Goal: Task Accomplishment & Management: Manage account settings

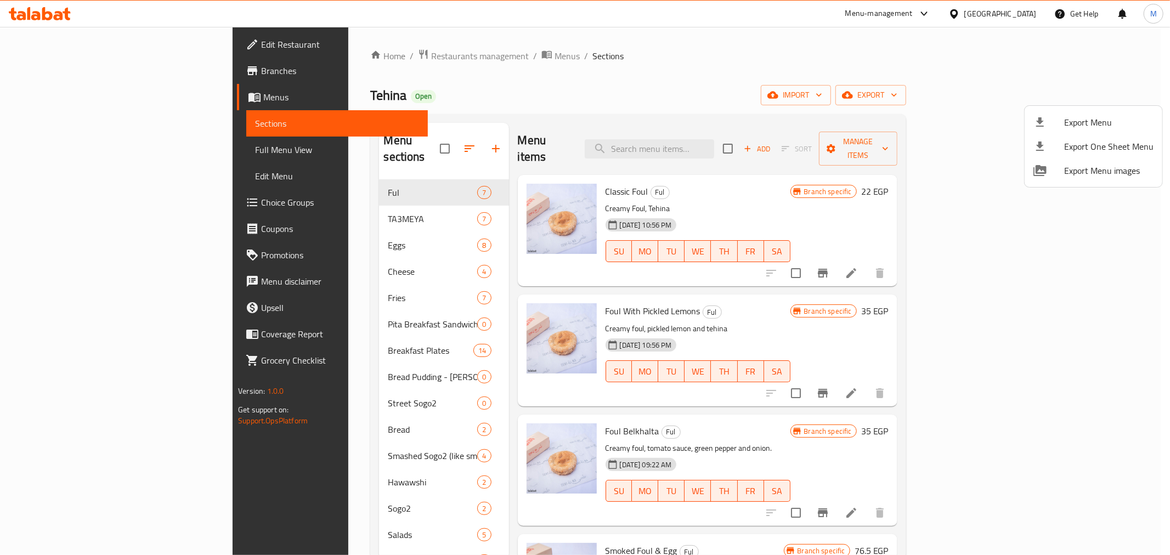
click at [803, 181] on div at bounding box center [585, 277] width 1170 height 555
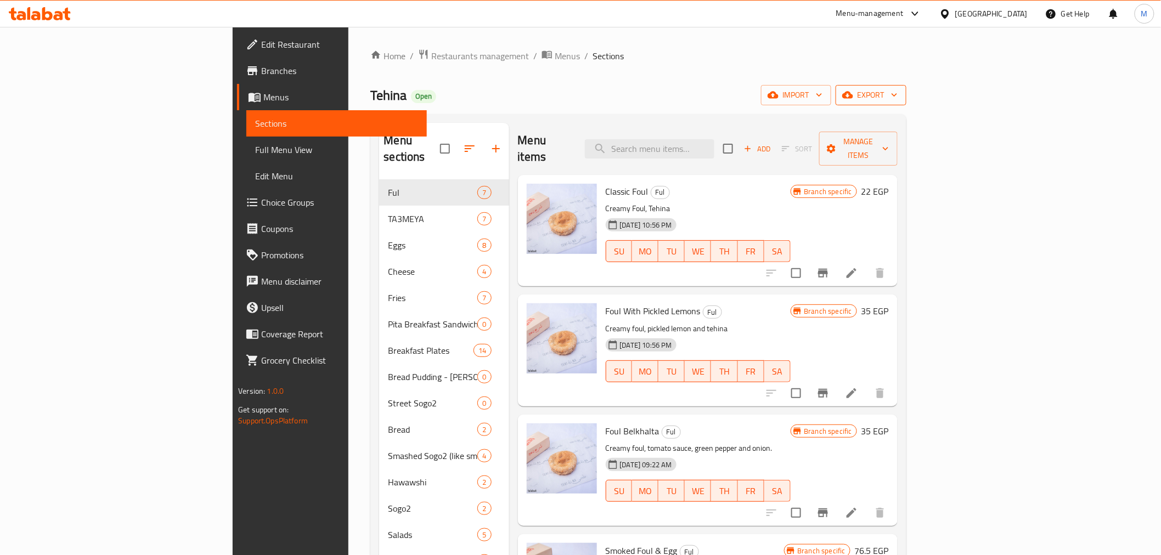
click at [906, 94] on button "export" at bounding box center [871, 95] width 71 height 20
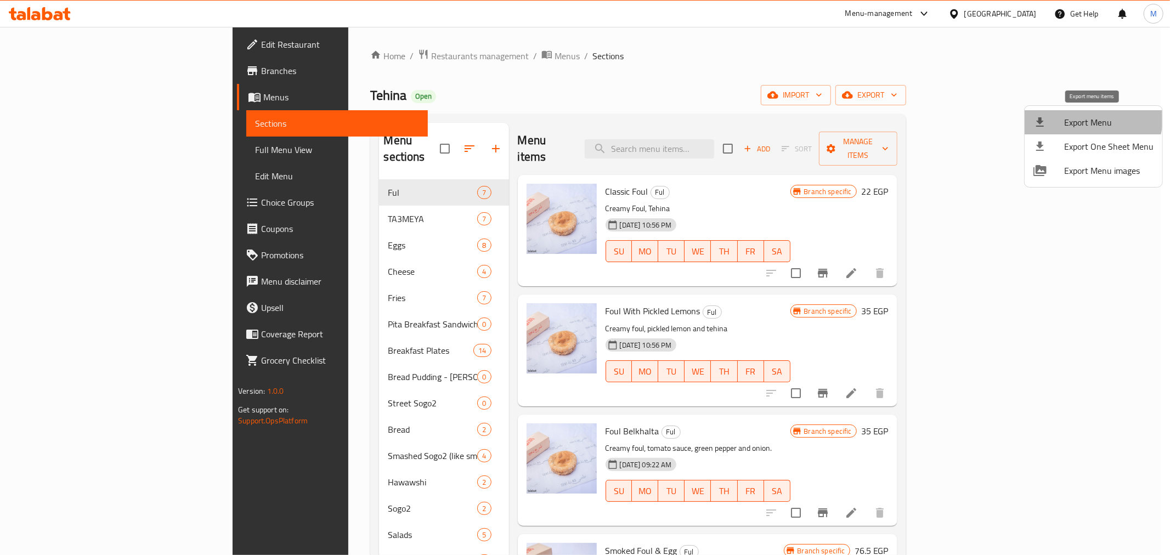
click at [1071, 116] on span "Export Menu" at bounding box center [1108, 122] width 89 height 13
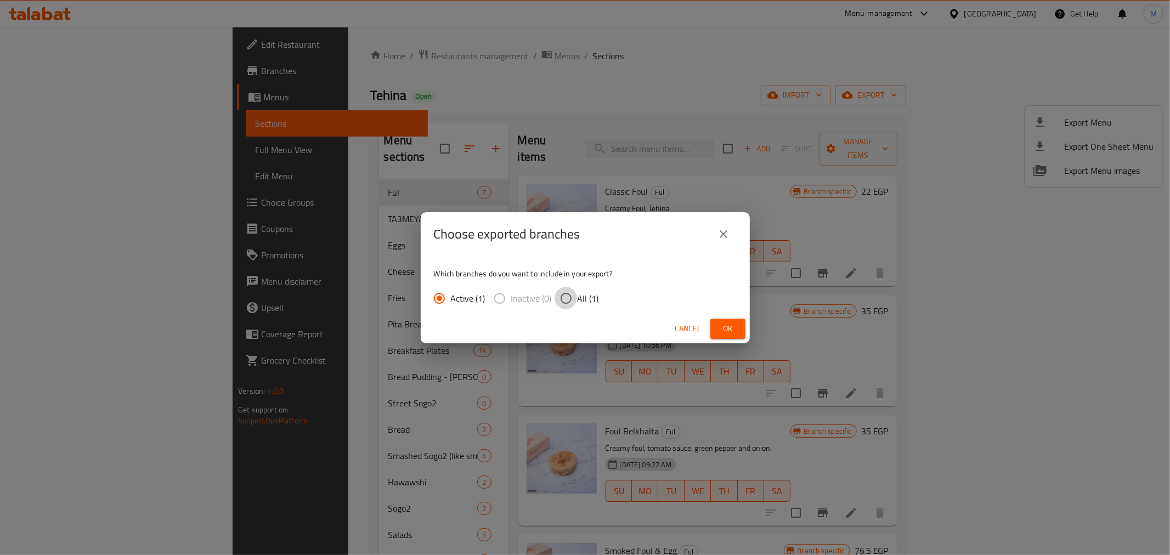
click at [574, 290] on input "All (1)" at bounding box center [566, 298] width 23 height 23
radio input "true"
click at [729, 325] on span "Ok" at bounding box center [728, 329] width 18 height 14
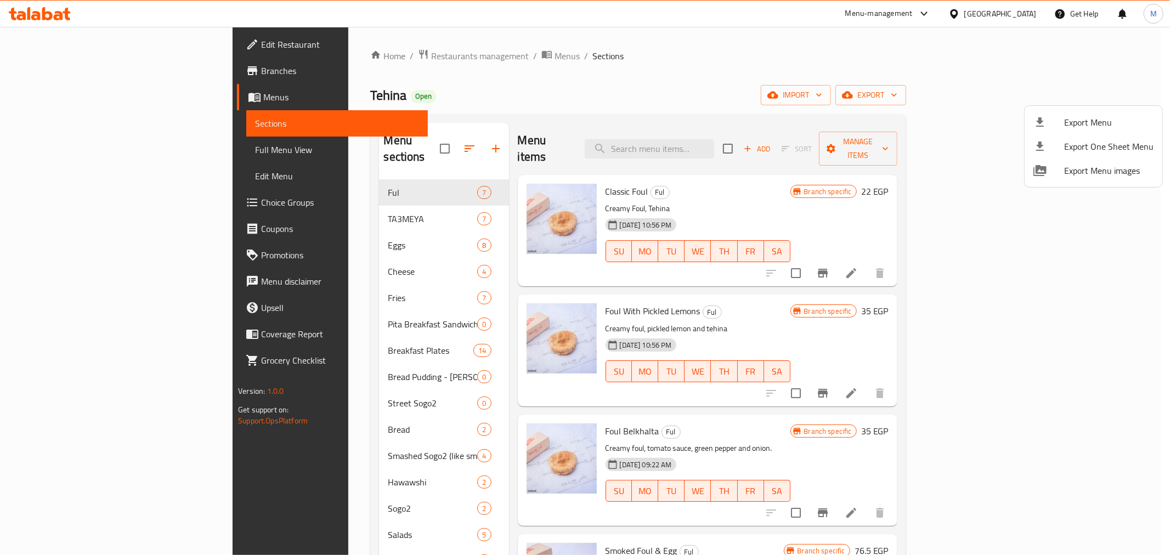
click at [102, 44] on div at bounding box center [585, 277] width 1170 height 555
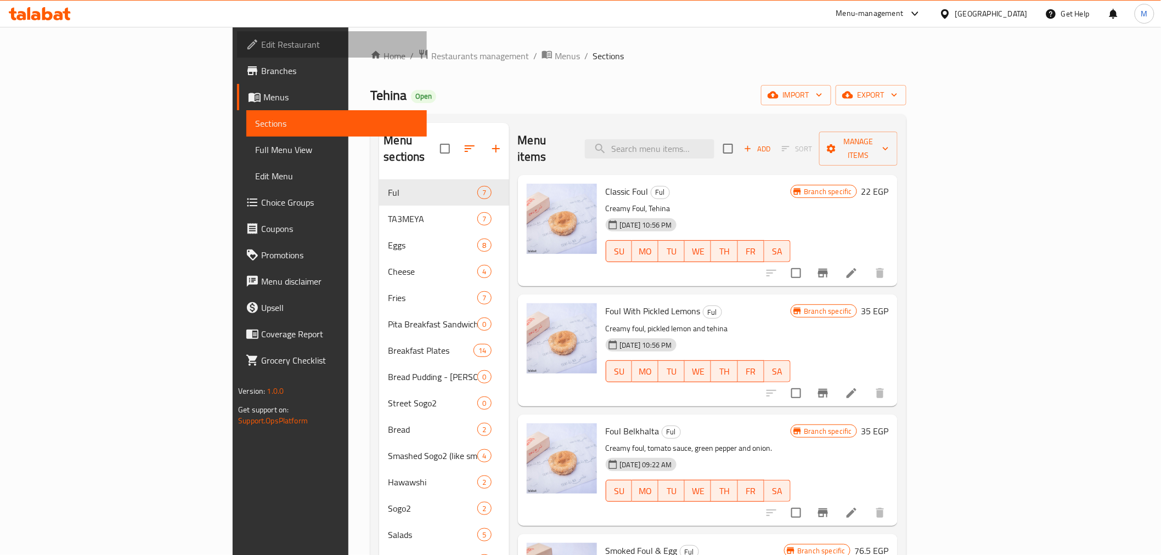
click at [261, 44] on span "Edit Restaurant" at bounding box center [339, 44] width 156 height 13
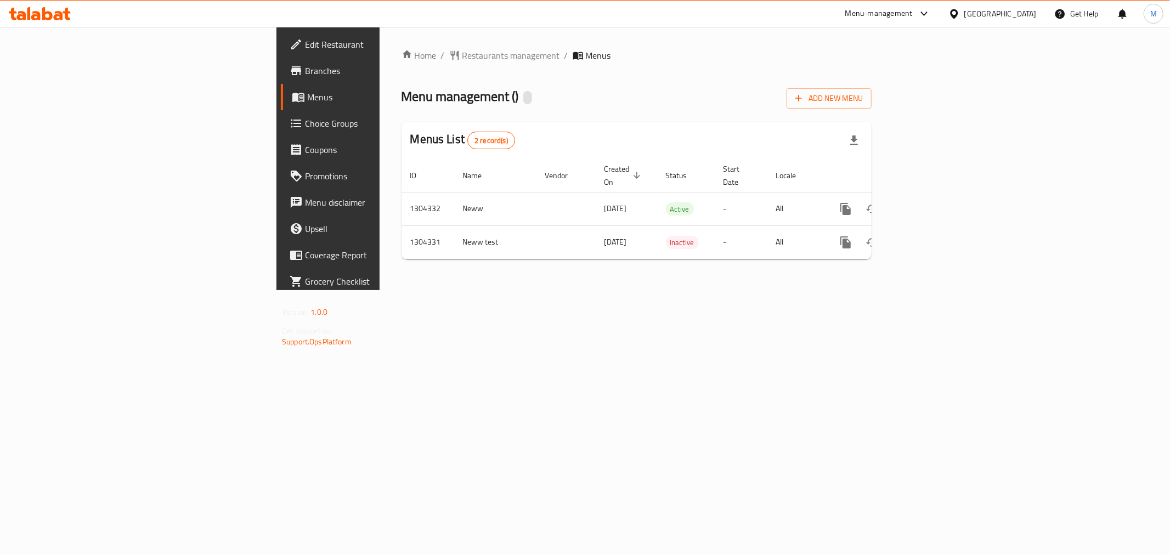
click at [305, 45] on span "Edit Restaurant" at bounding box center [384, 44] width 158 height 13
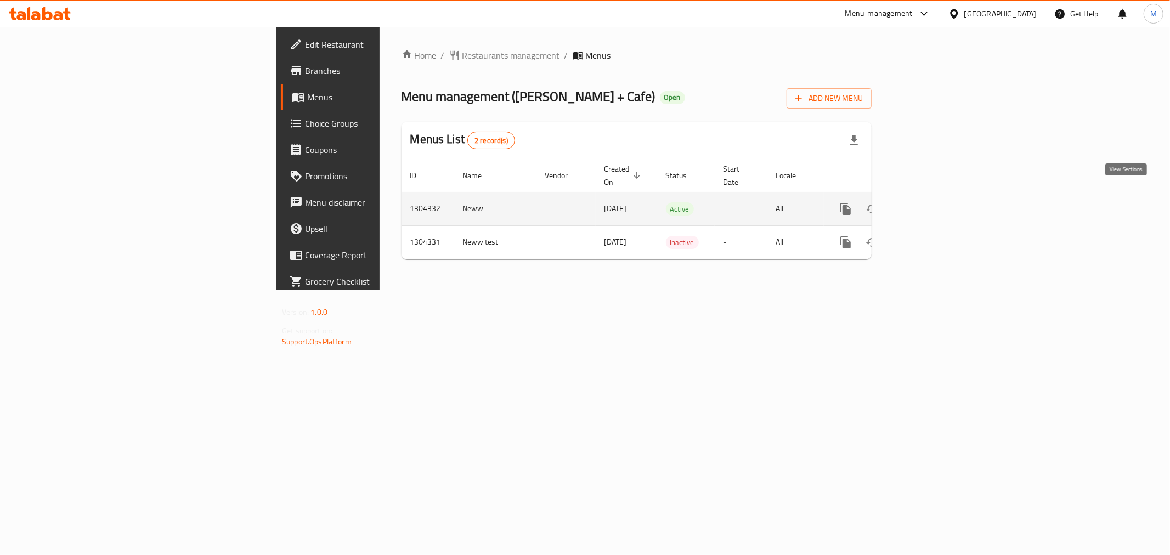
click at [932, 202] on icon "enhanced table" at bounding box center [925, 208] width 13 height 13
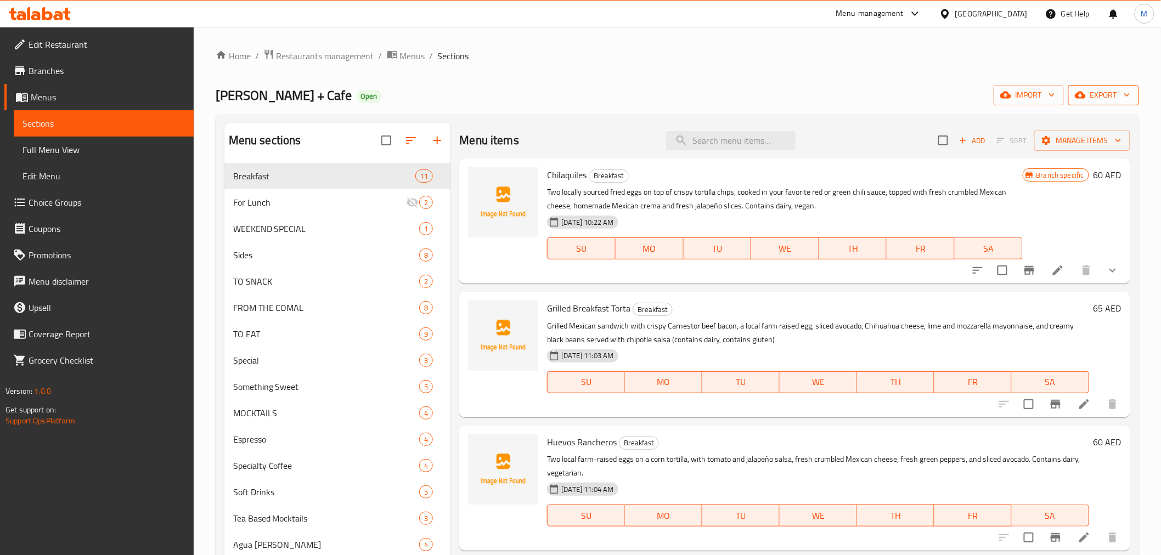
click at [1118, 100] on span "export" at bounding box center [1103, 95] width 53 height 14
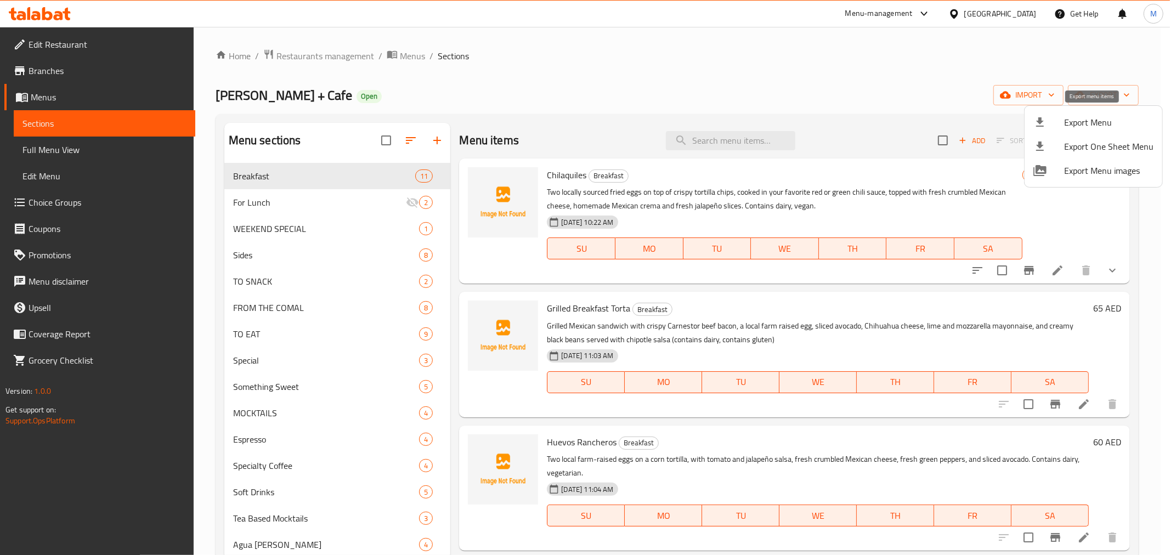
click at [1111, 118] on span "Export Menu" at bounding box center [1108, 122] width 89 height 13
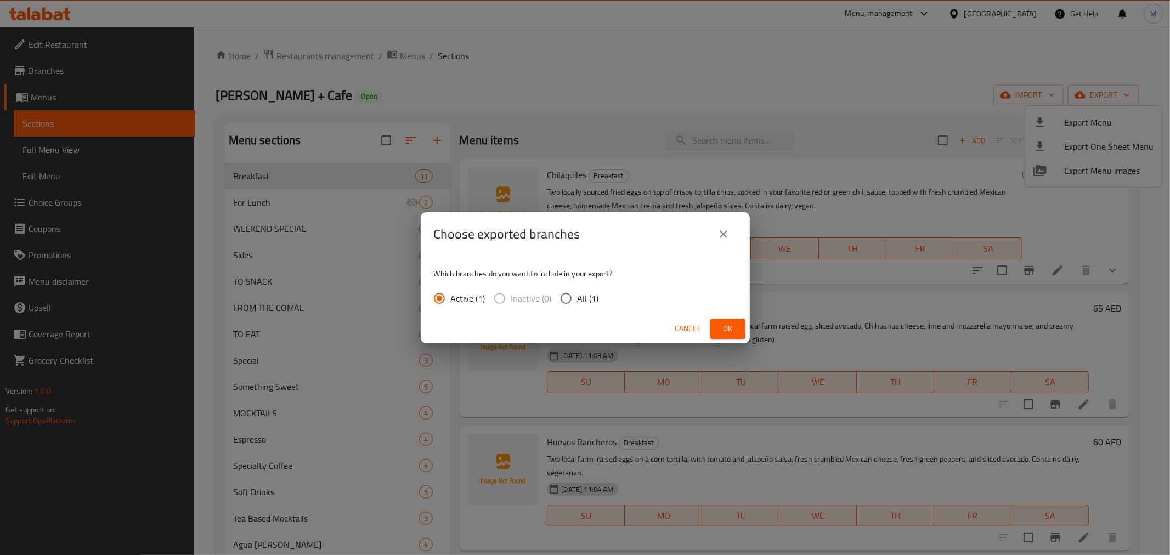
click at [584, 302] on span "All (1)" at bounding box center [588, 298] width 21 height 13
click at [578, 302] on input "All (1)" at bounding box center [566, 298] width 23 height 23
radio input "true"
click at [734, 326] on span "Ok" at bounding box center [728, 329] width 18 height 14
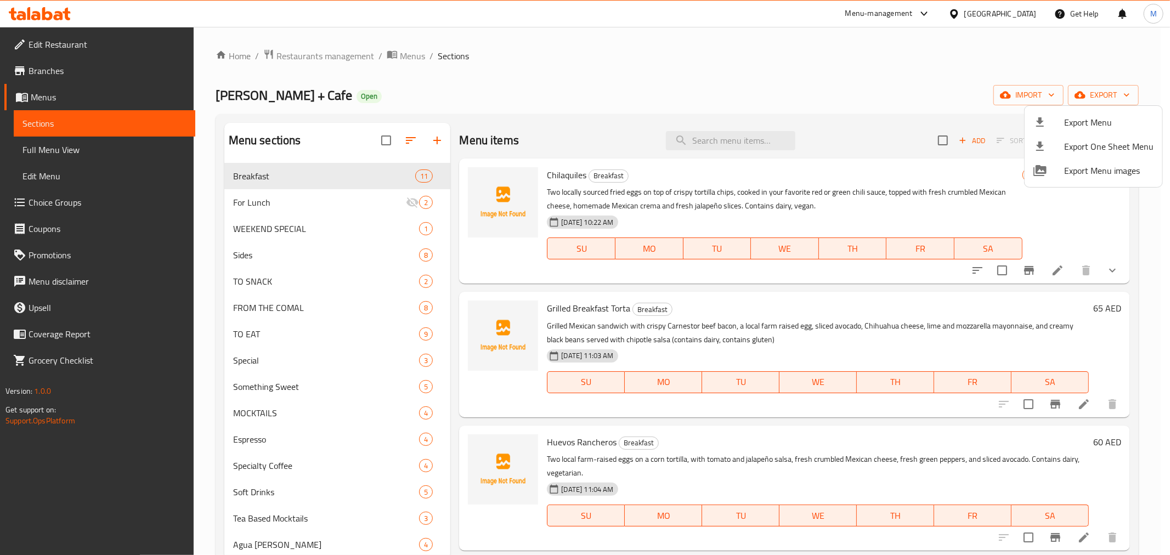
click at [805, 206] on div at bounding box center [585, 277] width 1170 height 555
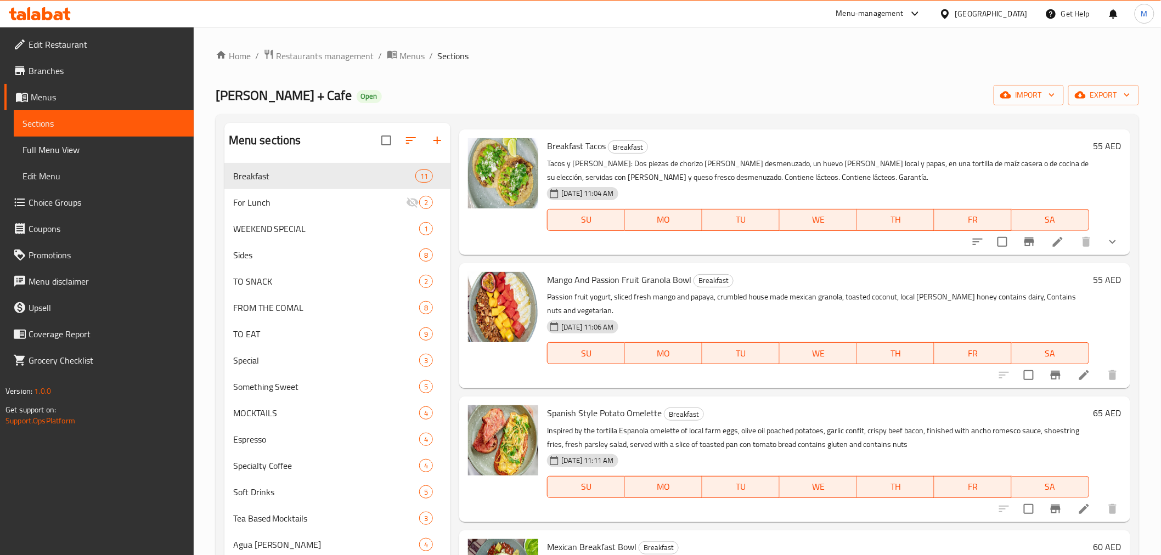
scroll to position [430, 0]
click at [1049, 371] on icon "Branch-specific-item" at bounding box center [1055, 374] width 13 height 13
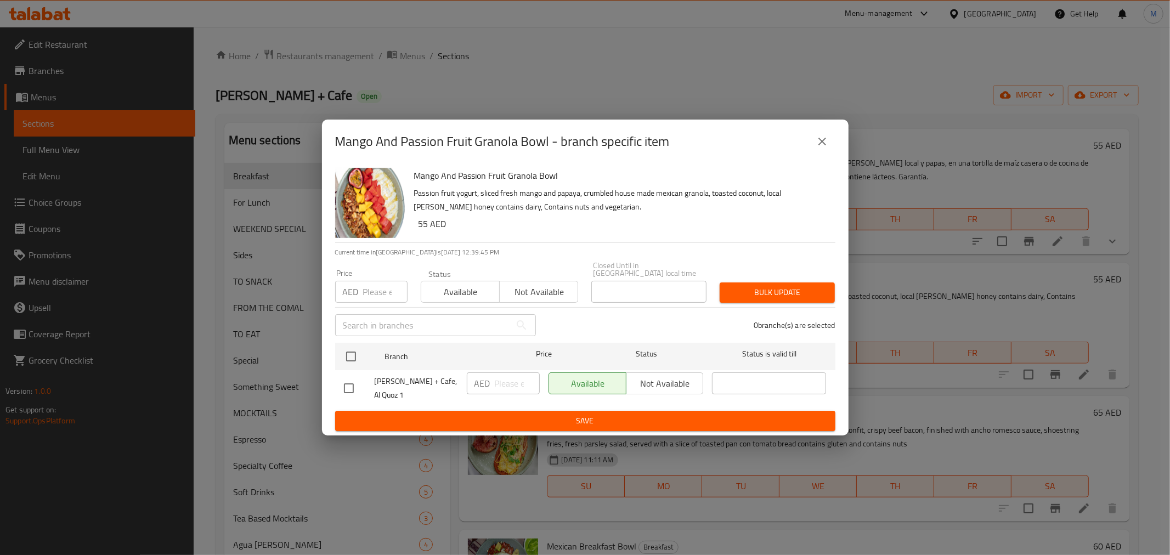
click at [826, 140] on icon "close" at bounding box center [822, 141] width 13 height 13
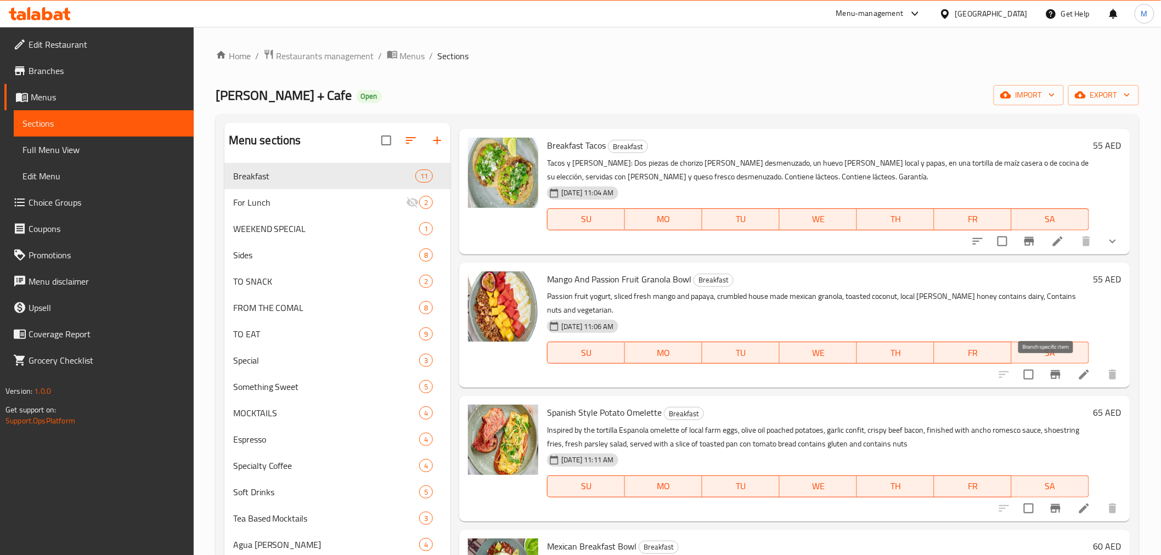
click at [1051, 379] on icon "Branch-specific-item" at bounding box center [1056, 374] width 10 height 9
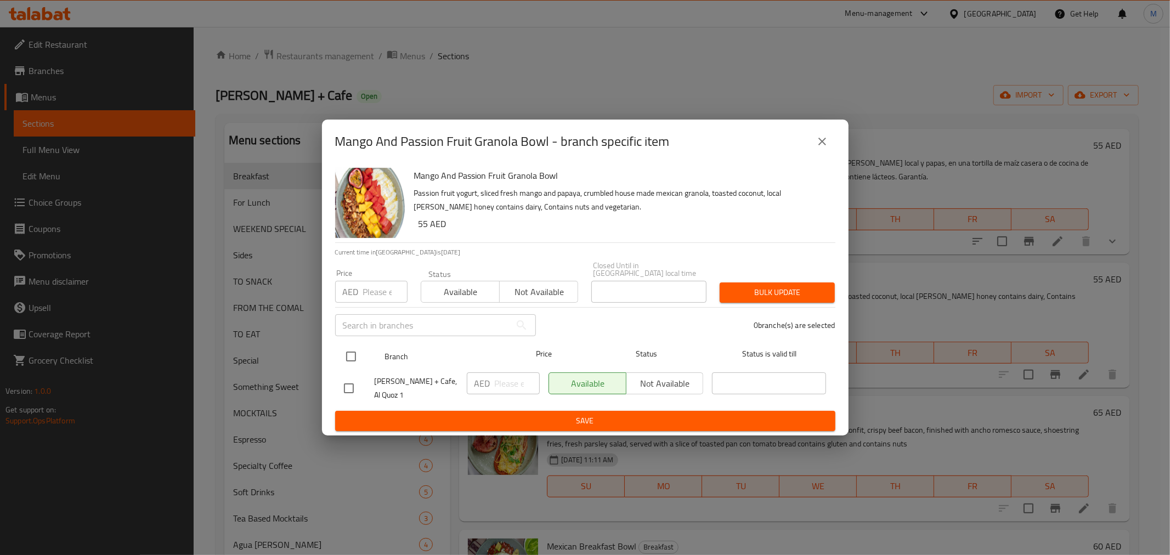
click at [350, 353] on input "checkbox" at bounding box center [351, 356] width 23 height 23
checkbox input "true"
click at [494, 379] on div "AED ​" at bounding box center [503, 384] width 73 height 22
type input "55"
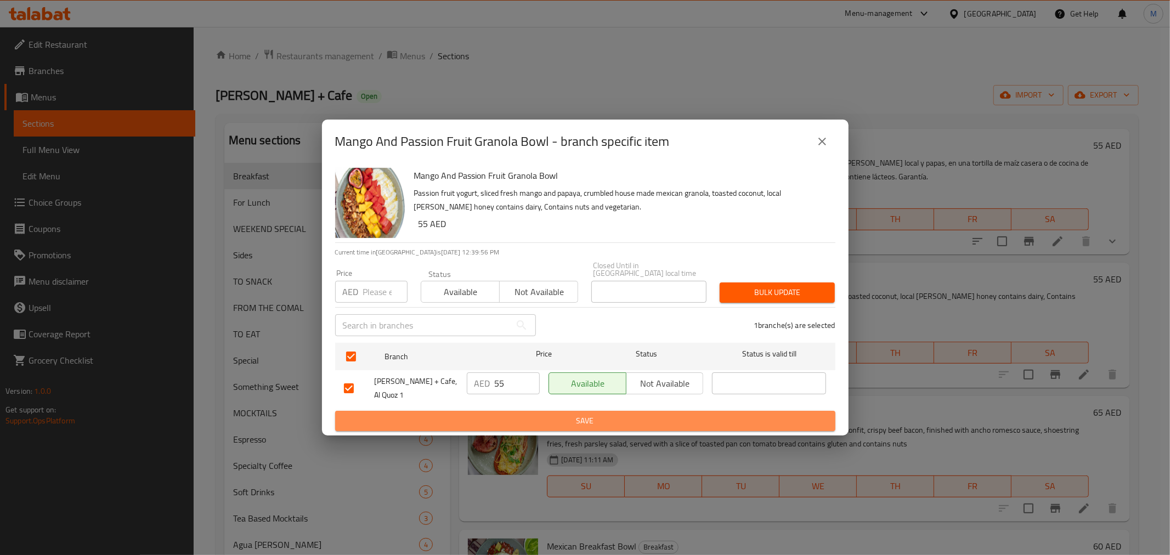
click at [535, 429] on button "Save" at bounding box center [585, 421] width 500 height 20
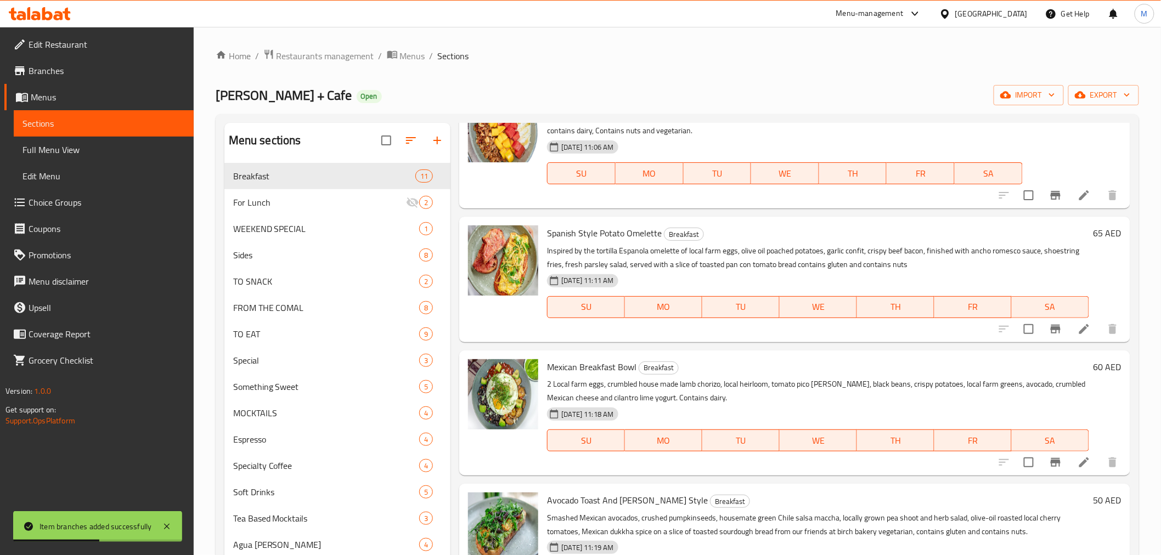
scroll to position [487, 0]
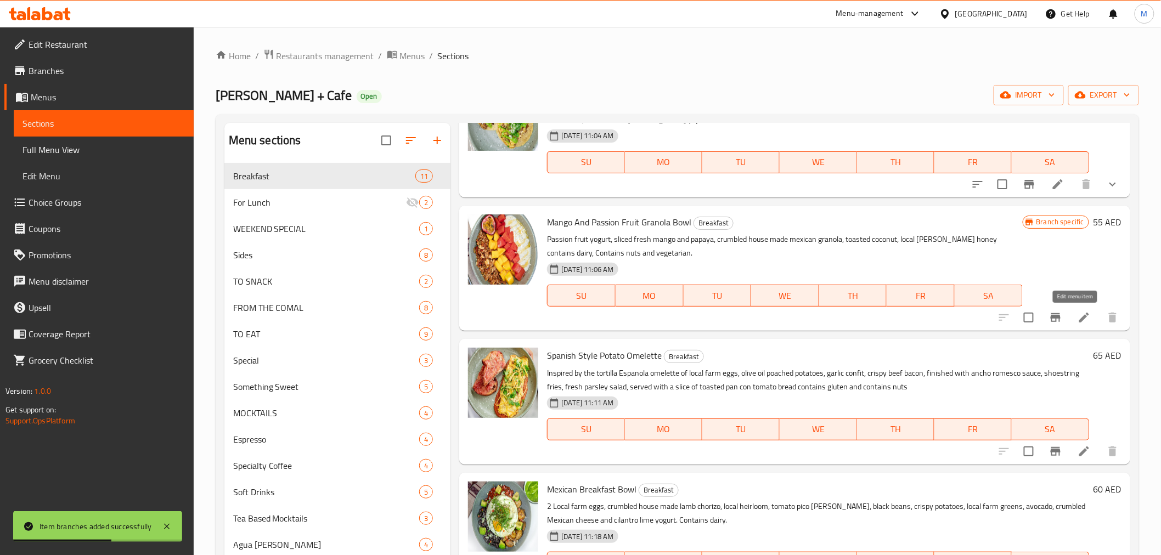
click at [1079, 316] on icon at bounding box center [1084, 318] width 10 height 10
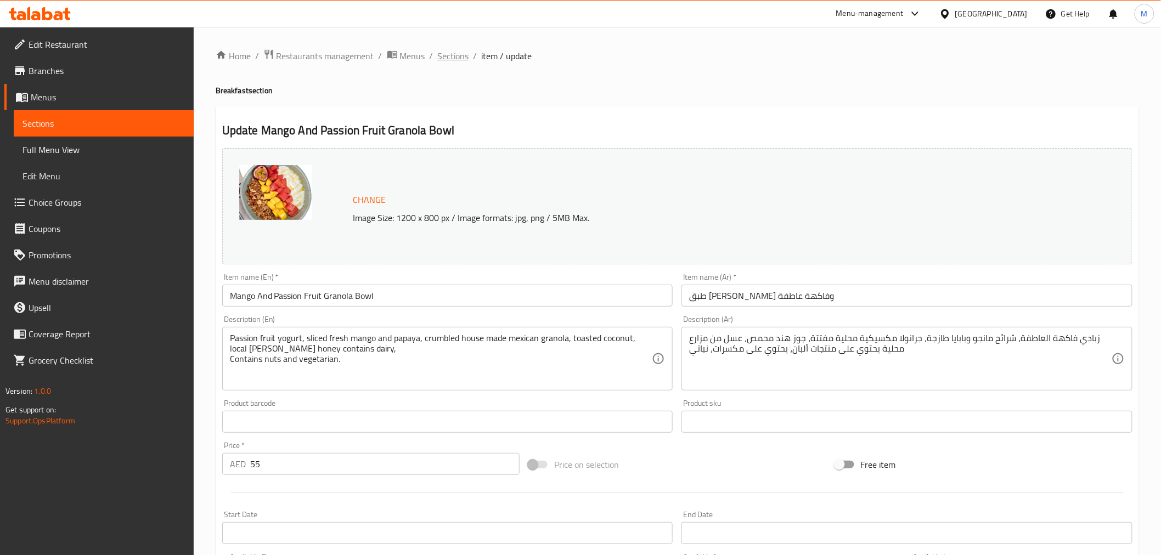
click at [458, 57] on span "Sections" at bounding box center [453, 55] width 31 height 13
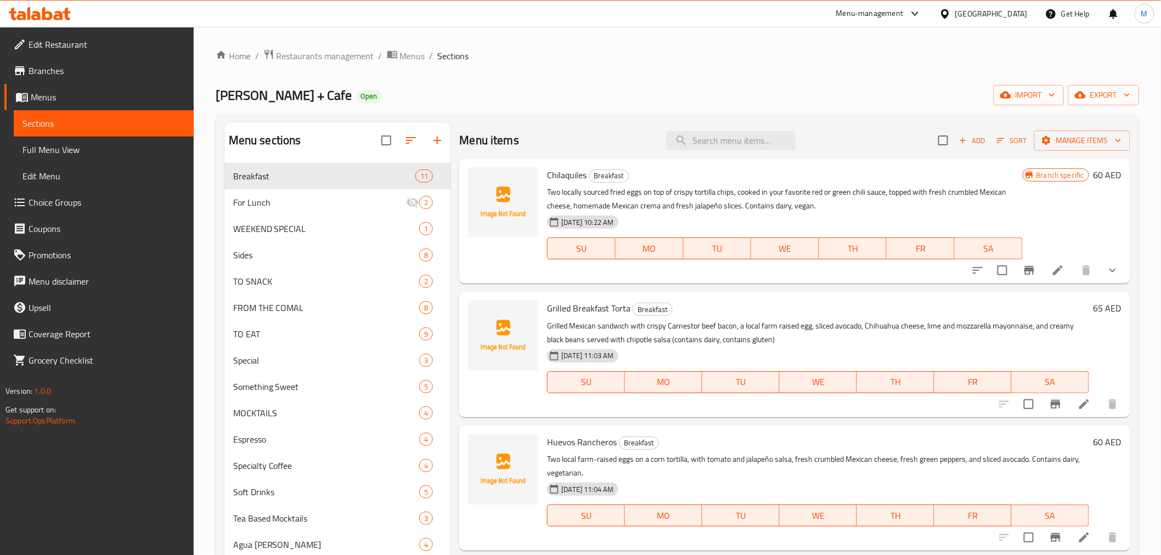
click at [1005, 147] on button "Sort" at bounding box center [1012, 140] width 36 height 17
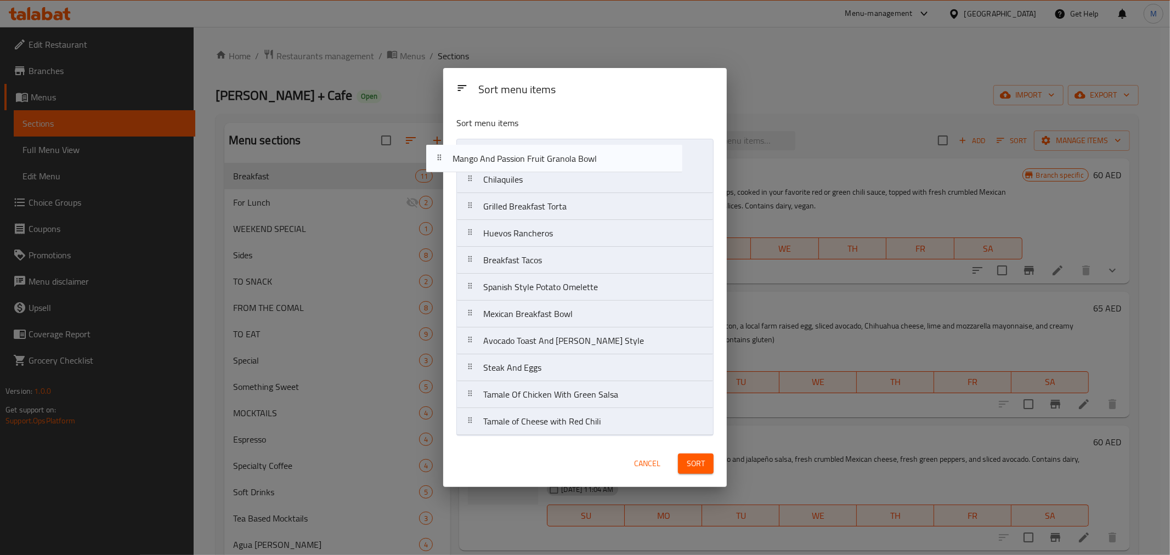
drag, startPoint x: 615, startPoint y: 267, endPoint x: 583, endPoint y: 159, distance: 112.2
click at [583, 159] on nav "Chilaquiles Grilled Breakfast Torta Huevos Rancheros Breakfast Tacos Mango And …" at bounding box center [585, 287] width 257 height 297
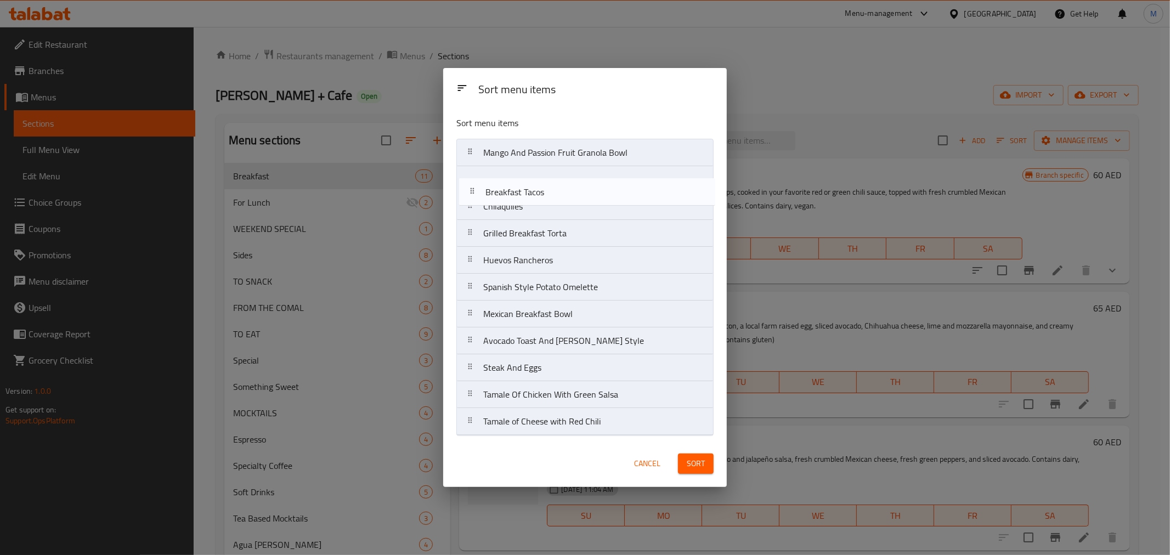
drag, startPoint x: 572, startPoint y: 260, endPoint x: 575, endPoint y: 187, distance: 73.1
click at [575, 187] on nav "Mango And Passion Fruit Granola Bowl Chilaquiles Grilled Breakfast Torta Huevos…" at bounding box center [585, 287] width 257 height 297
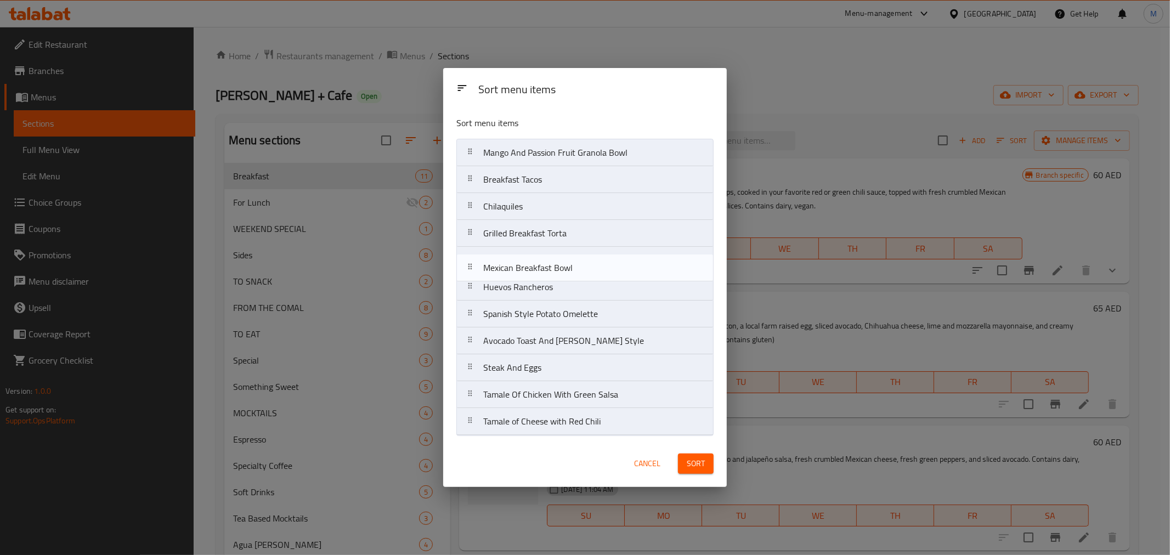
drag, startPoint x: 604, startPoint y: 316, endPoint x: 604, endPoint y: 264, distance: 51.6
click at [604, 264] on nav "Mango And Passion Fruit Granola Bowl Breakfast Tacos Chilaquiles Grilled Breakf…" at bounding box center [585, 287] width 257 height 297
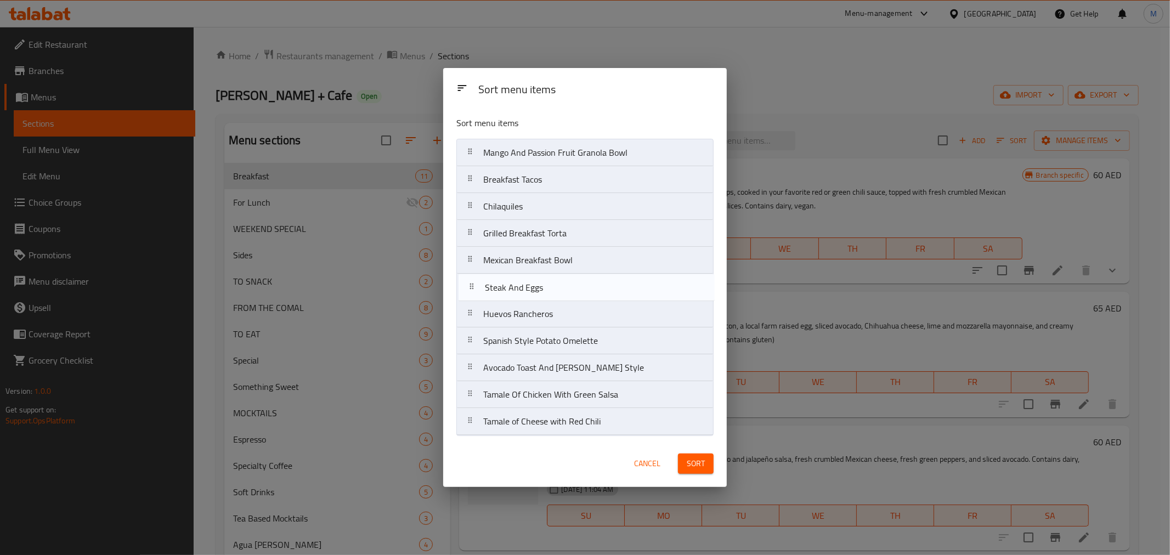
drag, startPoint x: 593, startPoint y: 369, endPoint x: 594, endPoint y: 285, distance: 83.4
click at [594, 285] on nav "Mango And Passion Fruit Granola Bowl Breakfast Tacos Chilaquiles Grilled Breakf…" at bounding box center [585, 287] width 257 height 297
drag, startPoint x: 590, startPoint y: 344, endPoint x: 590, endPoint y: 315, distance: 29.1
click at [590, 315] on nav "Mango And Passion Fruit Granola Bowl Breakfast Tacos Chilaquiles Grilled Breakf…" at bounding box center [585, 287] width 257 height 297
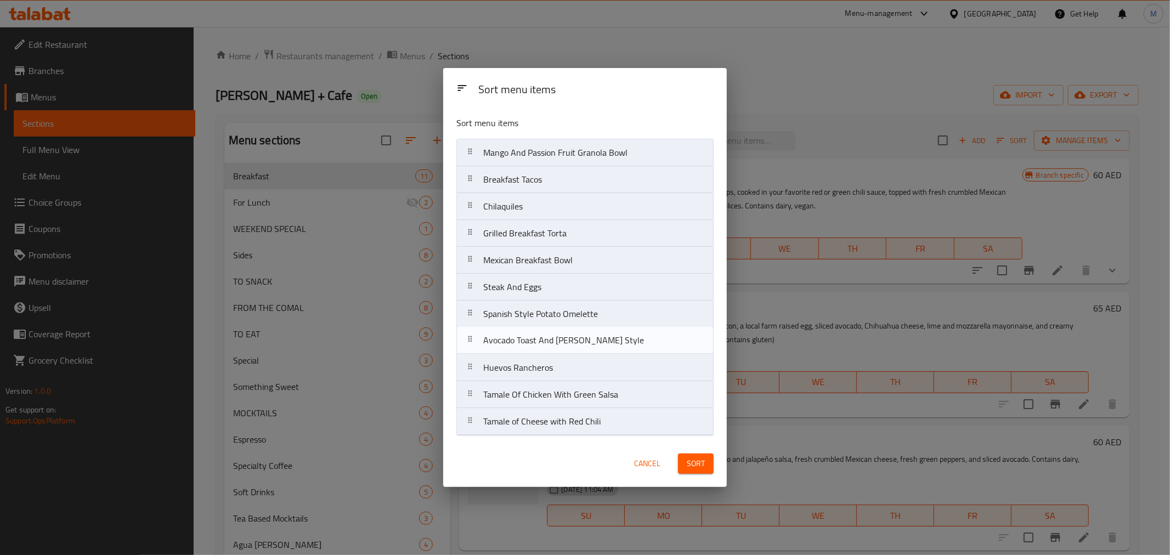
drag, startPoint x: 592, startPoint y: 365, endPoint x: 592, endPoint y: 332, distance: 32.9
click at [592, 332] on nav "Mango And Passion Fruit Granola Bowl Breakfast Tacos Chilaquiles Grilled Breakf…" at bounding box center [585, 287] width 257 height 297
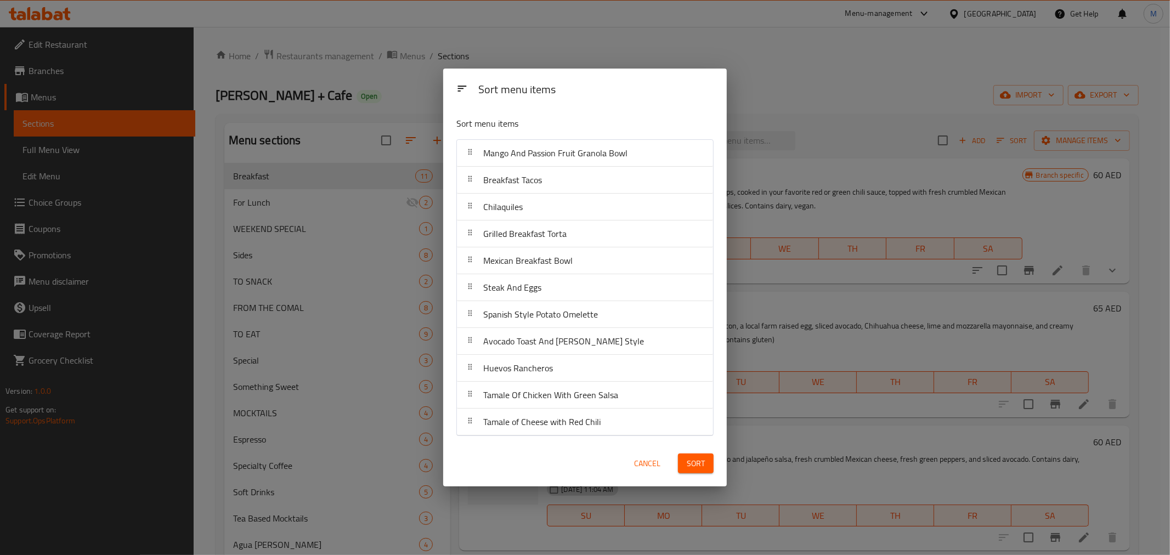
click at [690, 461] on span "Sort" at bounding box center [696, 464] width 18 height 14
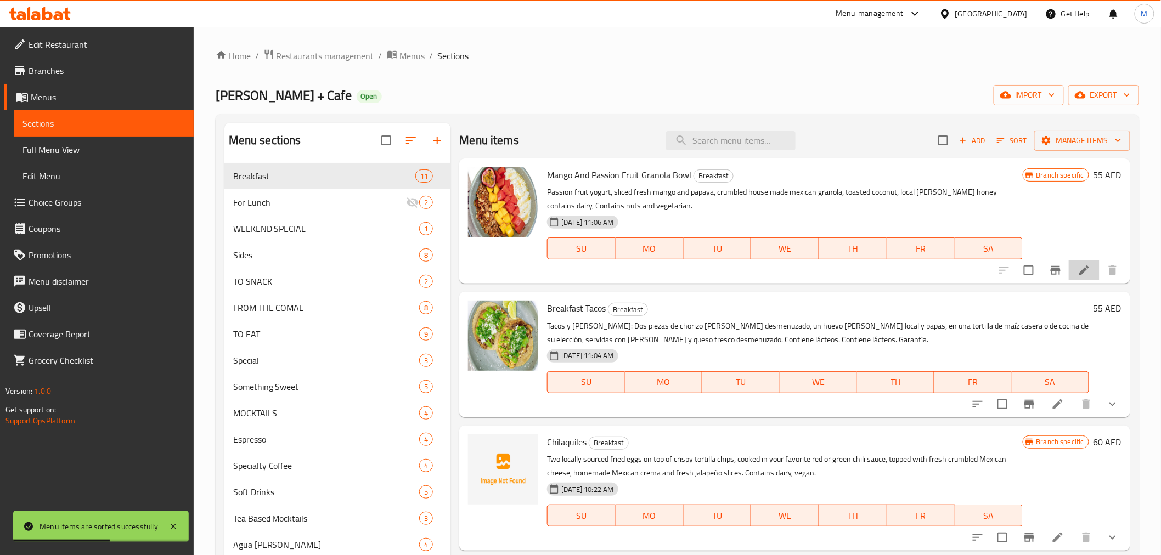
click at [1069, 272] on li at bounding box center [1084, 271] width 31 height 20
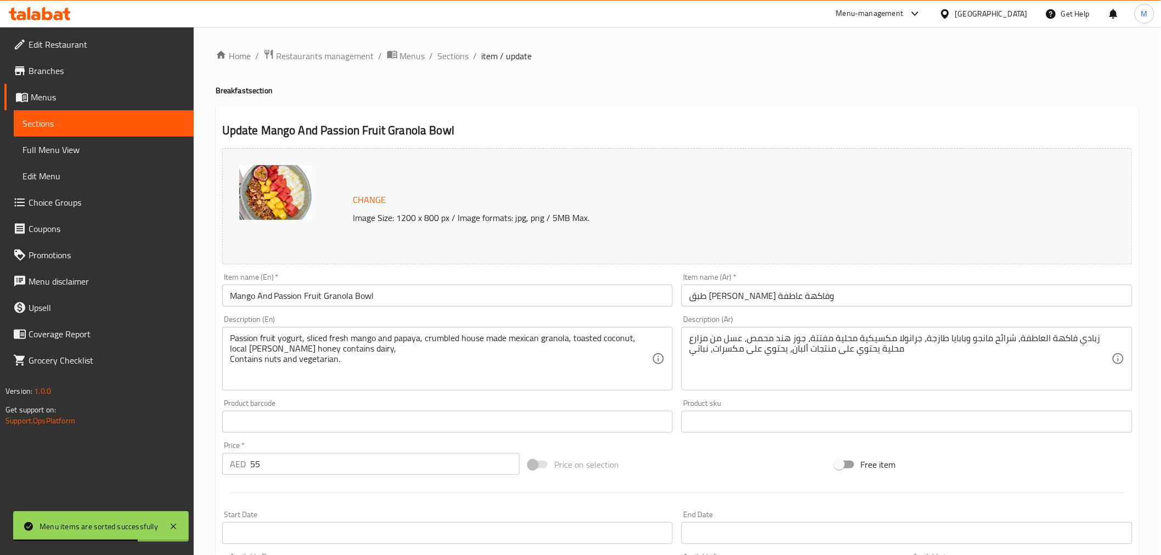
click at [388, 288] on input "Mango And Passion Fruit Granola Bowl" at bounding box center [447, 296] width 451 height 22
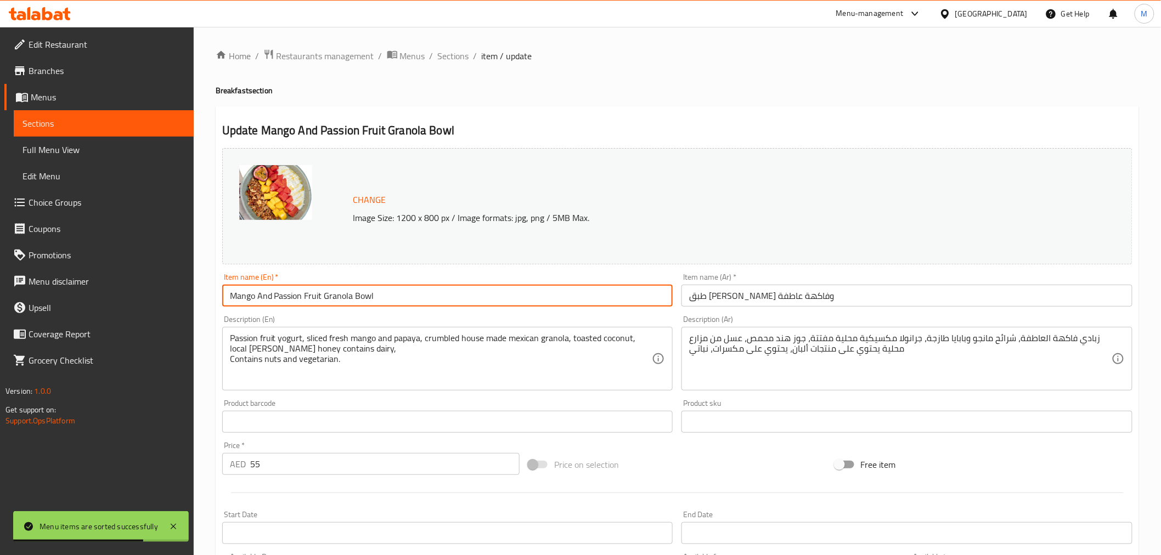
click at [388, 288] on input "Mango And Passion Fruit Granola Bowl" at bounding box center [447, 296] width 451 height 22
paste input "& Passion Fruit Granola Bowl"
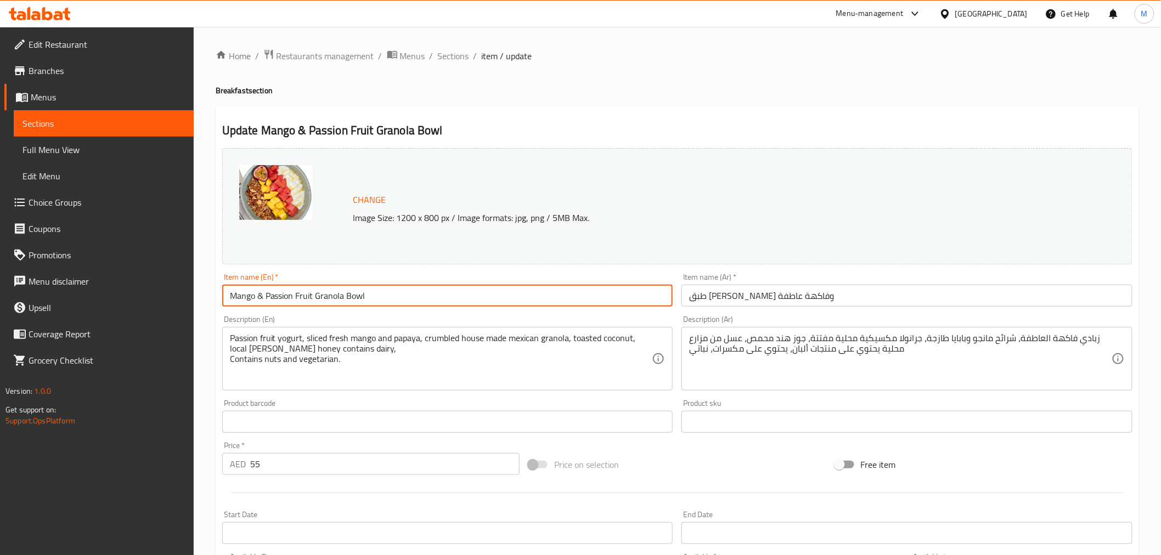
type input "Mango & Passion Fruit Granola Bowl"
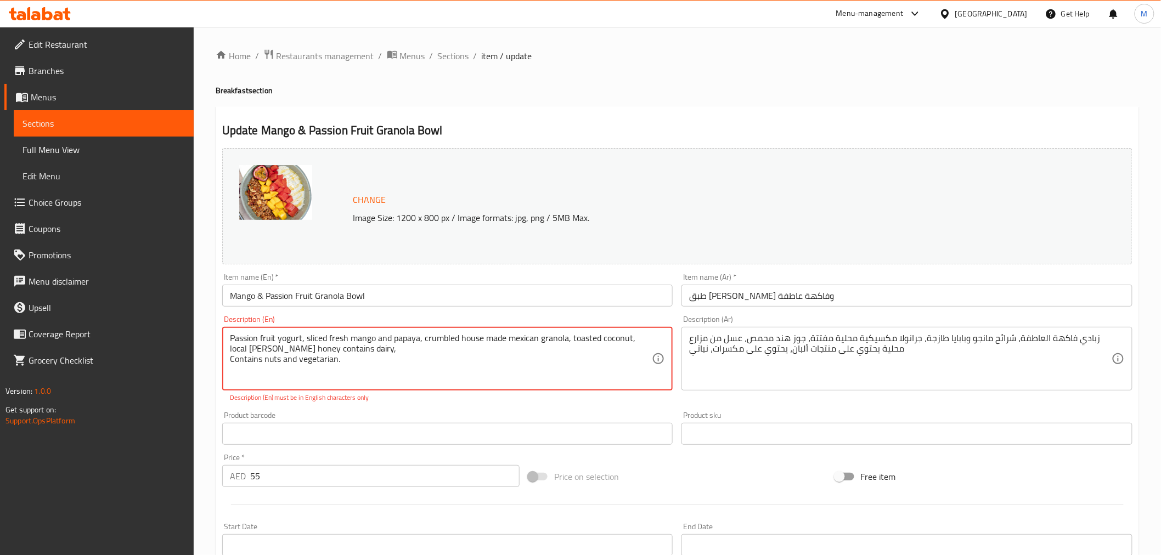
click at [259, 348] on textarea "Passion fruit yogurt, sliced fresh mango and papaya, crumbled house made mexica…" at bounding box center [441, 359] width 423 height 52
click at [254, 348] on textarea "Passion fruit yogurt, sliced fresh mango and papaya, crumbled house made mexica…" at bounding box center [441, 359] width 423 height 52
click at [258, 350] on textarea "Passion fruit yogurt, sliced fresh mango and papaya, crumbled house made mexica…" at bounding box center [441, 359] width 423 height 52
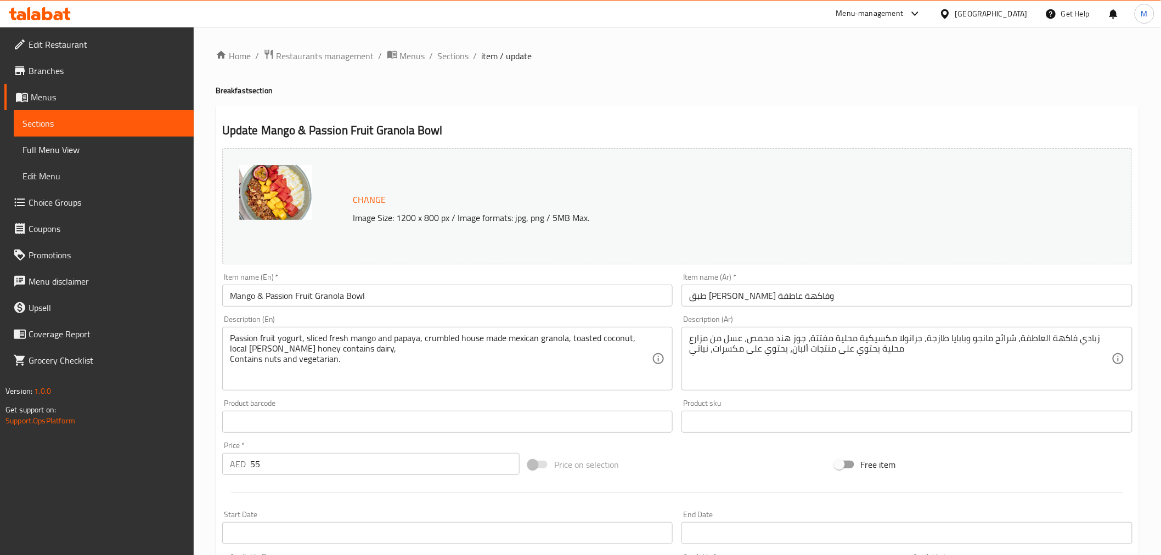
click at [227, 365] on div "Passion fruit yogurt, sliced fresh mango and papaya, crumbled house made mexica…" at bounding box center [447, 359] width 451 height 64
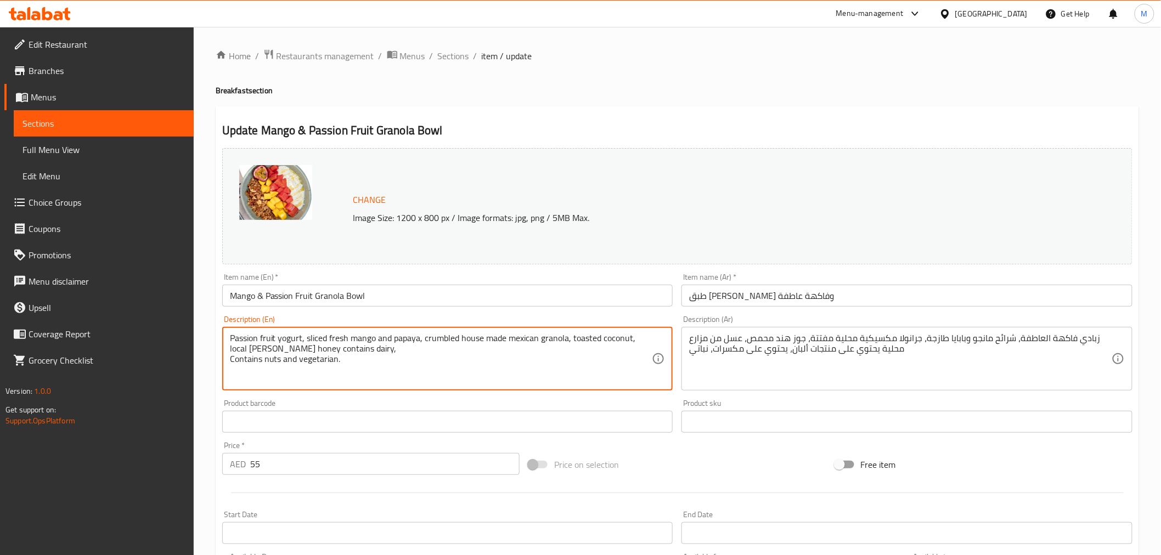
click at [230, 361] on textarea "Passion fruit yogurt, sliced fresh mango and papaya, crumbled house made mexica…" at bounding box center [441, 359] width 423 height 52
type textarea "Passion fruit yogurt, sliced fresh mango and papaya, crumbled house made mexica…"
click at [429, 302] on input "Mango & Passion Fruit Granola Bowl" at bounding box center [447, 296] width 451 height 22
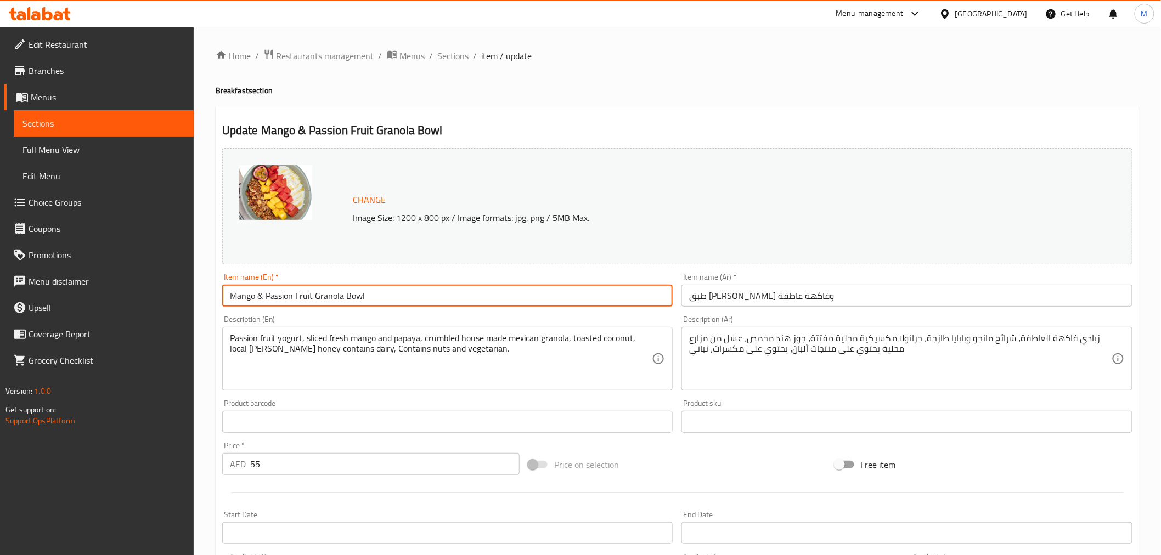
drag, startPoint x: 446, startPoint y: 56, endPoint x: 445, endPoint y: 70, distance: 13.7
click at [446, 56] on span "Sections" at bounding box center [453, 55] width 31 height 13
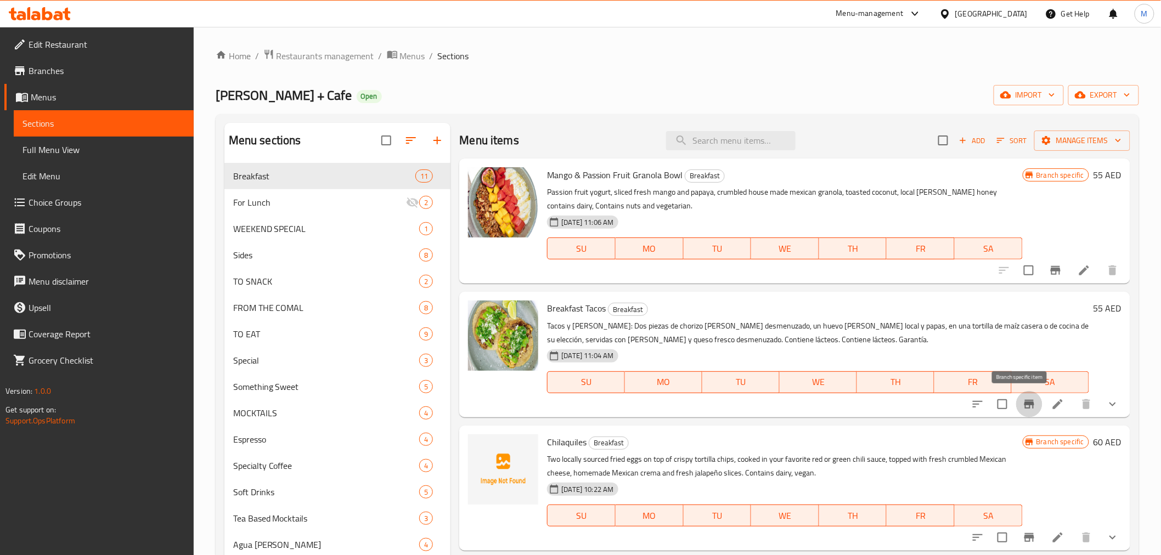
click at [1027, 404] on icon "Branch-specific-item" at bounding box center [1029, 404] width 13 height 13
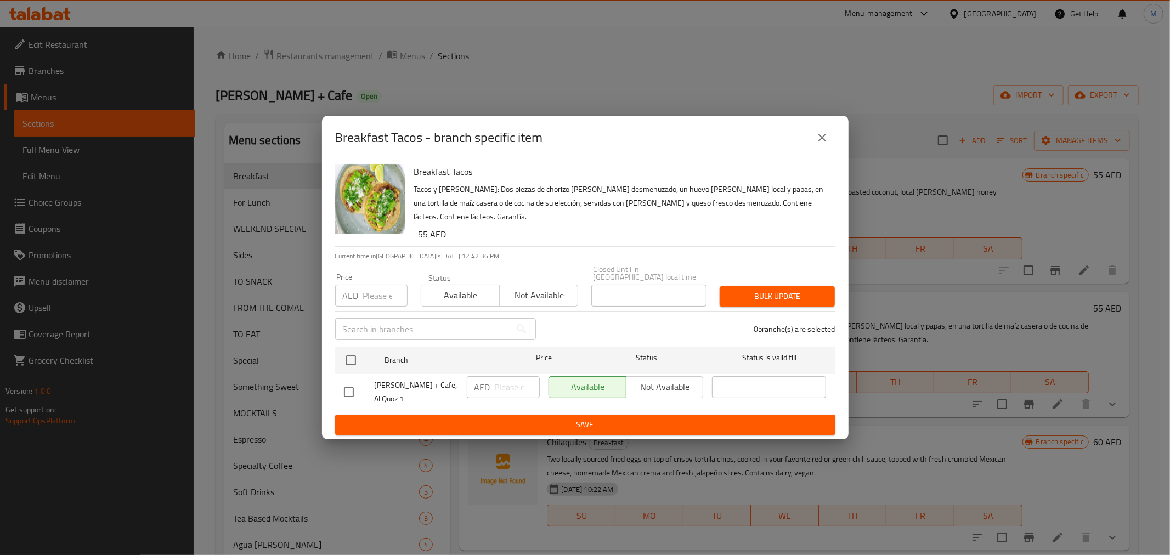
click at [425, 227] on h6 "55 AED" at bounding box center [623, 234] width 408 height 15
copy h6 "55"
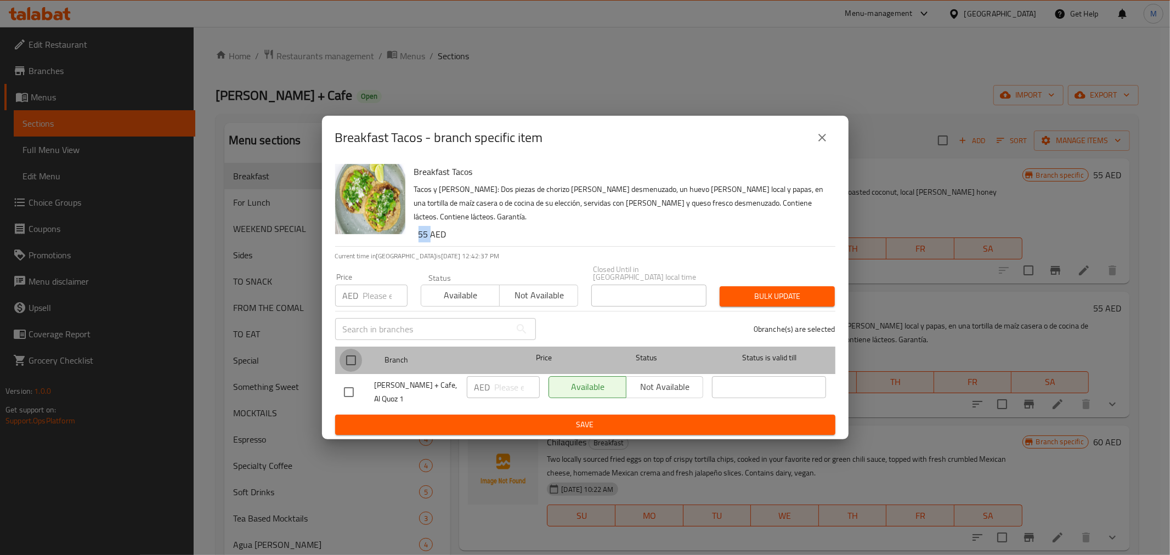
click at [356, 354] on input "checkbox" at bounding box center [351, 360] width 23 height 23
checkbox input "true"
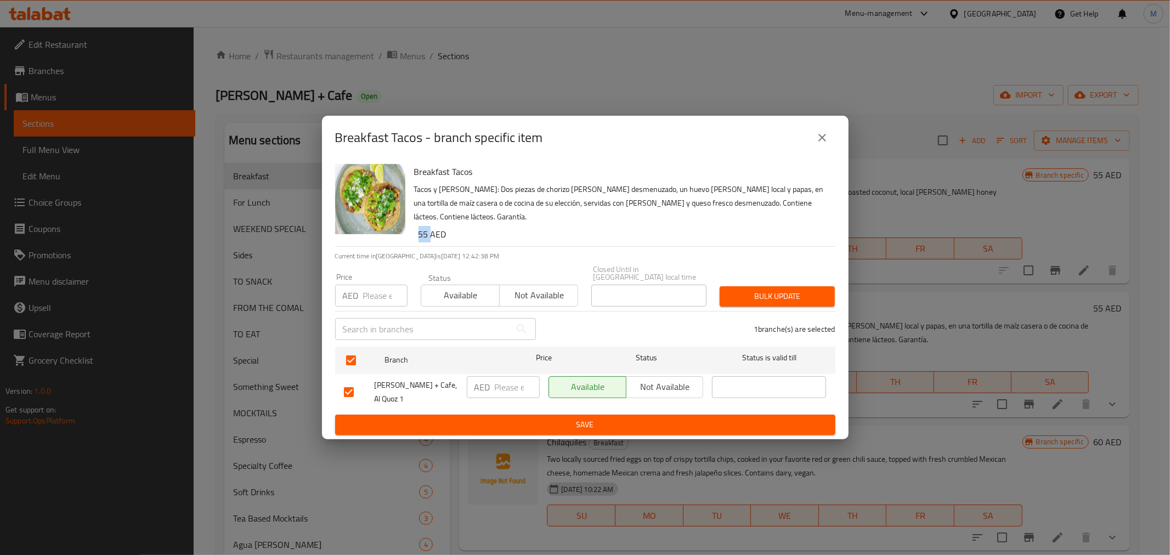
click at [516, 383] on input "number" at bounding box center [517, 387] width 45 height 22
paste input "55"
type input "55"
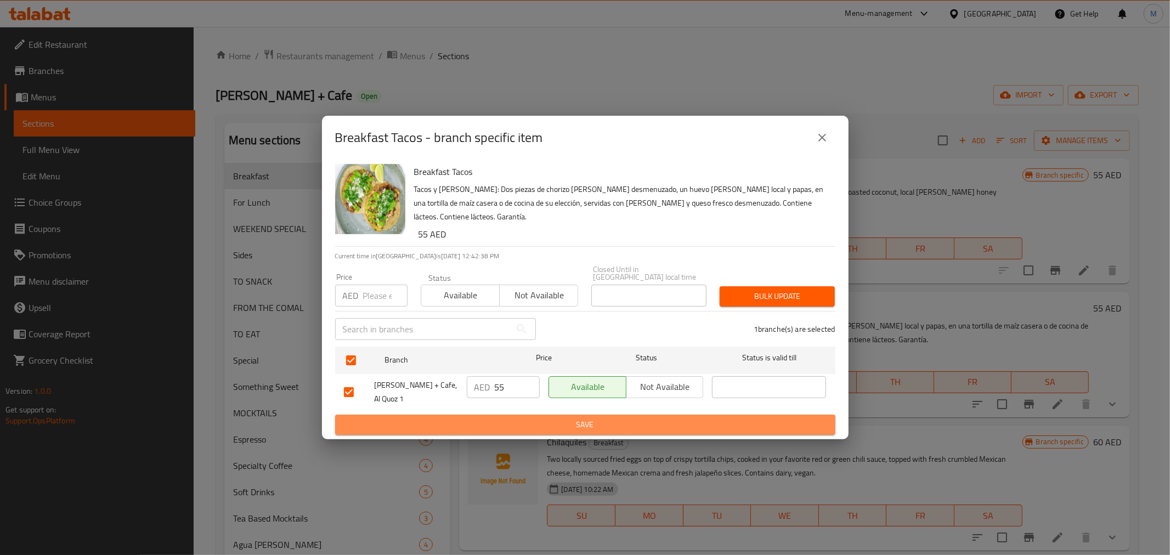
click at [530, 421] on span "Save" at bounding box center [585, 425] width 483 height 14
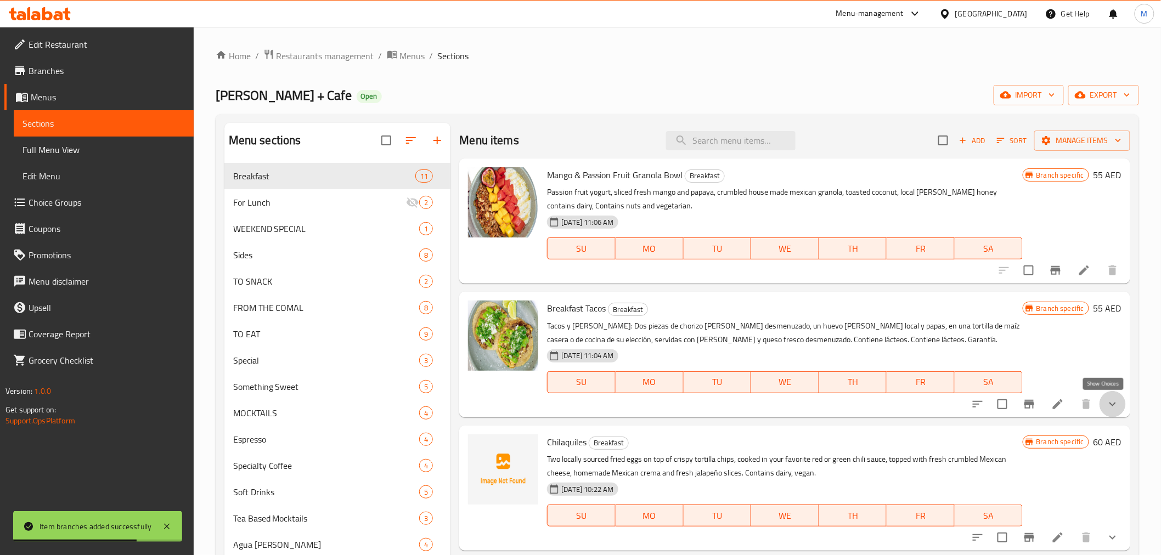
click at [1106, 407] on icon "show more" at bounding box center [1112, 404] width 13 height 13
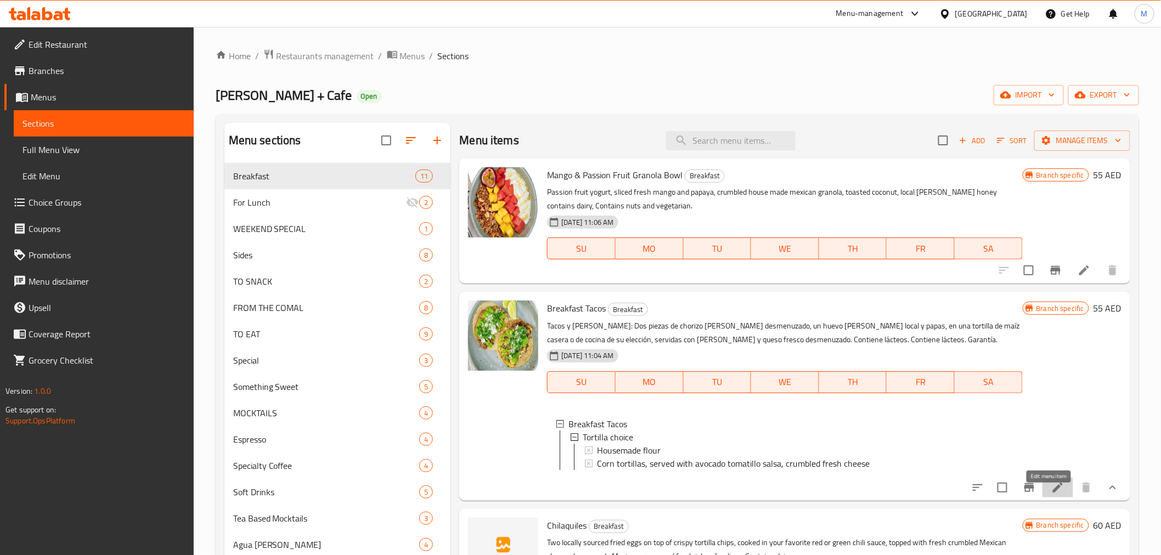
click at [1053, 493] on icon at bounding box center [1058, 488] width 10 height 10
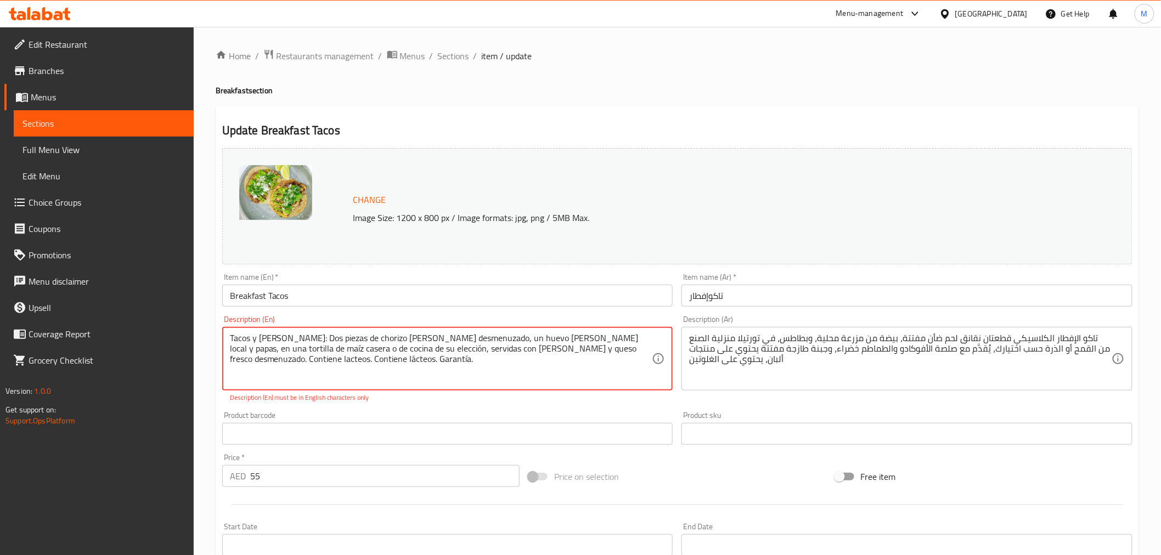
click at [322, 363] on textarea "Tacos y [PERSON_NAME]: Dos piezas de chorizo [PERSON_NAME] desmenuzado, un huev…" at bounding box center [441, 359] width 423 height 52
drag, startPoint x: 268, startPoint y: 361, endPoint x: 271, endPoint y: 373, distance: 12.5
click at [269, 361] on textarea "Tacos y [PERSON_NAME]: Dos piezas de chorizo [PERSON_NAME] desmenuzado, un huev…" at bounding box center [441, 359] width 423 height 52
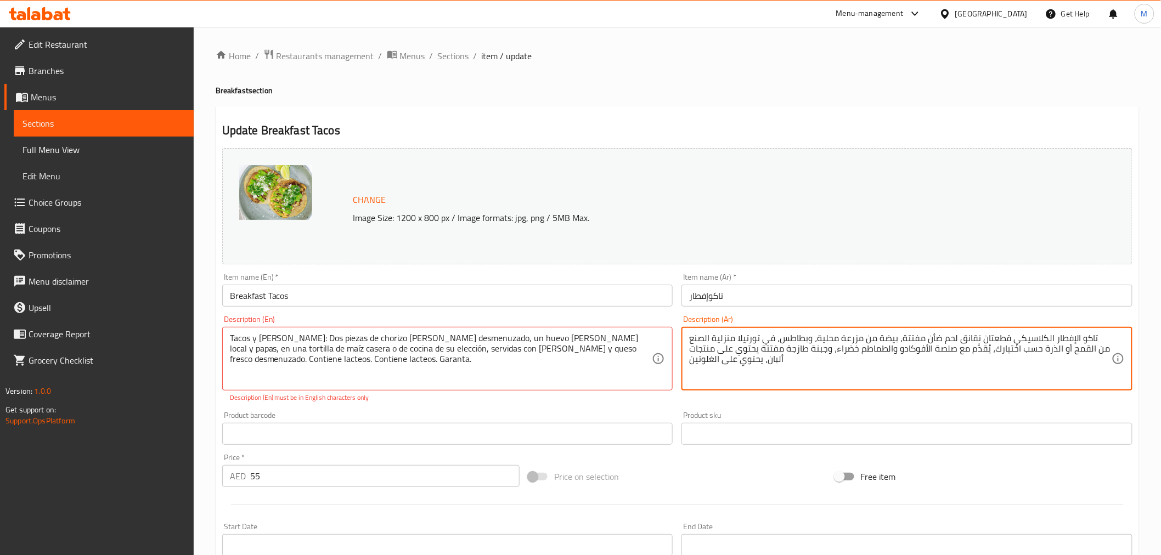
click at [777, 363] on textarea "تاكو الإفطار الكلاسيكي قطعتان نقانق لحم ضأن مفتتة، بيضة من مزرعة محلية، وبطاطس،…" at bounding box center [900, 359] width 423 height 52
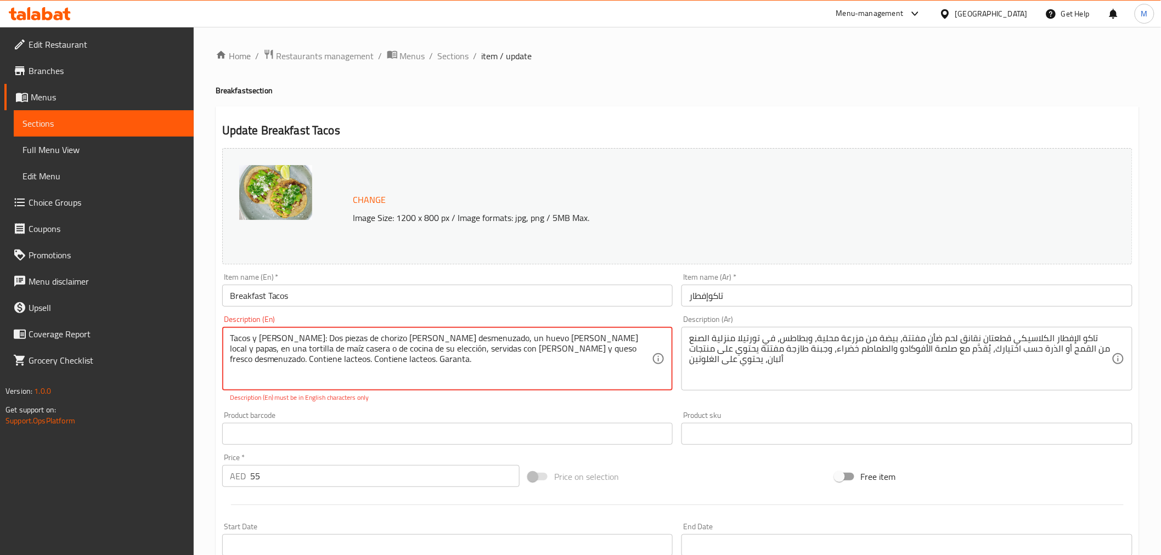
click at [567, 348] on textarea "Tacos y [PERSON_NAME]: Dos piezas de chorizo [PERSON_NAME] desmenuzado, un huev…" at bounding box center [441, 359] width 423 height 52
drag, startPoint x: 571, startPoint y: 353, endPoint x: 105, endPoint y: 334, distance: 466.3
click at [105, 334] on div "Edit Restaurant Branches Menus Sections Full Menu View Edit Menu Choice Groups …" at bounding box center [580, 424] width 1161 height 795
paste textarea "Classic breakfast tacos (2pc) - crumbled lamb chorizo, local farm egg, and pota…"
drag, startPoint x: 536, startPoint y: 348, endPoint x: 540, endPoint y: 379, distance: 31.1
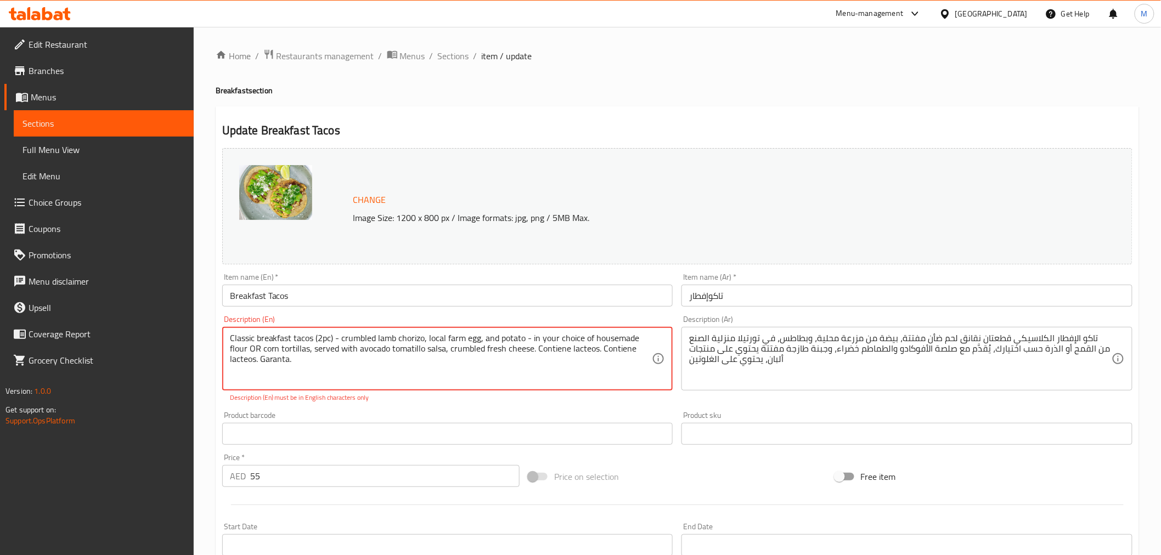
click at [540, 379] on textarea "Classic breakfast tacos (2pc) - crumbled lamb chorizo, local farm egg, and pota…" at bounding box center [441, 359] width 423 height 52
paste textarea "ains dairy"
drag, startPoint x: 571, startPoint y: 352, endPoint x: 615, endPoint y: 356, distance: 43.5
click at [615, 356] on textarea "Classic breakfast tacos (2pc) - crumbled lamb chorizo, local farm egg, and pota…" at bounding box center [441, 359] width 423 height 52
paste textarea "D, G"
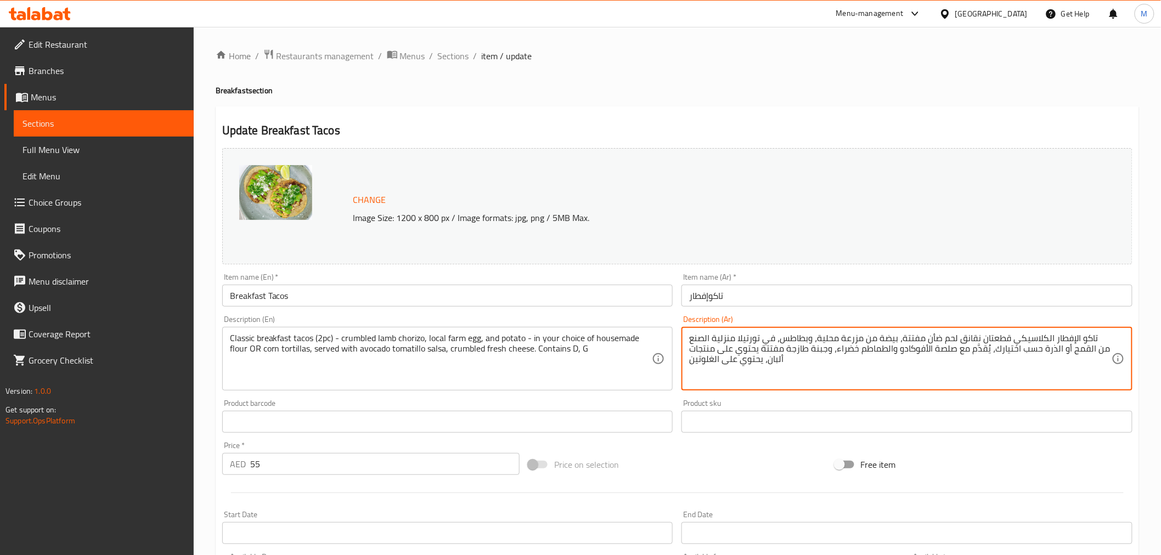
drag, startPoint x: 734, startPoint y: 351, endPoint x: 743, endPoint y: 372, distance: 22.6
click at [773, 358] on textarea "تاكو الإفطار الكلاسيكي قطعتان نقانق لحم ضأن مفتتة، بيضة من مزرعة محلية، وبطاطس،…" at bounding box center [900, 359] width 423 height 52
drag, startPoint x: 779, startPoint y: 350, endPoint x: 761, endPoint y: 371, distance: 28.5
click at [761, 371] on textarea "تاكو الإفطار الكلاسيكي قطعتان نقانق لحم ضأن مفتتة، بيضة من مزرعة محلية، وبطاطس،…" at bounding box center [900, 359] width 423 height 52
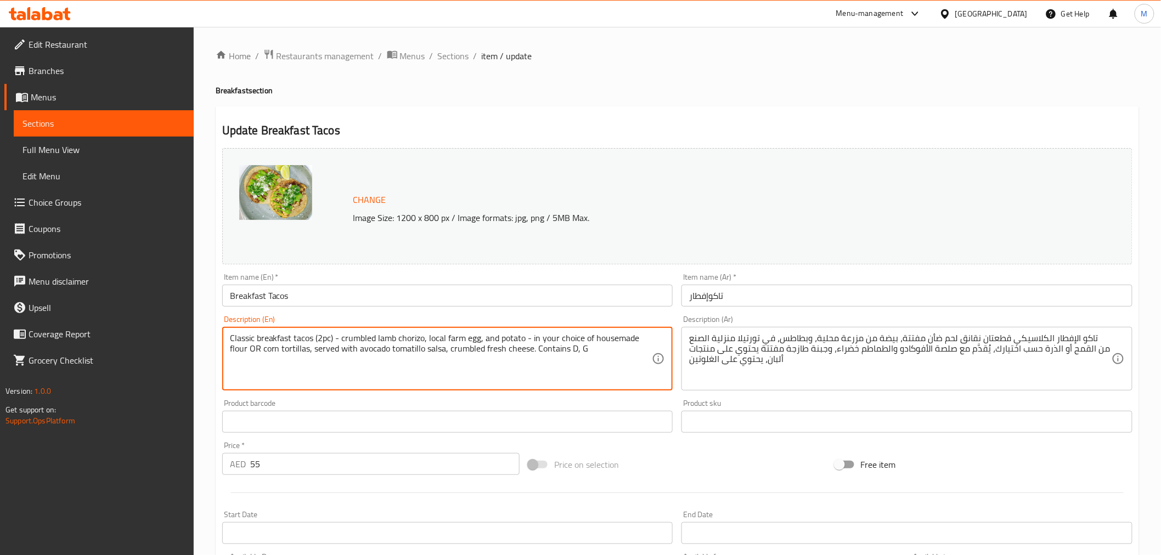
drag, startPoint x: 579, startPoint y: 356, endPoint x: 590, endPoint y: 356, distance: 11.0
paste textarea "gluten"
click at [569, 350] on textarea "Classic breakfast tacos (2pc) - crumbled lamb chorizo, local farm egg, and pota…" at bounding box center [441, 359] width 423 height 52
click at [577, 350] on textarea "Classic breakfast tacos (2pc) - crumbled lamb chorizo, local farm egg, and pota…" at bounding box center [441, 359] width 423 height 52
click at [574, 350] on textarea "Classic breakfast tacos (2pc) - crumbled lamb chorizo, local farm egg, and pota…" at bounding box center [441, 359] width 423 height 52
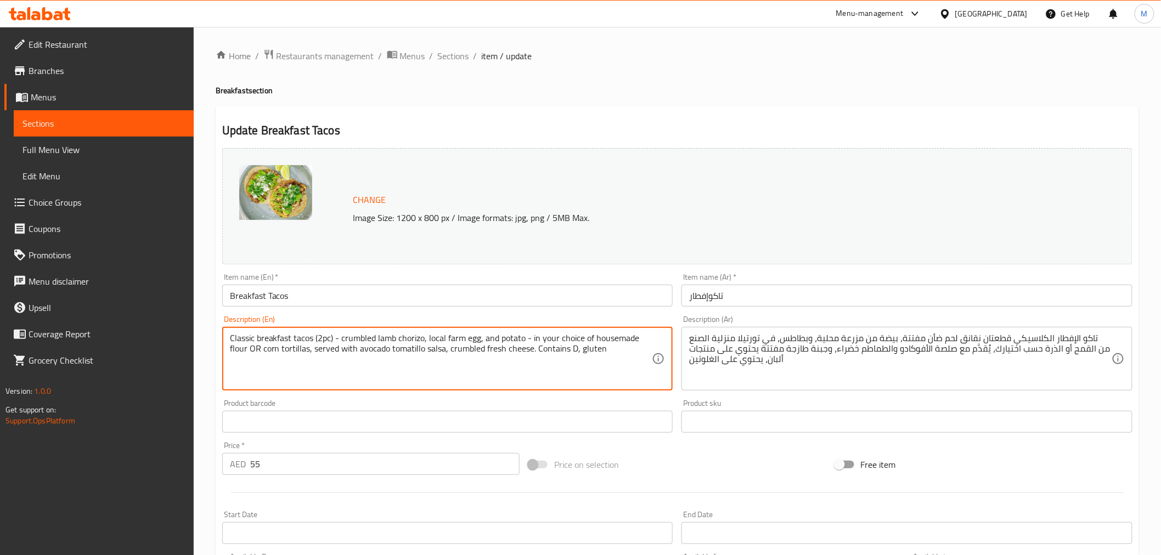
click at [572, 348] on textarea "Classic breakfast tacos (2pc) - crumbled lamb chorizo, local farm egg, and pota…" at bounding box center [441, 359] width 423 height 52
paste textarea "dairy"
click at [581, 354] on textarea "Classic breakfast tacos (2pc) - crumbled lamb chorizo, local farm egg, and pota…" at bounding box center [441, 359] width 423 height 52
click at [594, 354] on textarea "Classic breakfast tacos (2pc) - crumbled lamb chorizo, local farm egg, and pota…" at bounding box center [441, 359] width 423 height 52
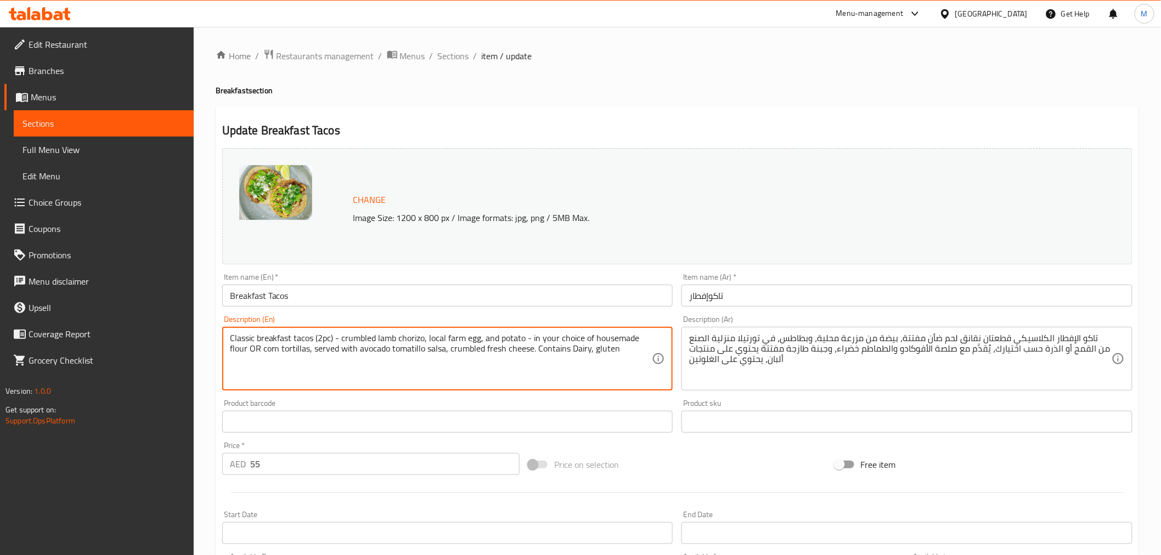
click at [596, 354] on textarea "Classic breakfast tacos (2pc) - crumbled lamb chorizo, local farm egg, and pota…" at bounding box center [441, 359] width 423 height 52
type textarea "Classic breakfast tacos (2pc) - crumbled lamb chorizo, local farm egg, and pota…"
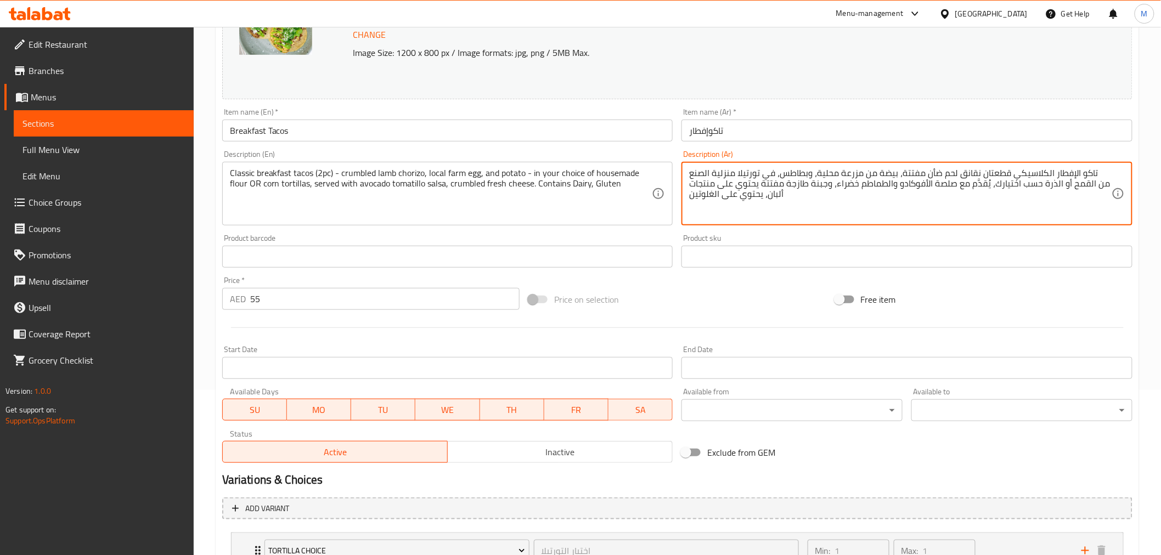
scroll to position [253, 0]
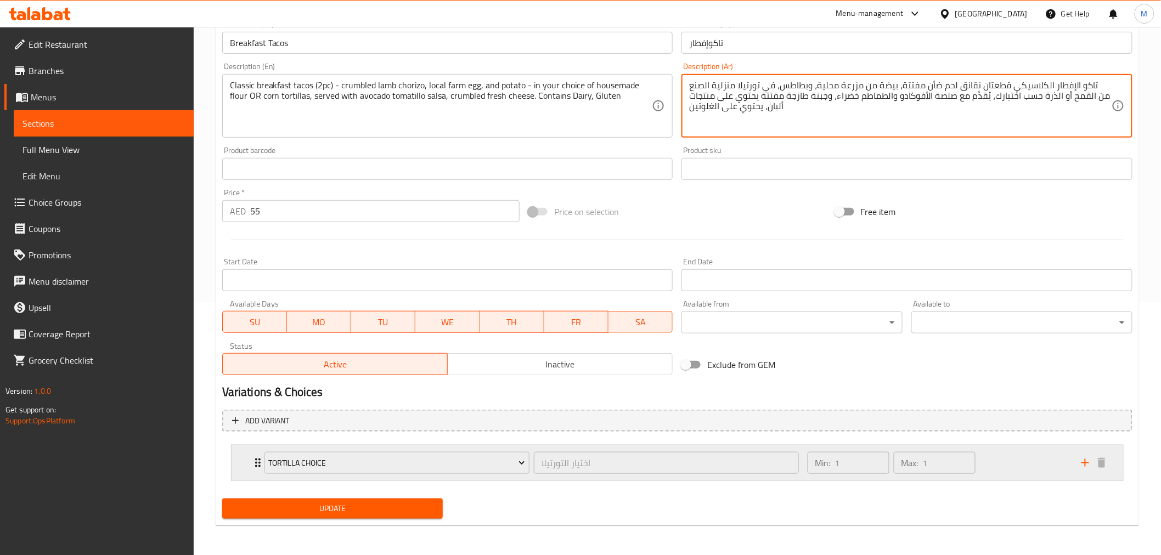
click at [1033, 460] on div "Min: 1 ​ Max: 1 ​" at bounding box center [938, 463] width 274 height 35
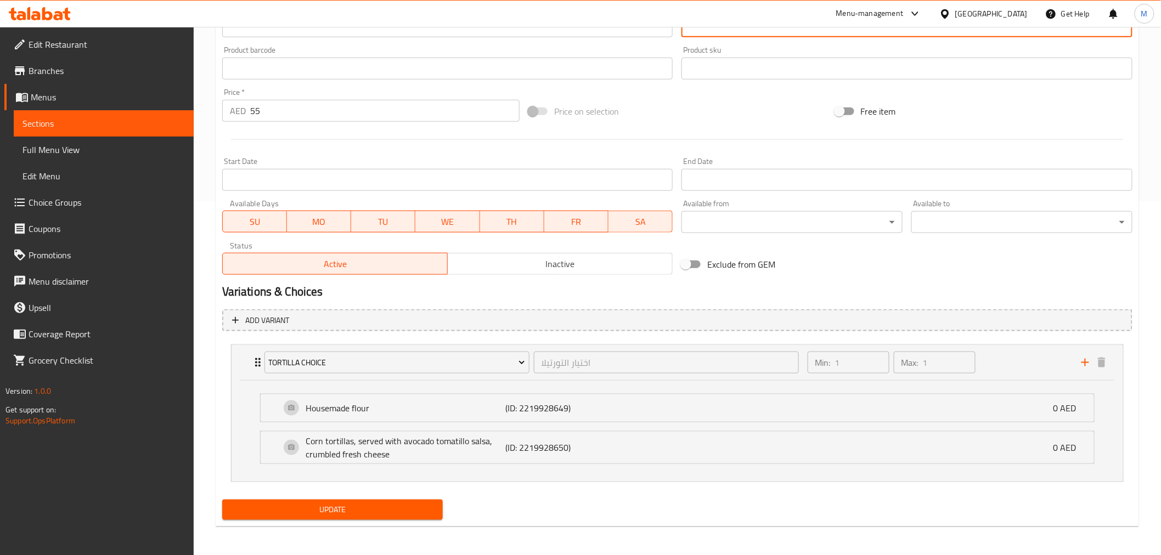
scroll to position [354, 0]
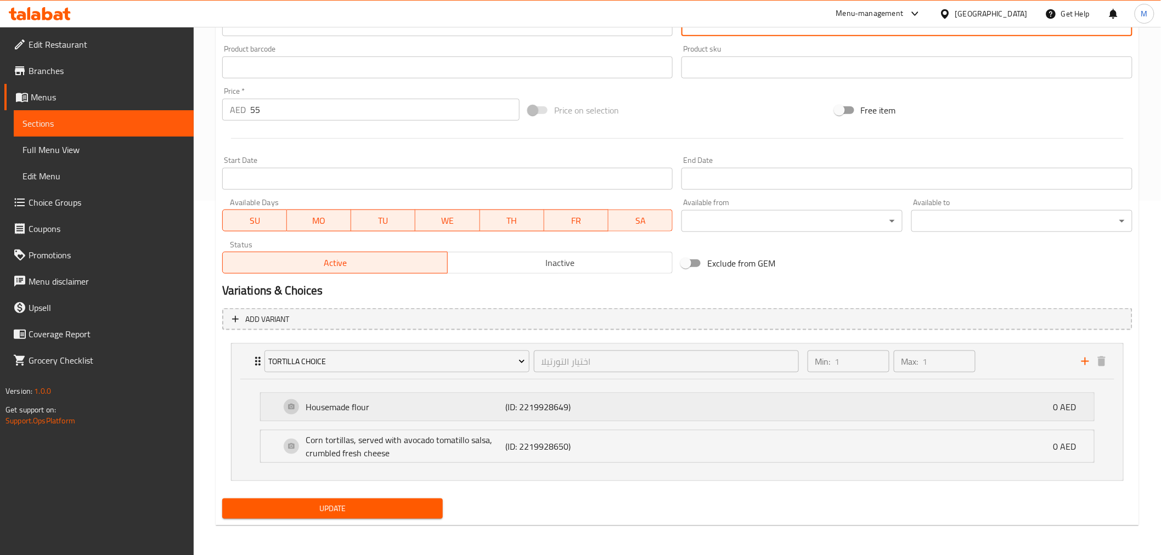
click at [756, 412] on div "Housemade flour (ID: 2219928649) 0 AED" at bounding box center [680, 406] width 801 height 27
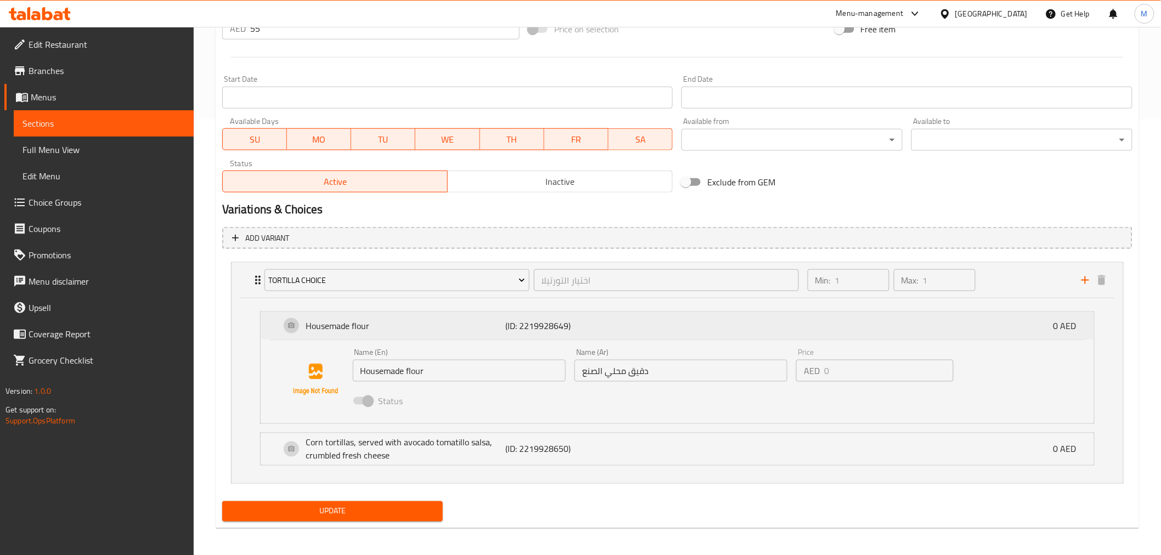
scroll to position [439, 0]
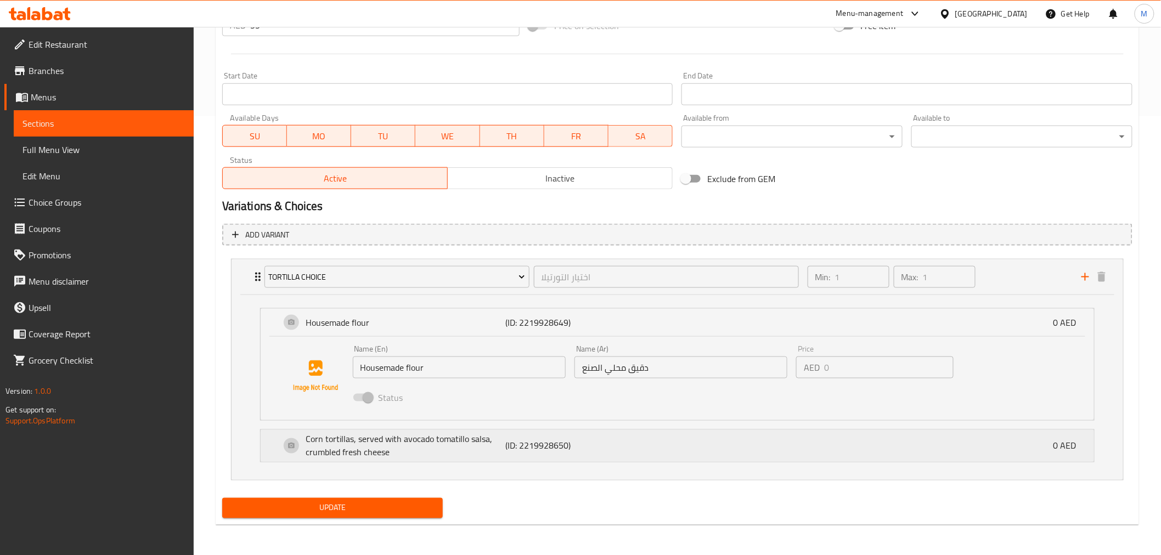
click at [757, 441] on div "Corn tortillas, served with avocado tomatillo salsa, crumbled fresh cheese (ID:…" at bounding box center [680, 446] width 801 height 32
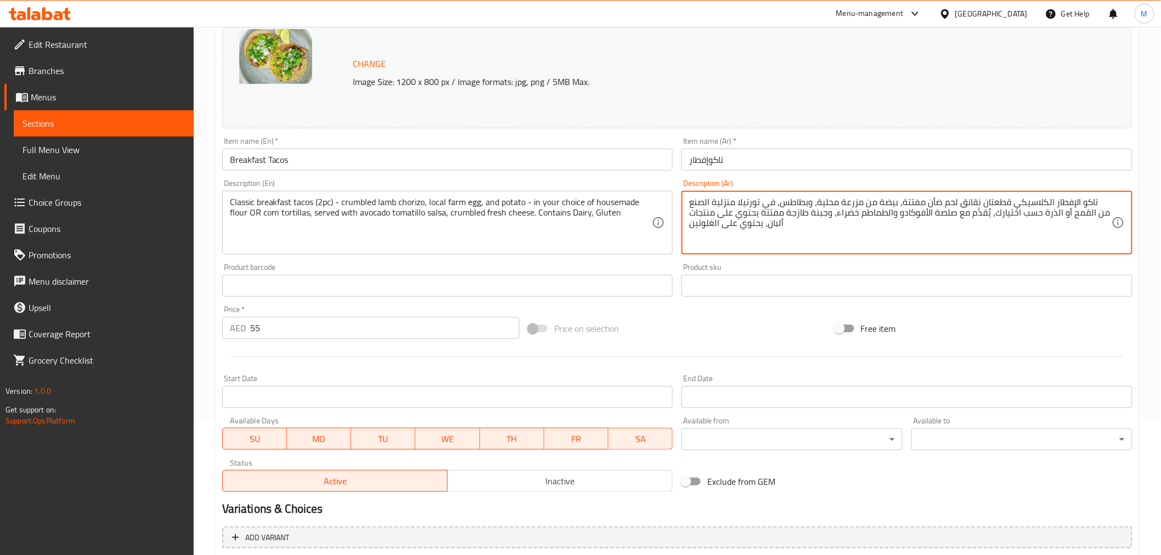
scroll to position [134, 0]
click at [371, 162] on input "Breakfast Tacos" at bounding box center [447, 162] width 451 height 22
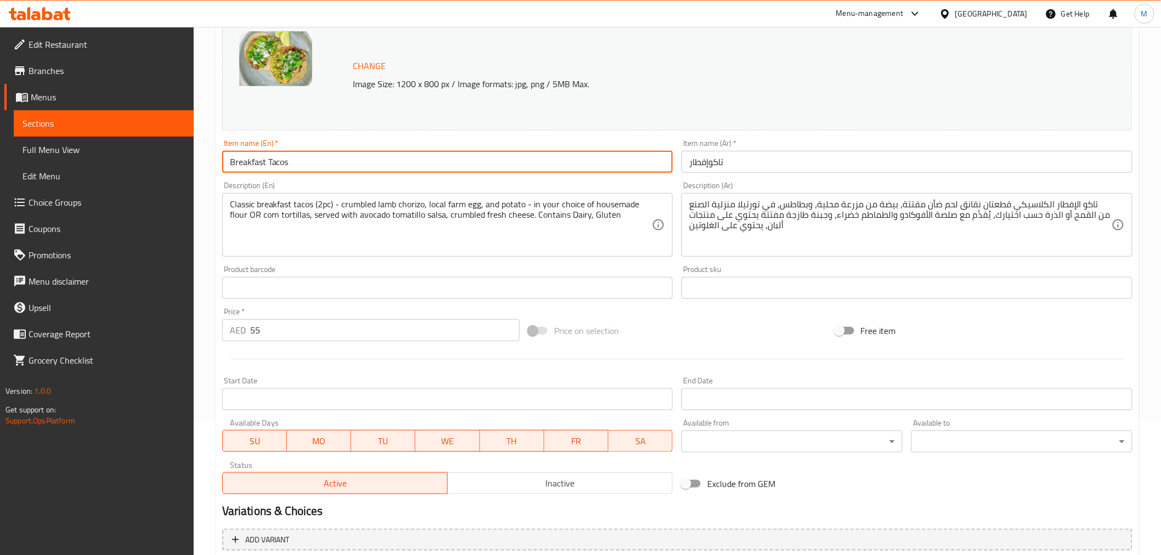
click at [712, 161] on input "تاكوإفطار" at bounding box center [906, 162] width 451 height 22
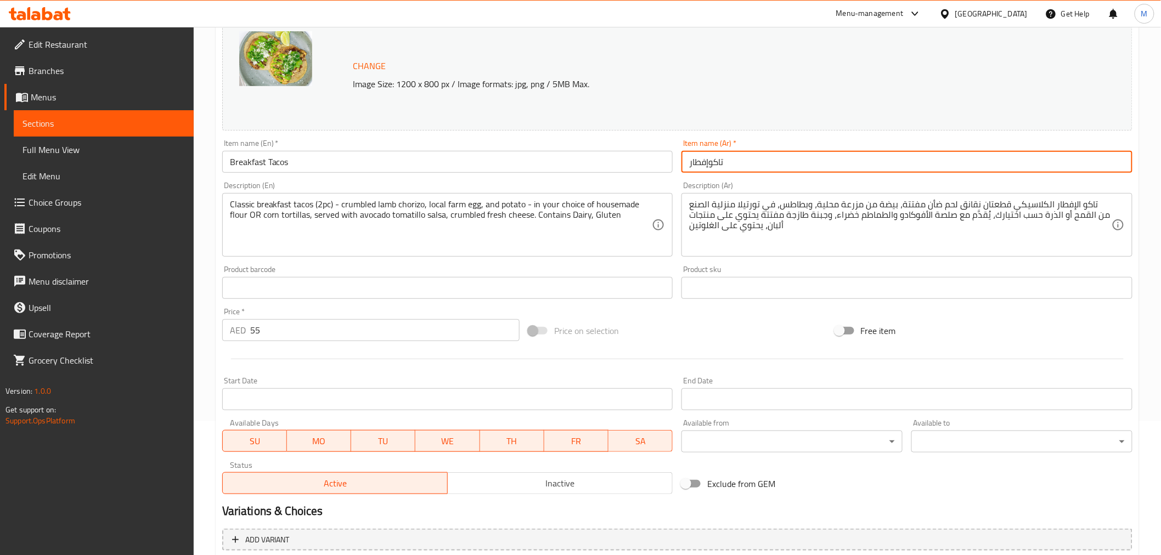
click at [712, 161] on input "تاكوإفطار" at bounding box center [906, 162] width 451 height 22
click at [709, 161] on input "تاكوإفطار" at bounding box center [906, 162] width 451 height 22
type input "تاكو إفطار"
click at [410, 161] on input "Breakfast Tacos" at bounding box center [447, 162] width 451 height 22
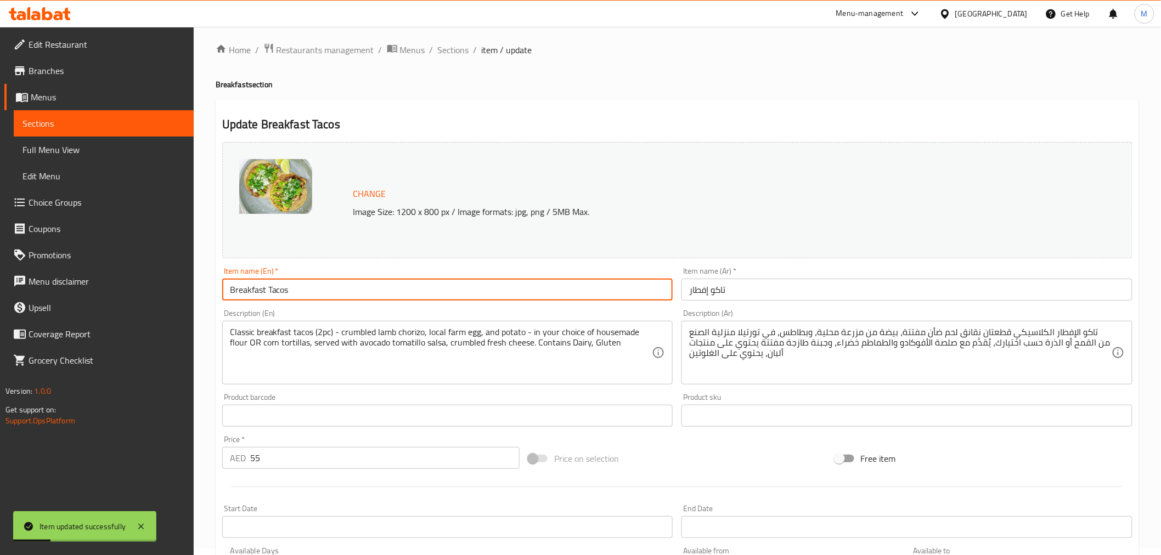
scroll to position [0, 0]
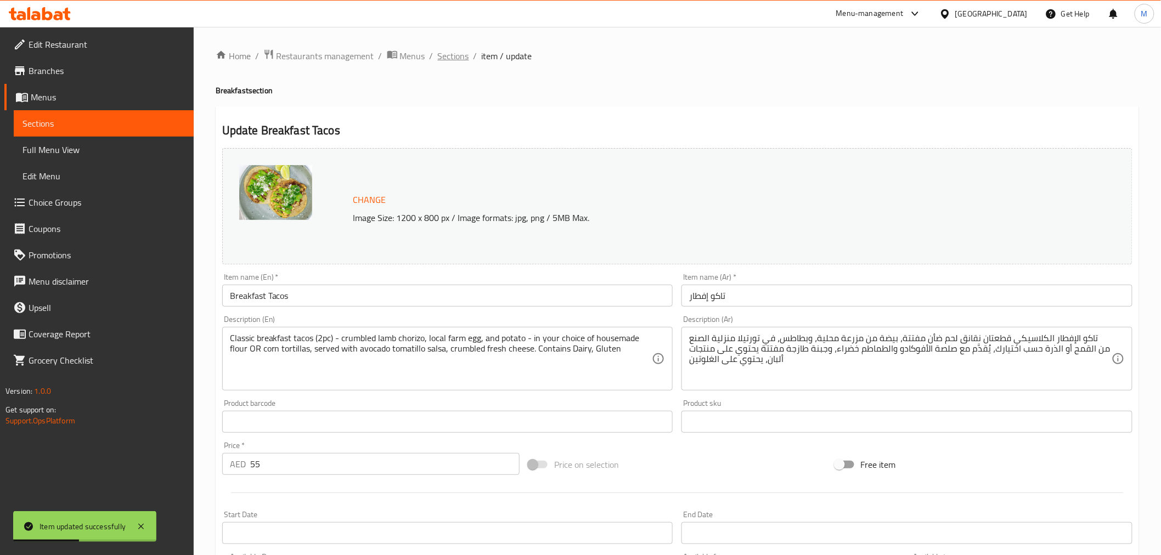
click at [455, 52] on span "Sections" at bounding box center [453, 55] width 31 height 13
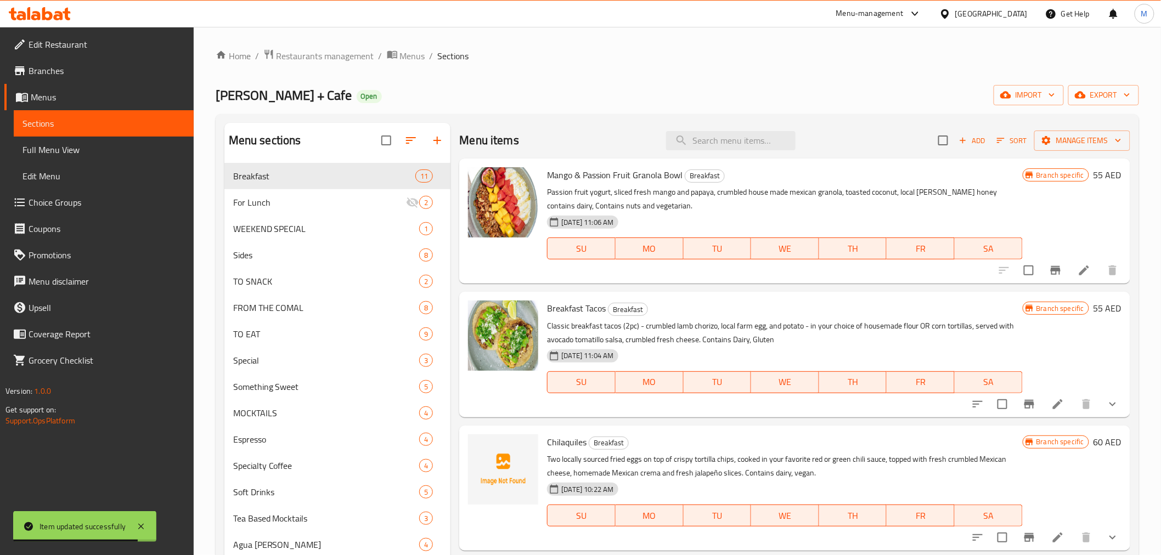
click at [1053, 403] on icon at bounding box center [1058, 404] width 10 height 10
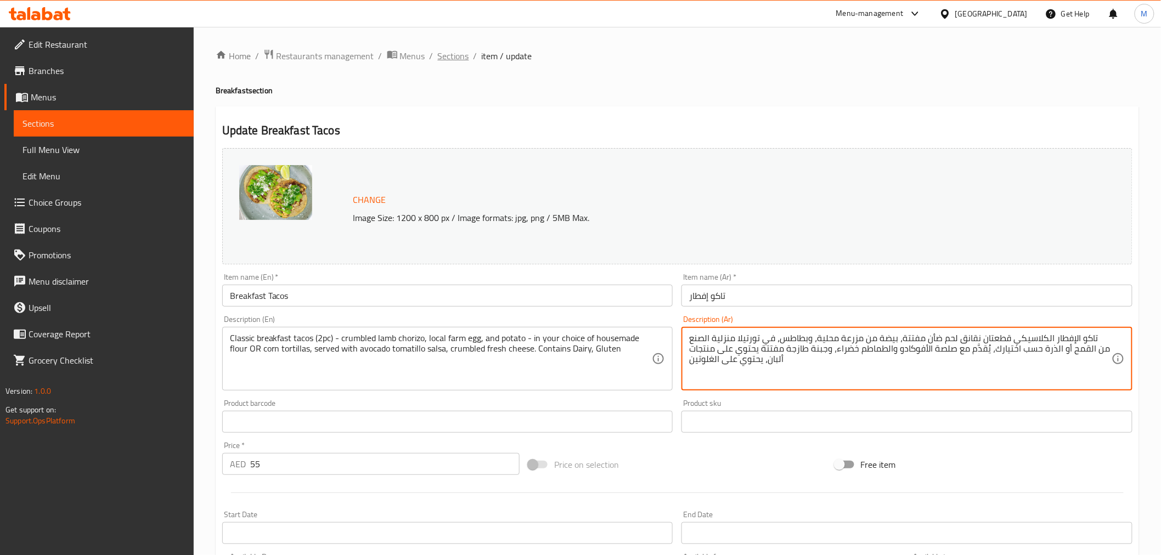
click at [449, 52] on span "Sections" at bounding box center [453, 55] width 31 height 13
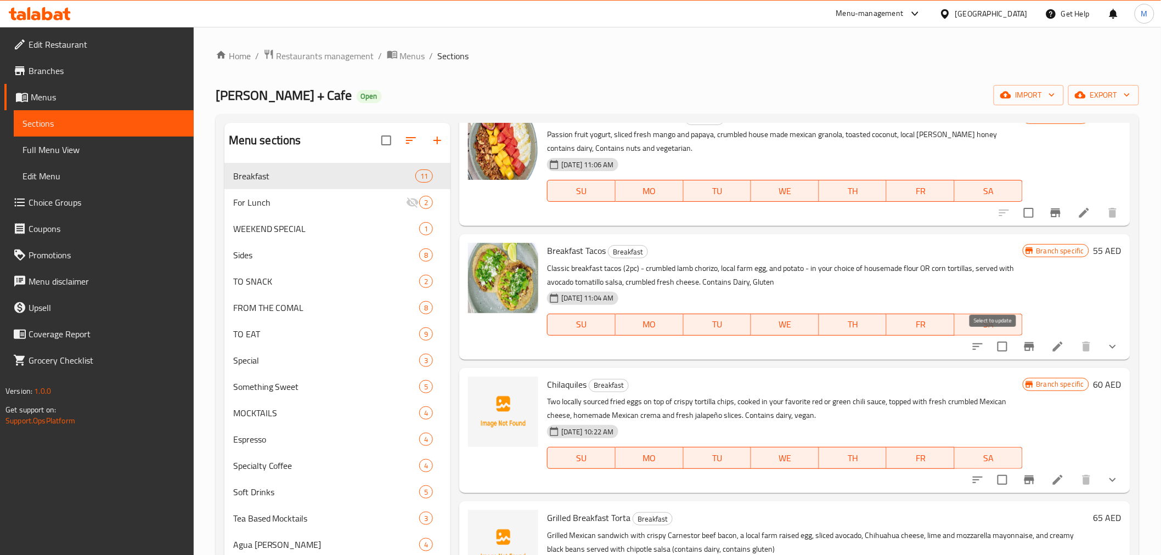
scroll to position [122, 0]
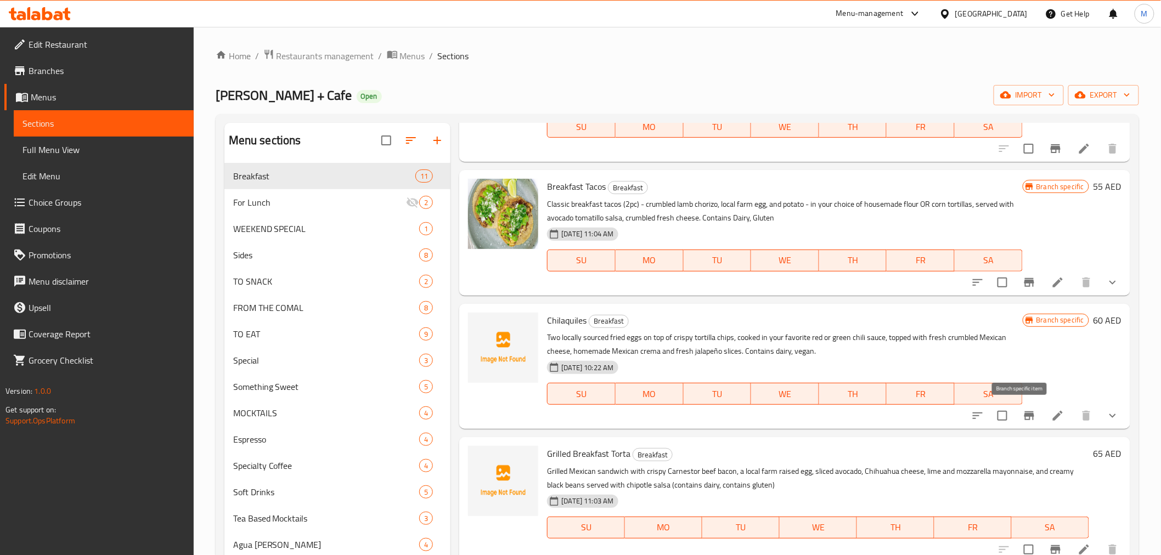
click at [1023, 421] on icon "Branch-specific-item" at bounding box center [1029, 415] width 13 height 13
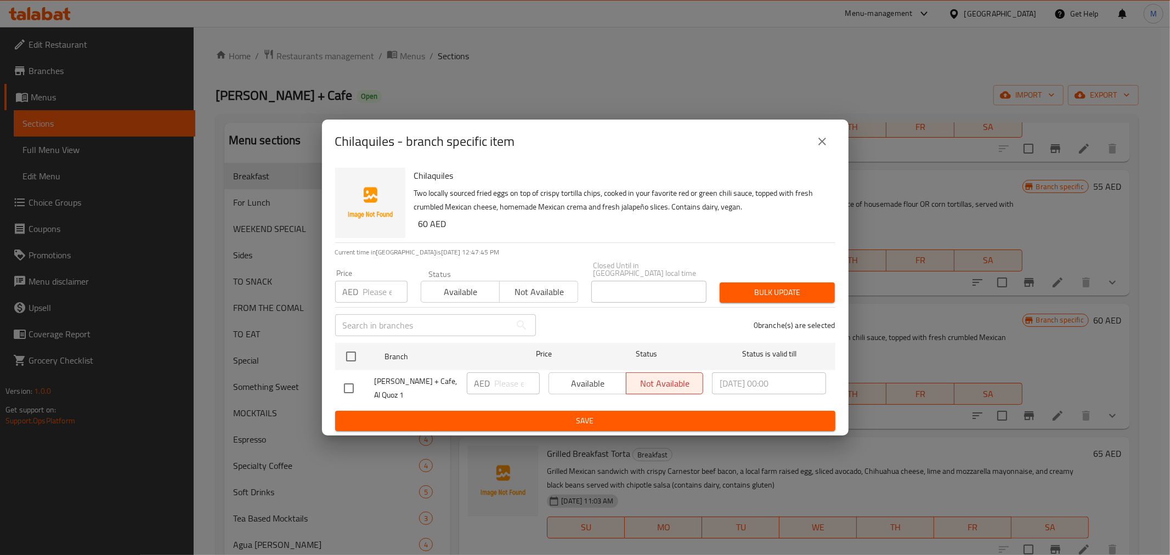
click at [809, 140] on button "close" at bounding box center [822, 141] width 26 height 26
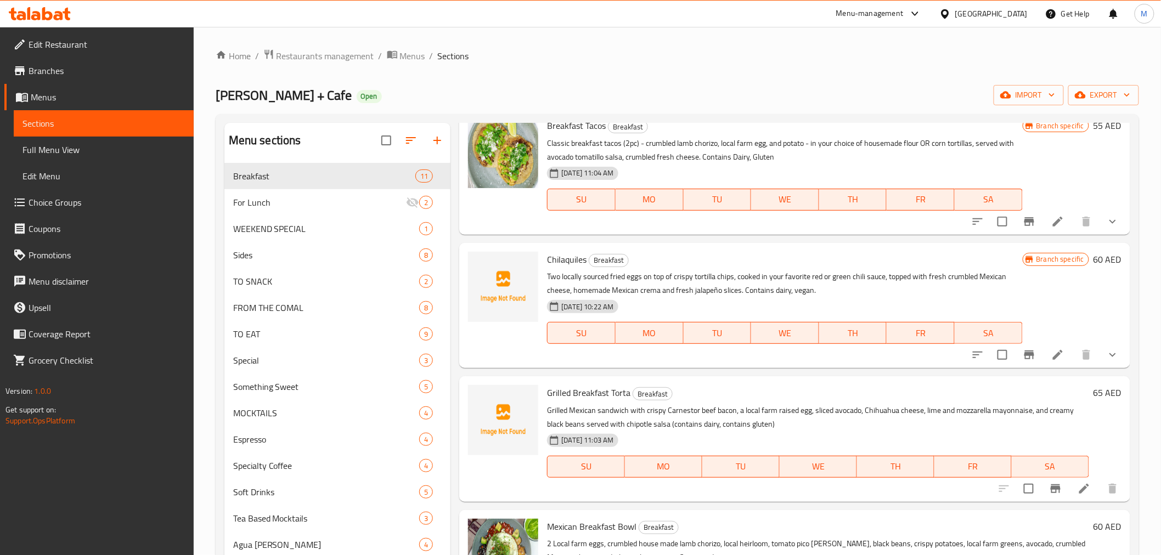
scroll to position [0, 0]
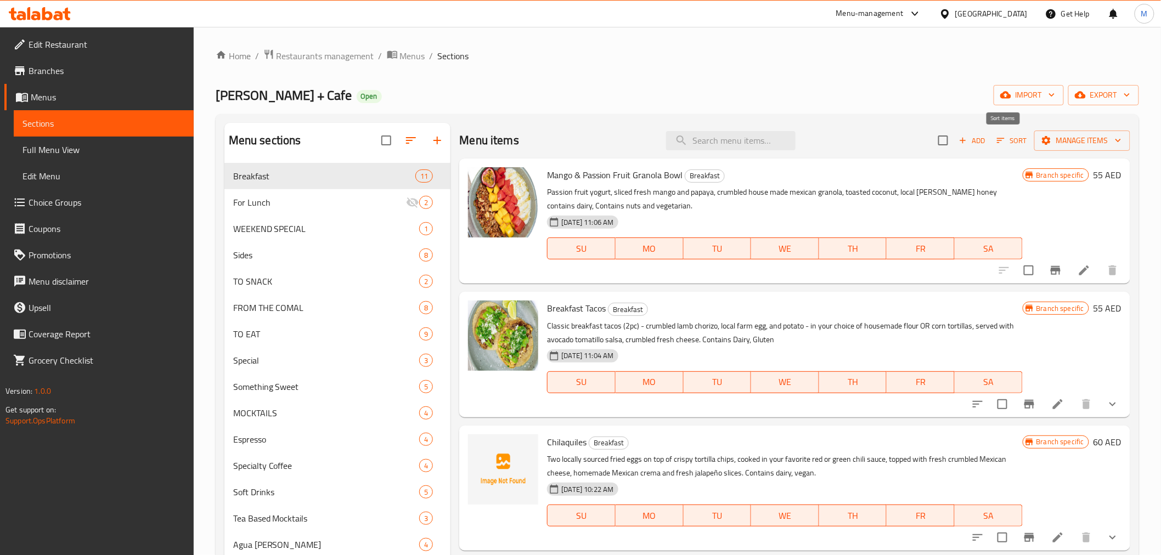
click at [996, 139] on icon "button" at bounding box center [1001, 141] width 10 height 10
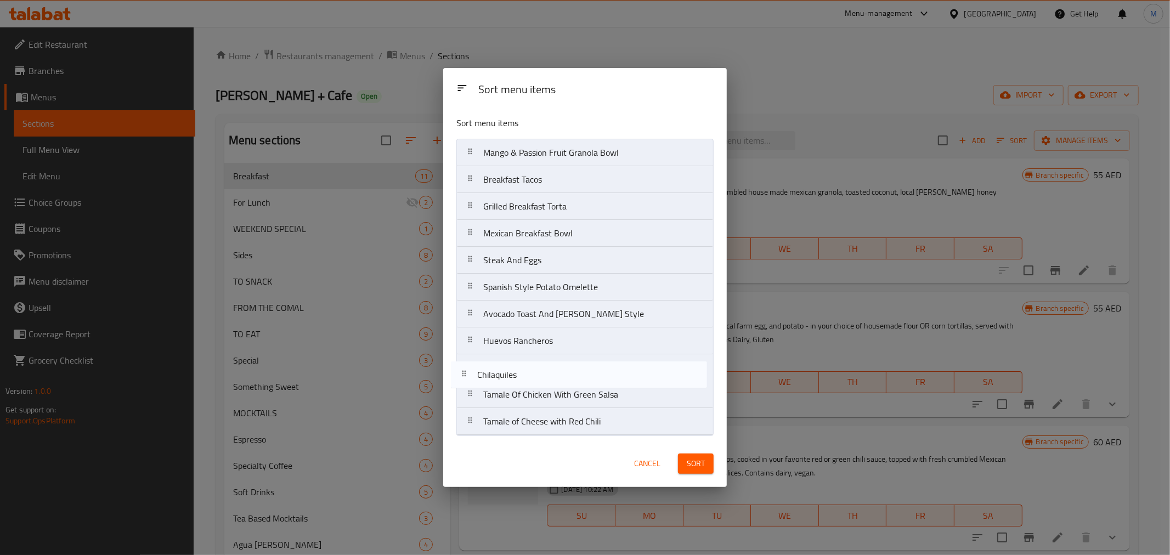
drag, startPoint x: 556, startPoint y: 204, endPoint x: 549, endPoint y: 379, distance: 175.2
click at [549, 379] on nav "Mango & Passion Fruit Granola Bowl Breakfast Tacos Chilaquiles Grilled Breakfas…" at bounding box center [585, 287] width 257 height 297
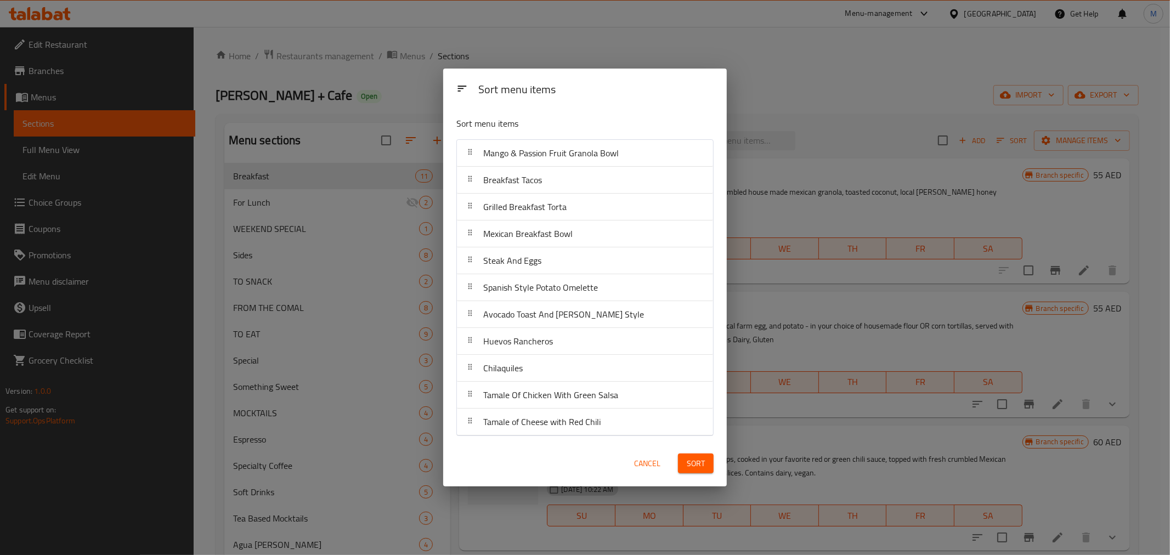
click at [700, 470] on span "Sort" at bounding box center [696, 464] width 18 height 14
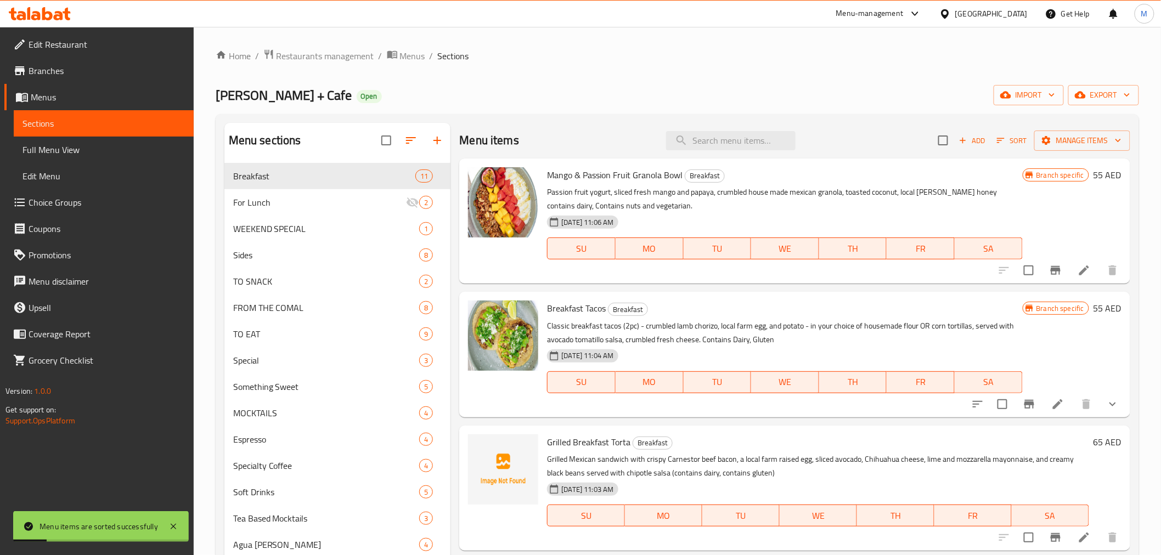
scroll to position [122, 0]
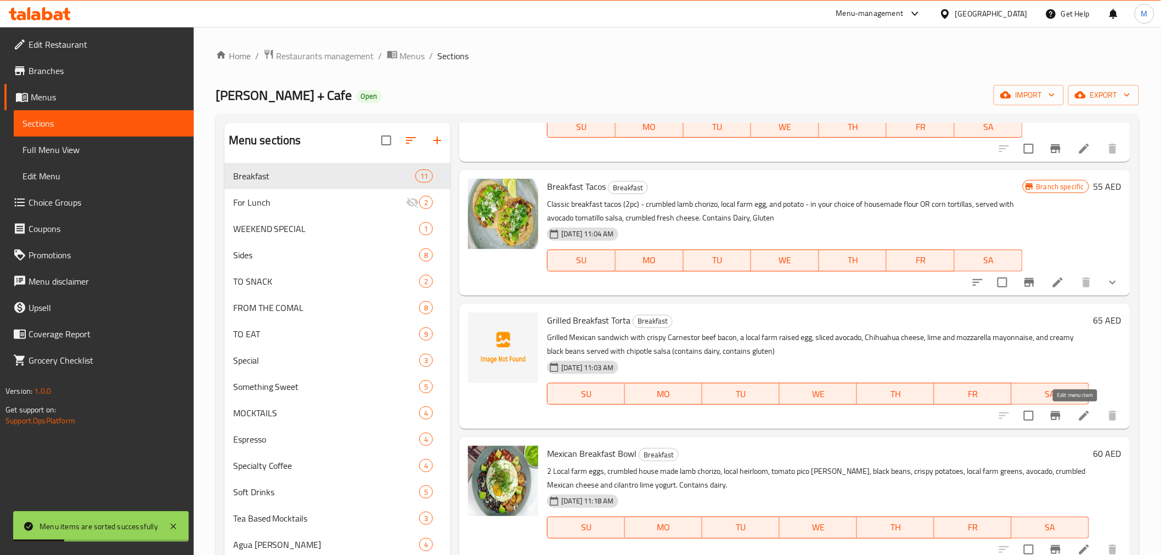
click at [1082, 412] on icon at bounding box center [1084, 415] width 13 height 13
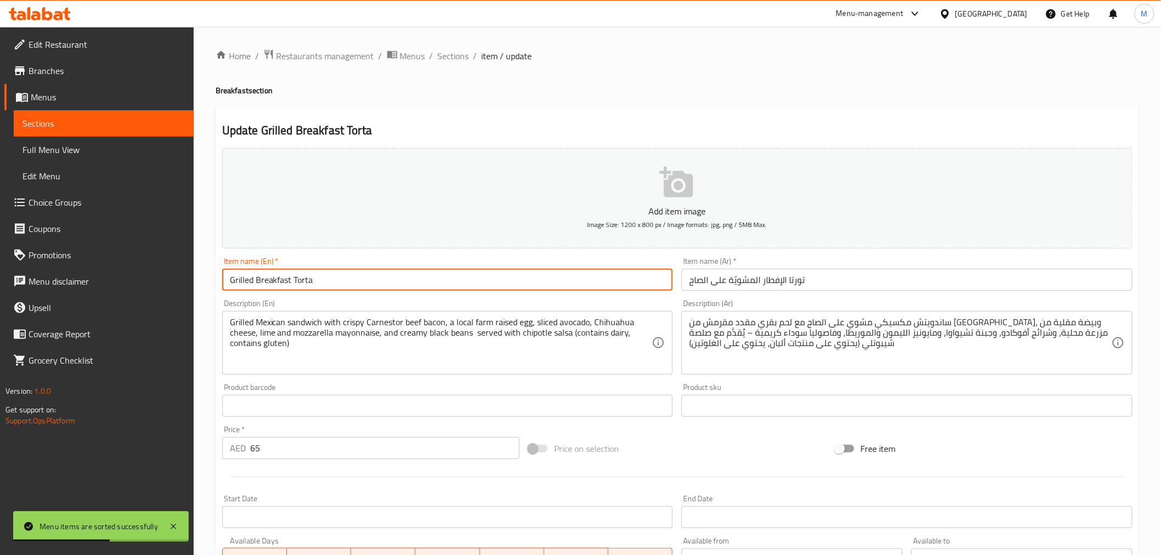
click at [371, 284] on input "Grilled Breakfast Torta" at bounding box center [447, 280] width 451 height 22
paste input "ddled Breakfast "Torta""
type input "Griddled Breakfast "Torta""
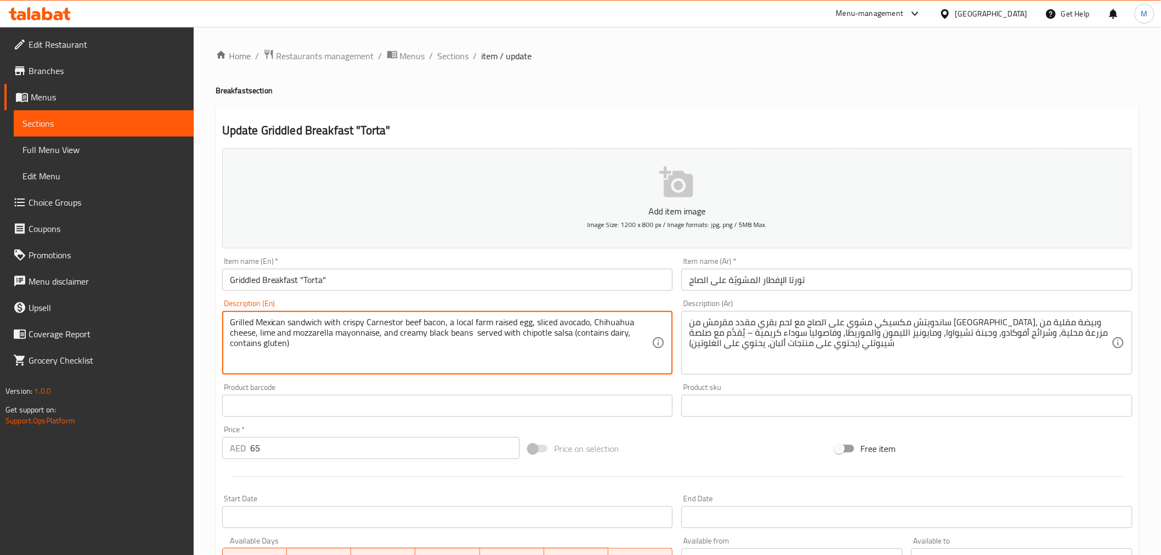
click at [572, 333] on textarea "Grilled Mexican sandwich with crispy Carnestor beef bacon, a local farm raised …" at bounding box center [441, 343] width 423 height 52
click at [269, 346] on textarea "Grilled Mexican sandwich with crispy Carnestor beef bacon, a local farm raised …" at bounding box center [441, 343] width 423 height 52
paste textarea "Griddled Mexican sandwich with crispy beef bacon from [GEOGRAPHIC_DATA], fried …"
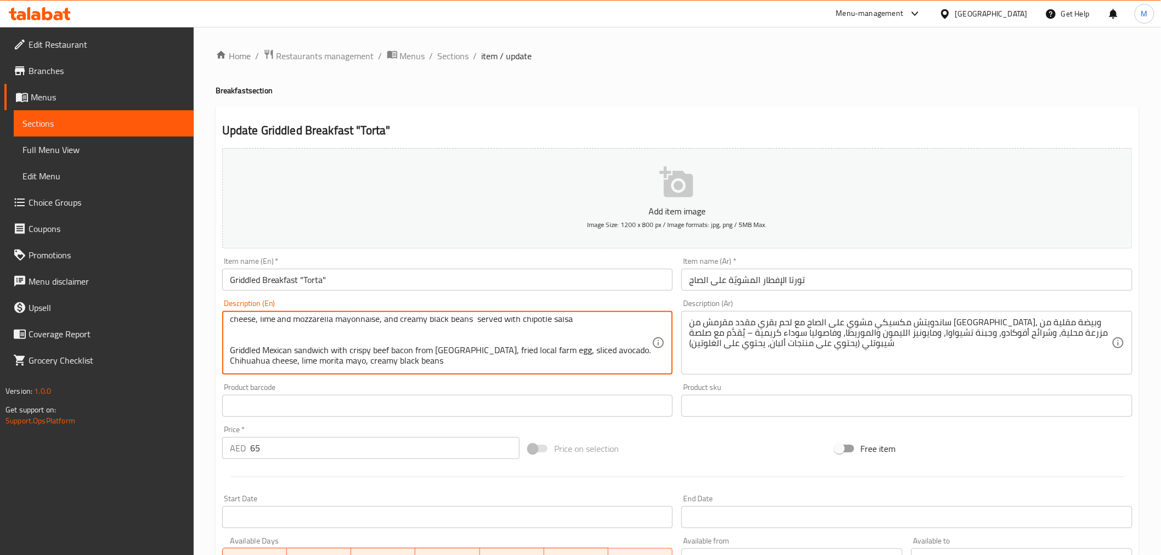
click at [230, 343] on textarea "Grilled Mexican sandwich with crispy Carnestor beef bacon, a local farm raised …" at bounding box center [441, 343] width 423 height 52
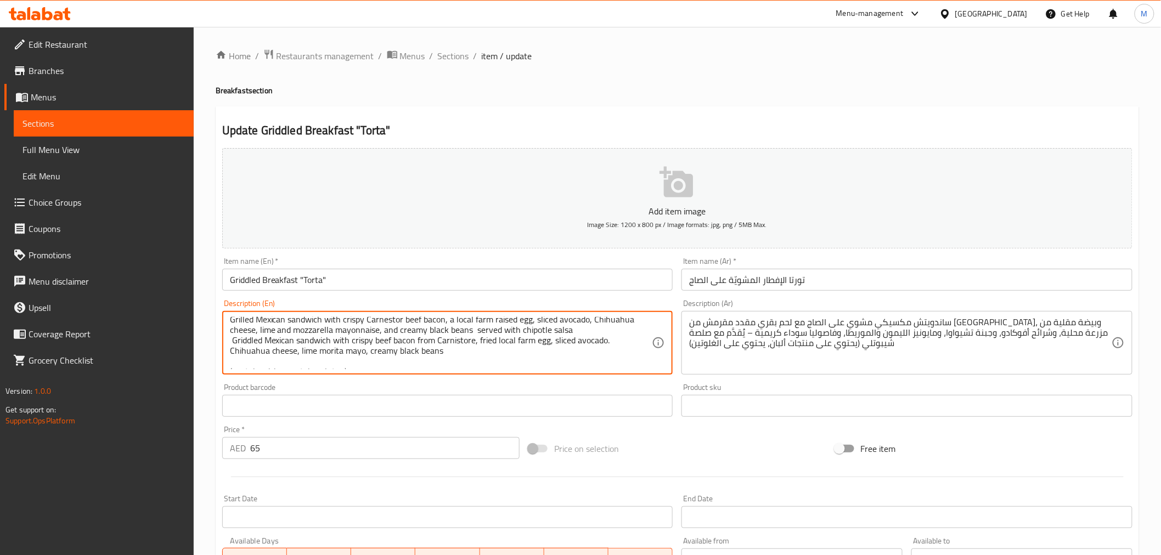
scroll to position [0, 0]
drag, startPoint x: 453, startPoint y: 358, endPoint x: 121, endPoint y: 295, distance: 338.5
click at [121, 295] on div "Edit Restaurant Branches Menus Sections Full Menu View Edit Menu Choice Groups …" at bounding box center [580, 401] width 1161 height 748
paste textarea
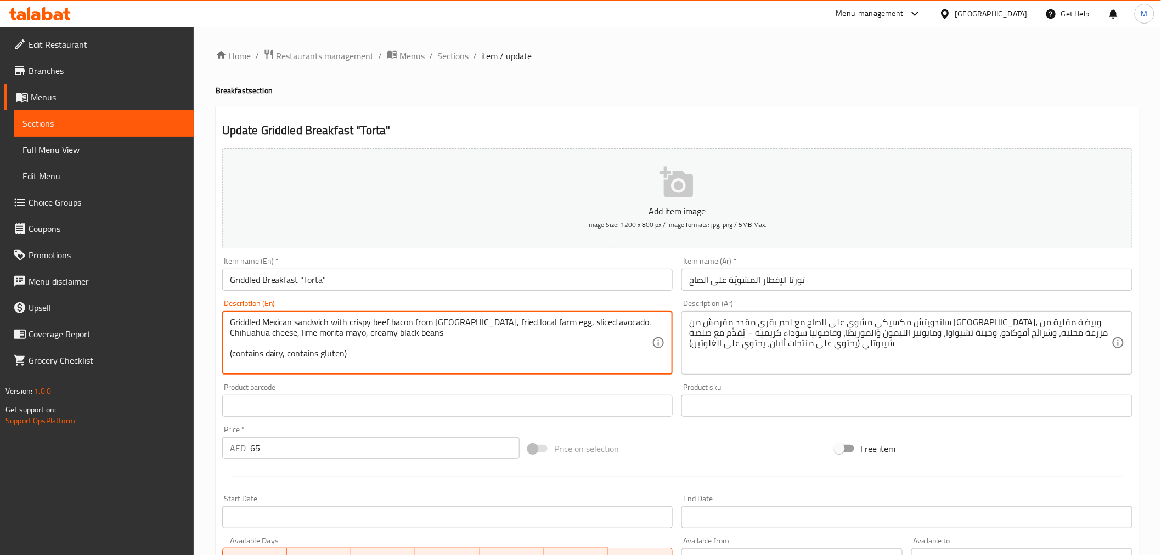
click at [230, 332] on textarea "Griddled Mexican sandwich with crispy beef bacon from [GEOGRAPHIC_DATA], fried …" at bounding box center [441, 343] width 423 height 52
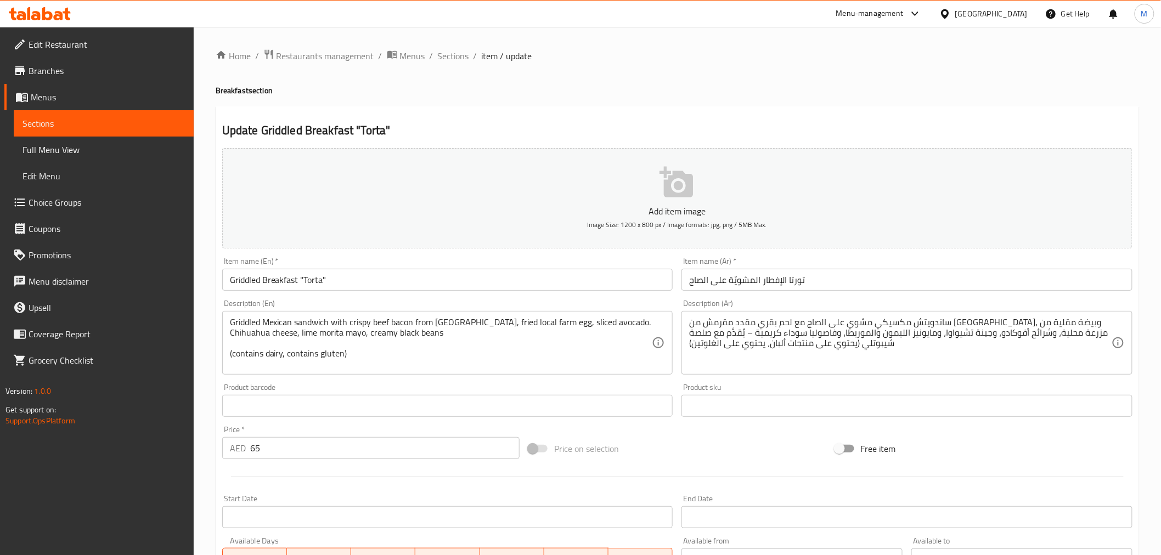
click at [228, 350] on div "Griddled Mexican sandwich with crispy beef bacon from [GEOGRAPHIC_DATA], fried …" at bounding box center [447, 343] width 451 height 64
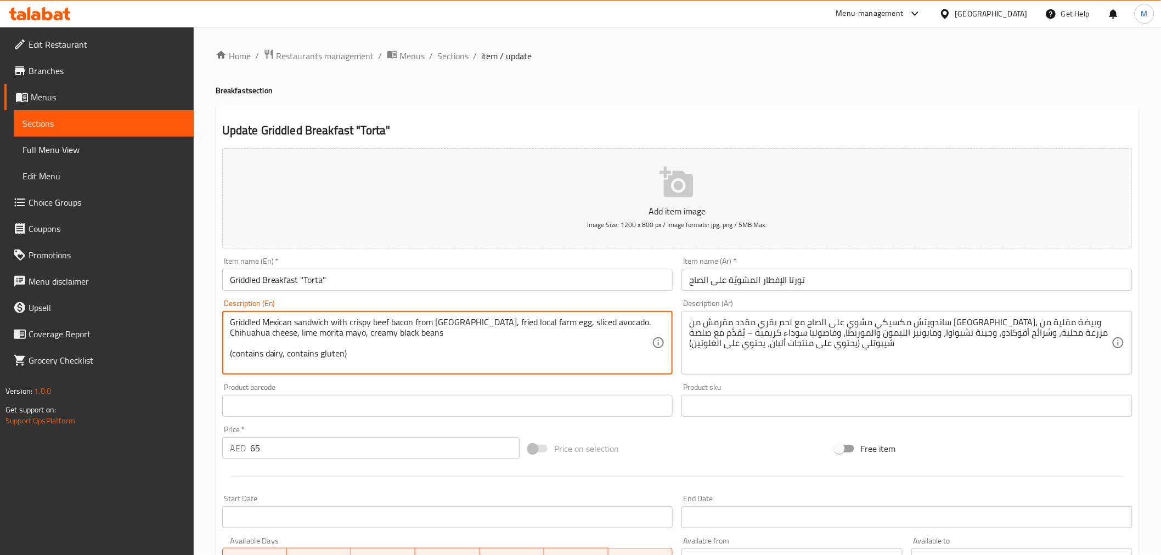
click at [228, 356] on div "Griddled Mexican sandwich with crispy beef bacon from [GEOGRAPHIC_DATA], fried …" at bounding box center [447, 343] width 451 height 64
click at [232, 356] on textarea "Griddled Mexican sandwich with crispy beef bacon from [GEOGRAPHIC_DATA], fried …" at bounding box center [441, 343] width 423 height 52
click at [230, 355] on textarea "Griddled Mexican sandwich with crispy beef bacon from [GEOGRAPHIC_DATA], fried …" at bounding box center [441, 343] width 423 height 52
type textarea "Griddled Mexican sandwich with crispy beef bacon from [GEOGRAPHIC_DATA], fried …"
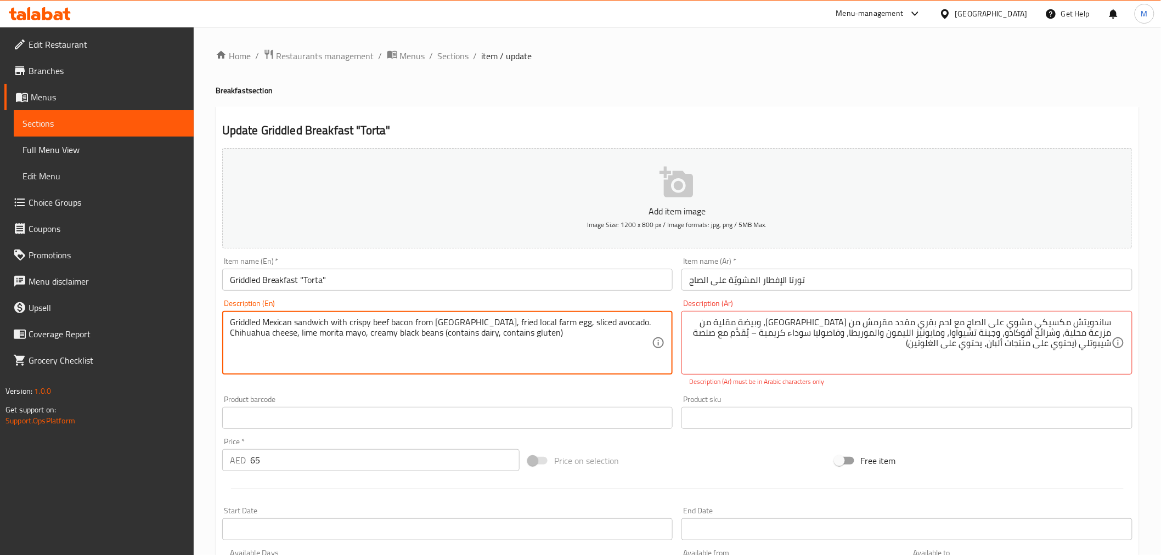
click at [336, 324] on textarea "Griddled Mexican sandwich with crispy beef bacon from [GEOGRAPHIC_DATA], fried …" at bounding box center [441, 343] width 423 height 52
click at [336, 325] on textarea "Griddled Mexican sandwich with crispy beef bacon from [GEOGRAPHIC_DATA], fried …" at bounding box center [441, 343] width 423 height 52
click at [619, 337] on textarea "Griddled Mexican sandwich with crispy beef bacon from [GEOGRAPHIC_DATA], fried …" at bounding box center [441, 343] width 423 height 52
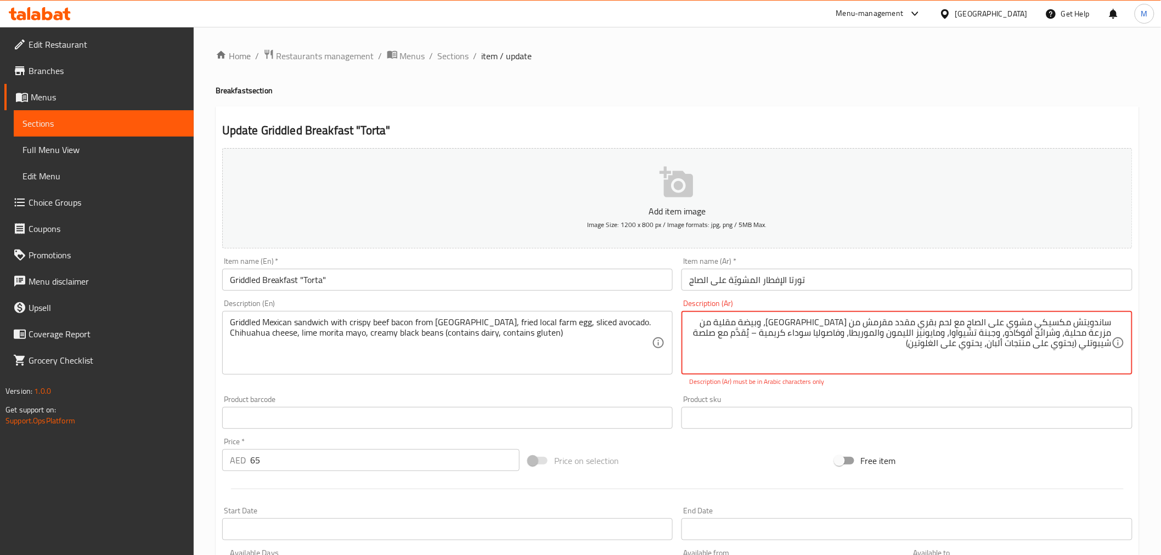
drag, startPoint x: 968, startPoint y: 323, endPoint x: 1010, endPoint y: 325, distance: 41.2
drag, startPoint x: 832, startPoint y: 335, endPoint x: 743, endPoint y: 336, distance: 89.5
click at [743, 336] on textarea "ساندويتش مكسيكي مشوي مع لحم بقري مقدد مقرمش من [GEOGRAPHIC_DATA]، وبيضة مقلية م…" at bounding box center [900, 343] width 423 height 52
type textarea "ساندويتش مكسيكي مشوي مع لحم بقري مقدد مقرمش من [GEOGRAPHIC_DATA]، وبيضة مقلية م…"
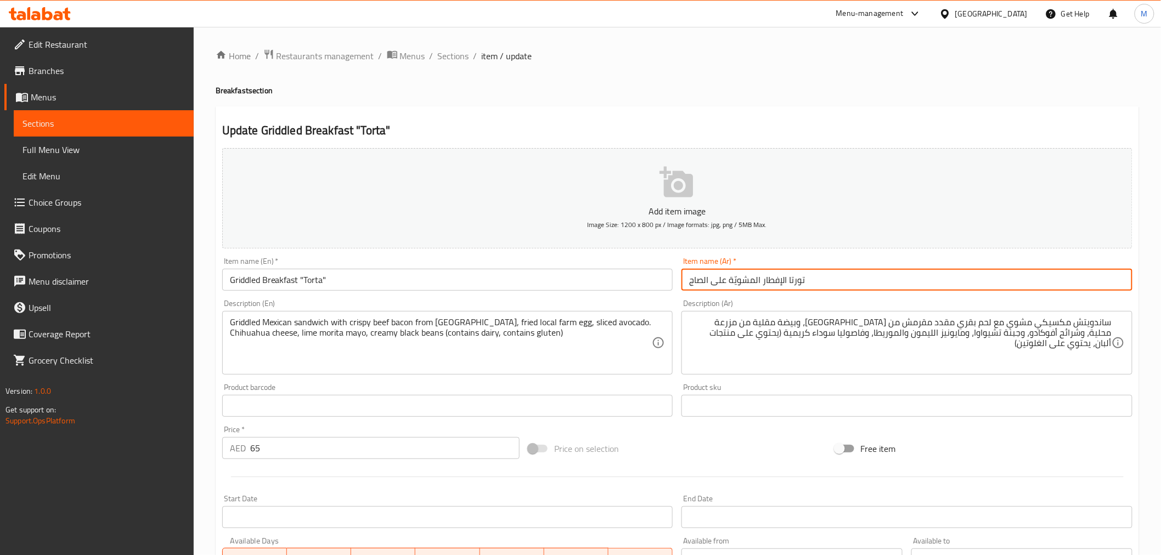
click at [820, 283] on input "تورتا الإفطار المشويّة على الصاج" at bounding box center [906, 280] width 451 height 22
drag, startPoint x: 730, startPoint y: 283, endPoint x: 613, endPoint y: 279, distance: 117.5
click at [613, 279] on div "Add item image Image Size: 1200 x 800 px / Image formats: jpg, png / 5MB Max. I…" at bounding box center [677, 380] width 919 height 473
click at [694, 281] on input "تورتا [DEMOGRAPHIC_DATA] المشويّة" at bounding box center [906, 280] width 451 height 22
click at [793, 279] on input "تورتا [DEMOGRAPHIC_DATA] المشوية" at bounding box center [906, 280] width 451 height 22
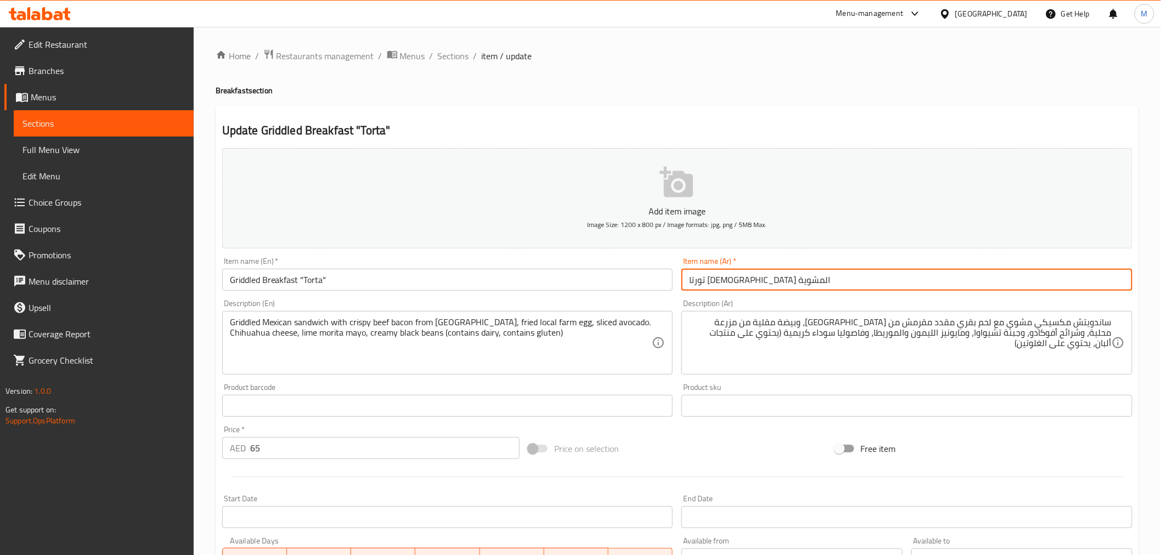
type input "تورتا [DEMOGRAPHIC_DATA] المشوية"
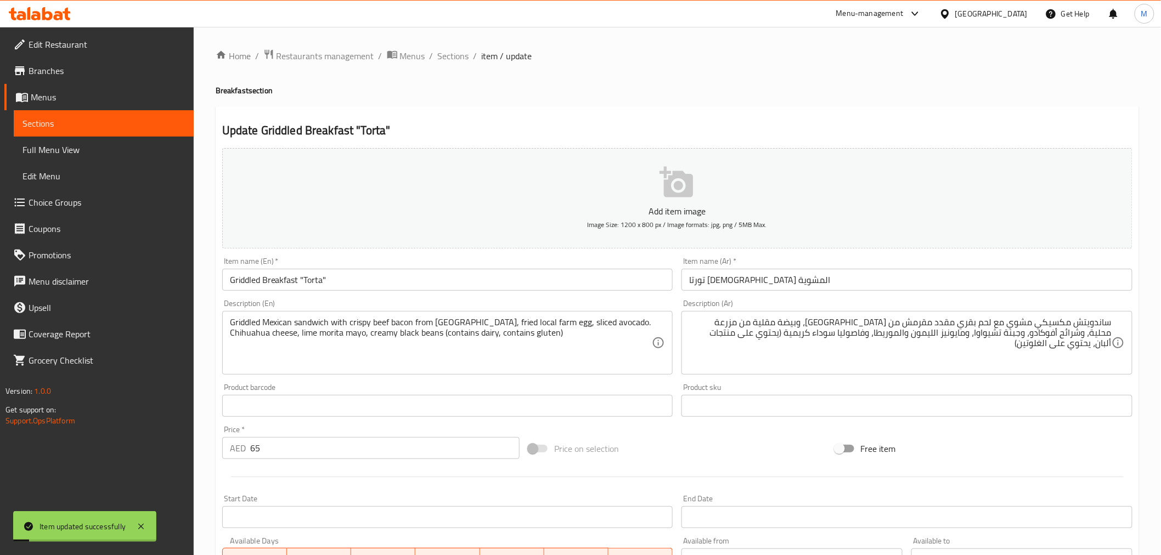
drag, startPoint x: 455, startPoint y: 53, endPoint x: 458, endPoint y: 75, distance: 22.1
click at [457, 54] on span "Sections" at bounding box center [453, 55] width 31 height 13
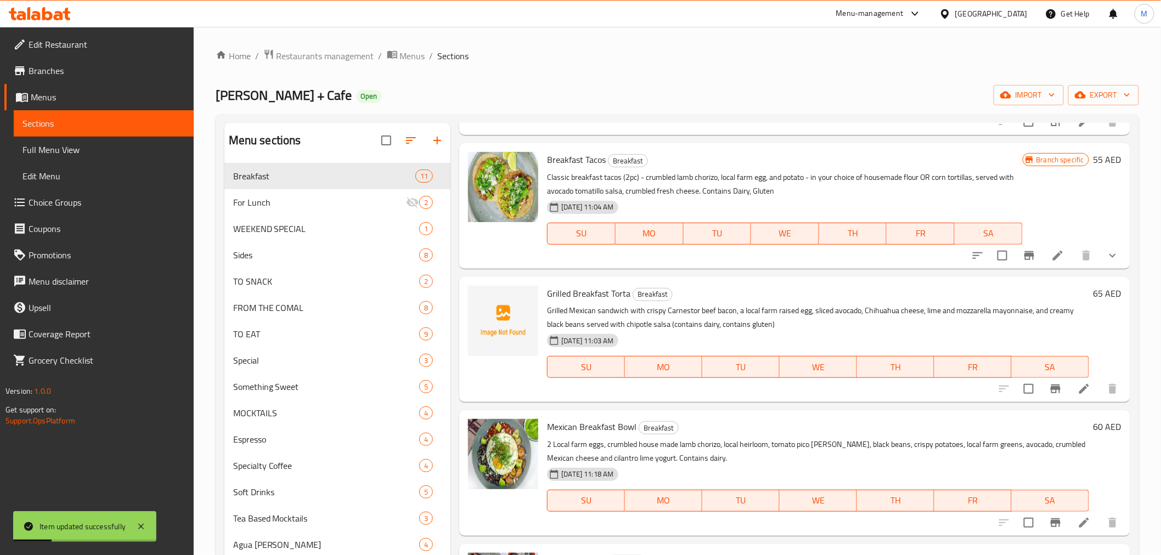
scroll to position [183, 0]
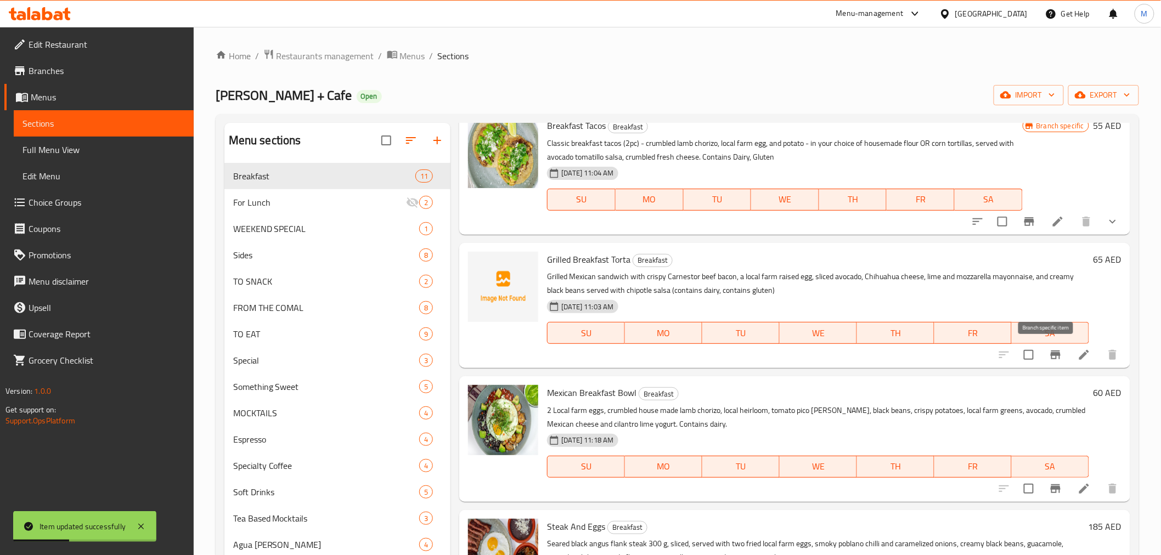
click at [1051, 354] on icon "Branch-specific-item" at bounding box center [1056, 355] width 10 height 9
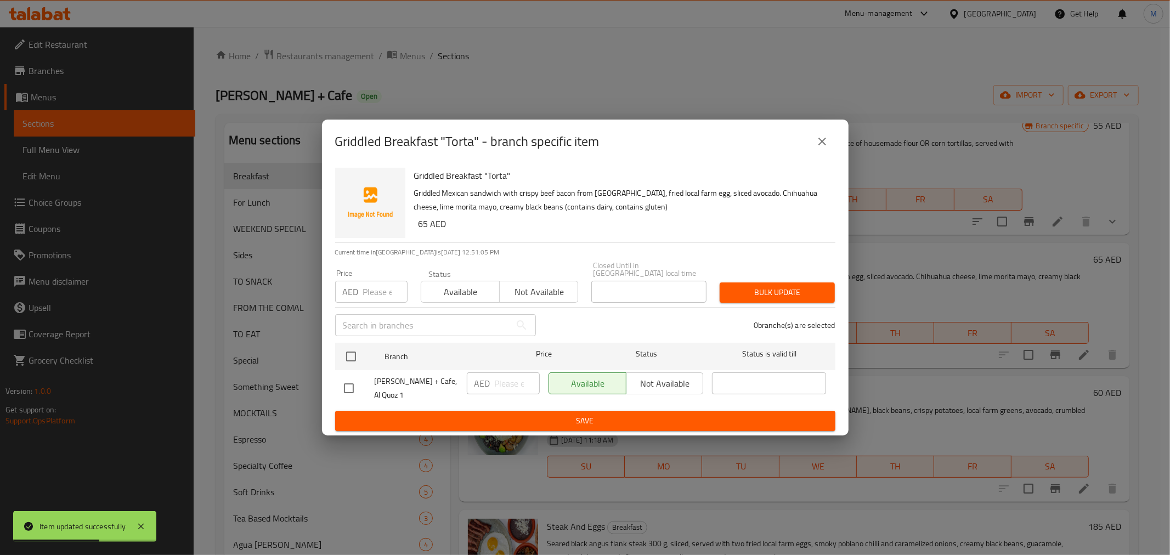
click at [419, 225] on h6 "65 AED" at bounding box center [623, 223] width 408 height 15
drag, startPoint x: 352, startPoint y: 353, endPoint x: 366, endPoint y: 364, distance: 17.6
click at [353, 353] on input "checkbox" at bounding box center [351, 356] width 23 height 23
checkbox input "true"
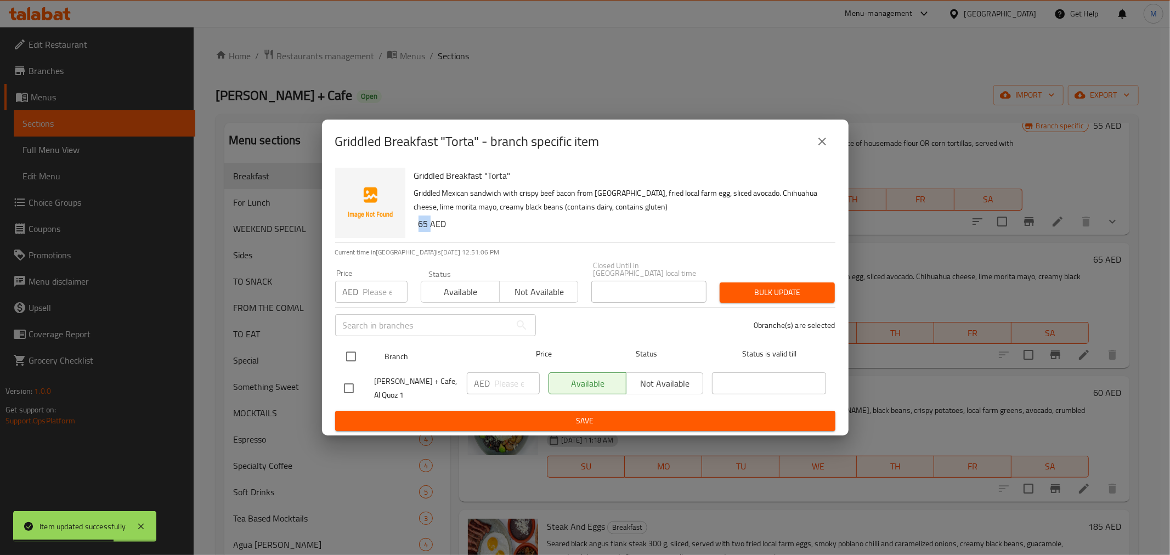
checkbox input "true"
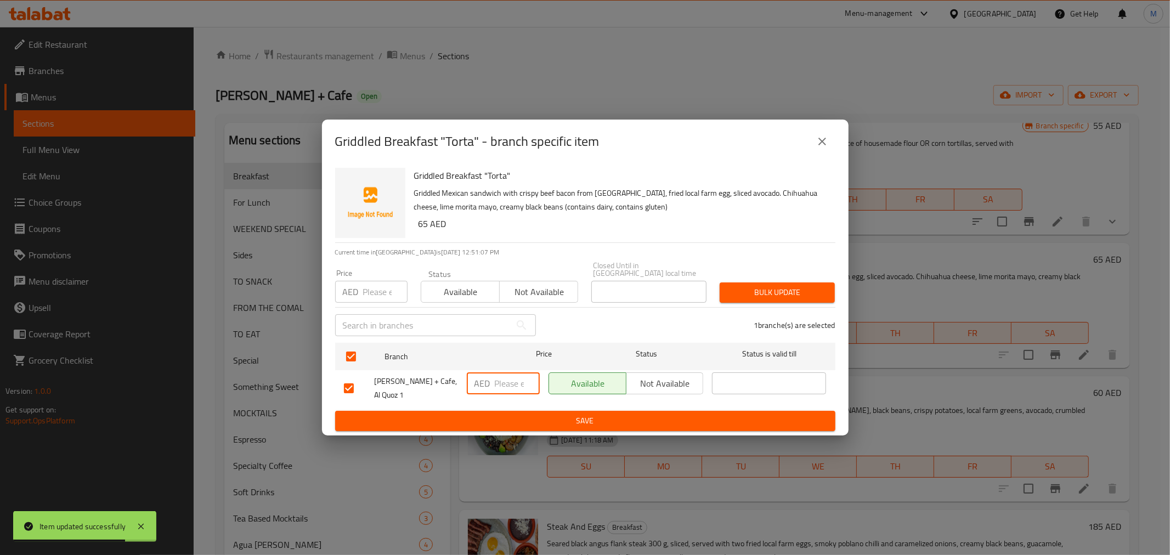
click at [511, 376] on input "number" at bounding box center [517, 384] width 45 height 22
click at [421, 224] on h6 "65 AED" at bounding box center [623, 223] width 408 height 15
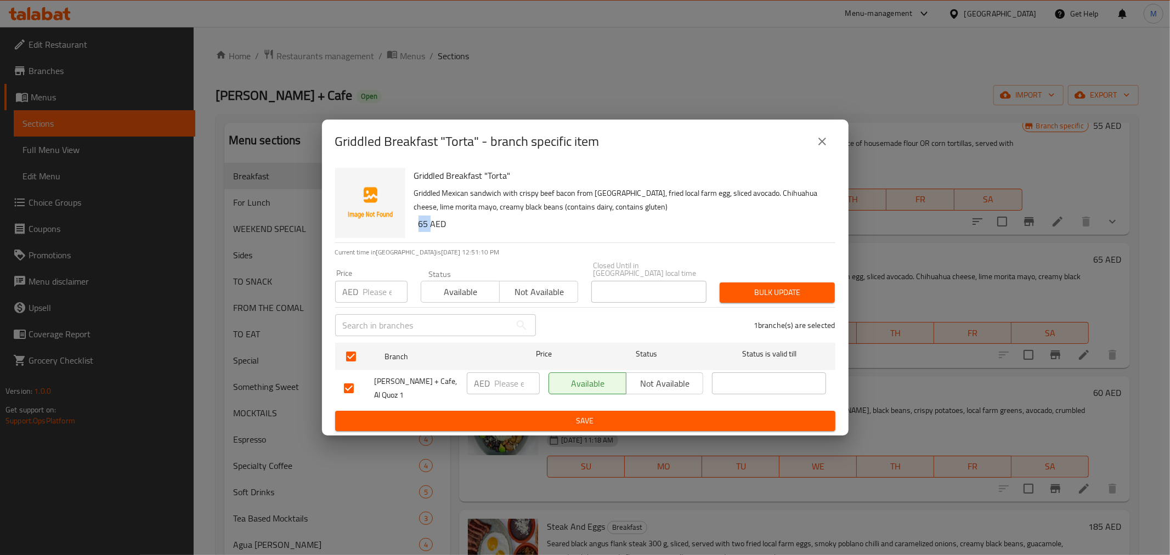
copy h6 "65"
click at [514, 376] on input "number" at bounding box center [517, 384] width 45 height 22
paste input "65"
type input "65"
drag, startPoint x: 511, startPoint y: 398, endPoint x: 518, endPoint y: 413, distance: 16.7
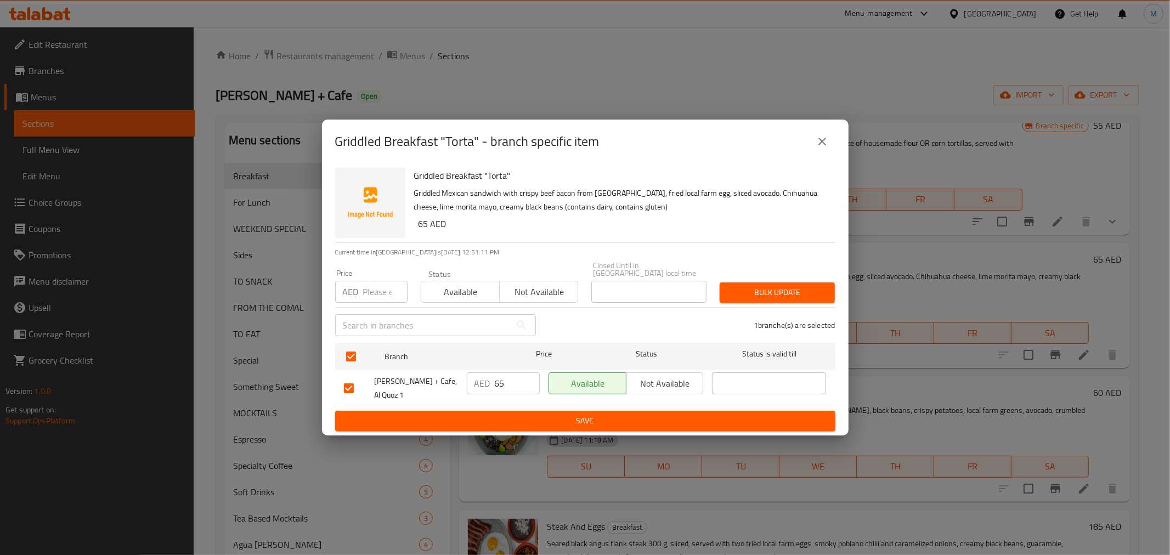
click at [511, 398] on div "AED 65 ​" at bounding box center [504, 388] width 82 height 41
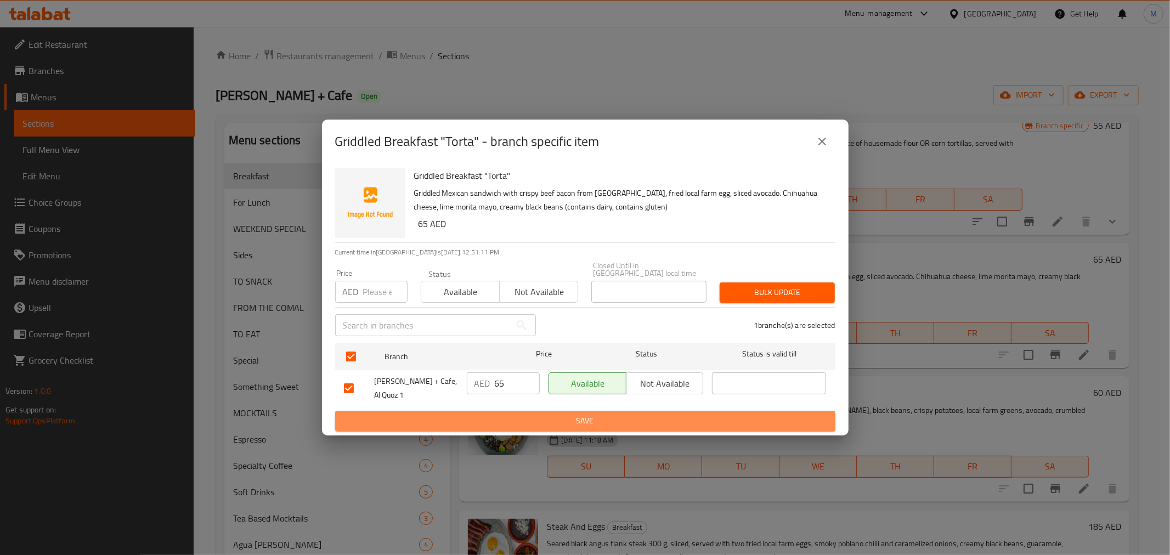
click at [518, 413] on button "Save" at bounding box center [585, 421] width 500 height 20
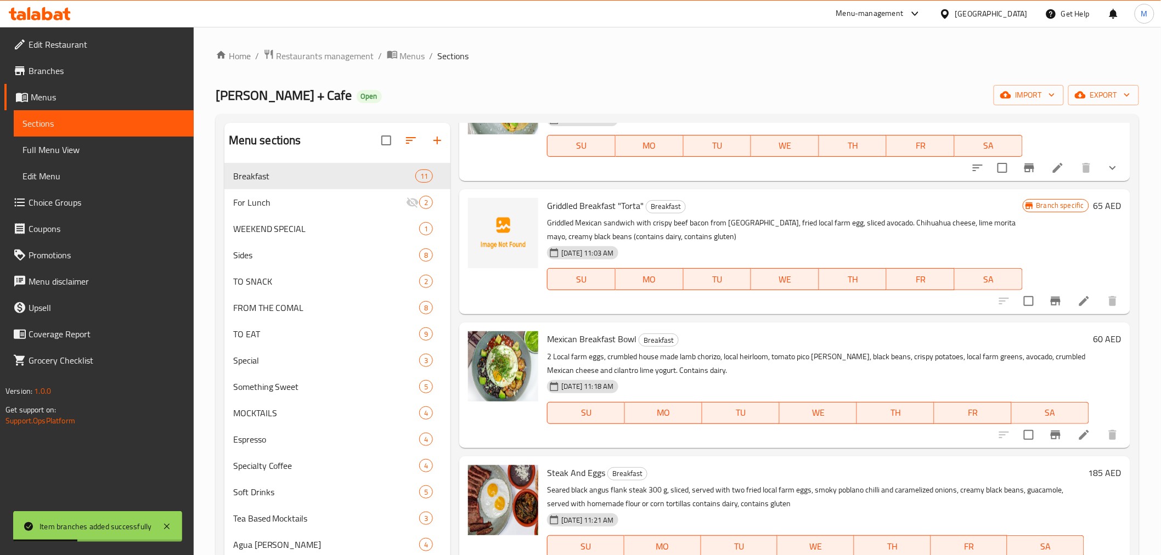
scroll to position [305, 0]
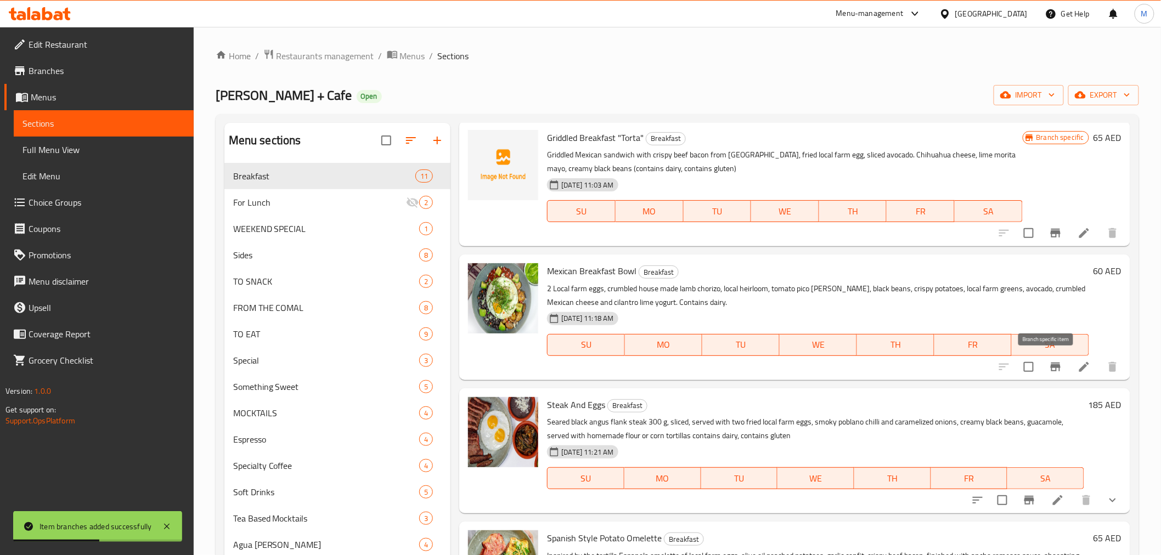
click at [1049, 370] on icon "Branch-specific-item" at bounding box center [1055, 367] width 13 height 13
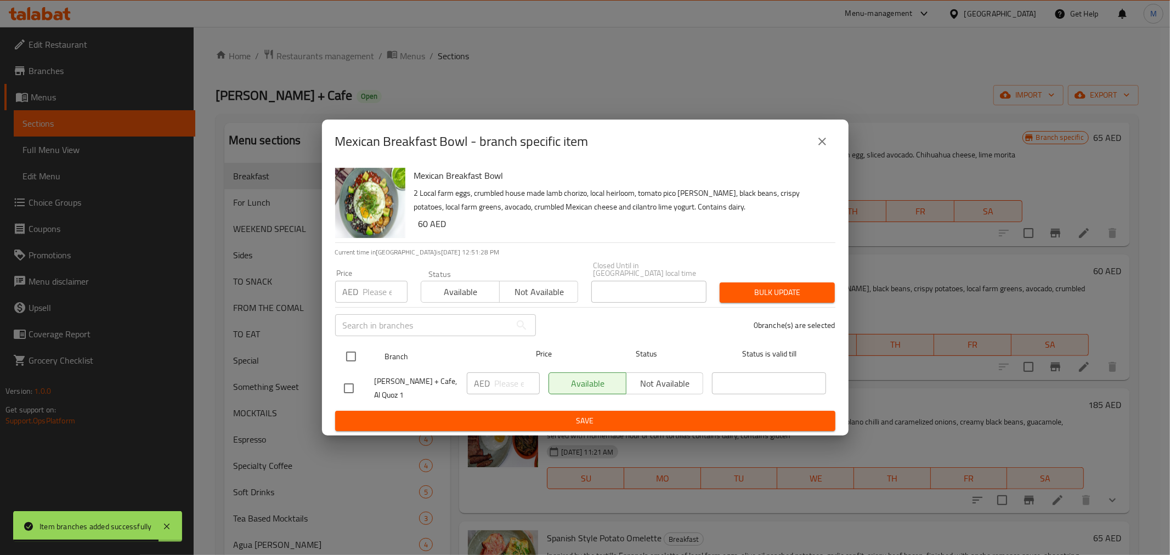
click at [348, 354] on input "checkbox" at bounding box center [351, 356] width 23 height 23
checkbox input "true"
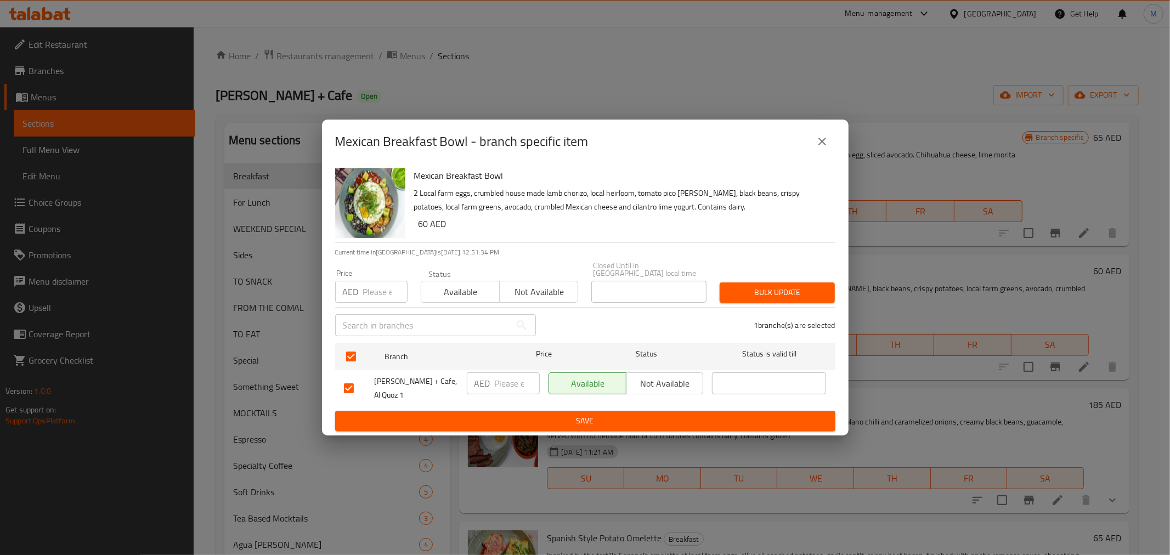
click at [515, 380] on input "number" at bounding box center [517, 384] width 45 height 22
paste input "55"
type input "55"
click at [527, 432] on div "Mexican Breakfast Bowl 2 Local farm eggs, crumbled house made lamb chorizo, loc…" at bounding box center [585, 300] width 527 height 272
click at [527, 421] on span "Save" at bounding box center [585, 421] width 483 height 14
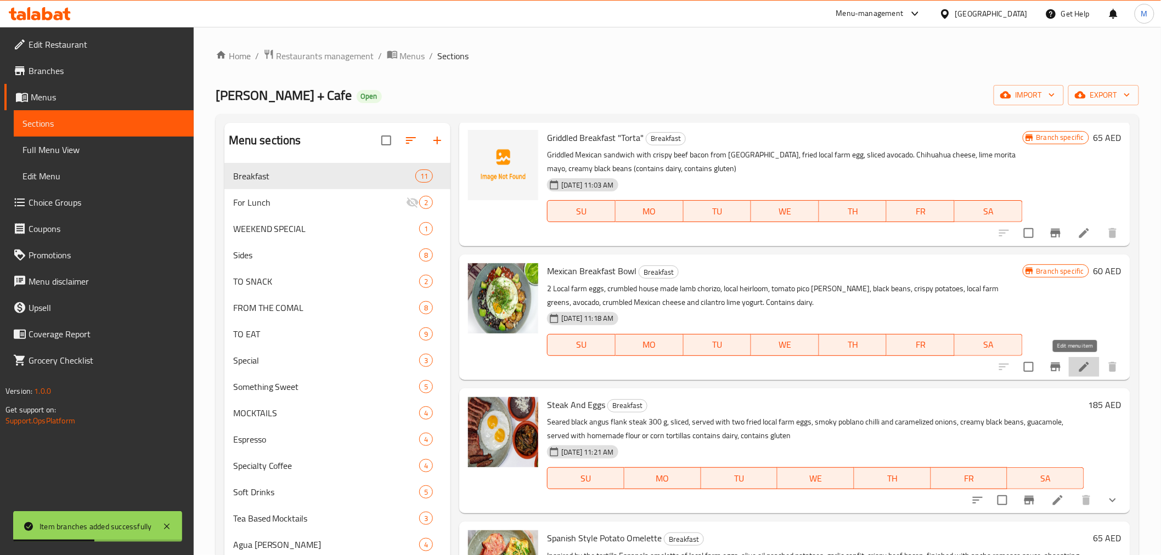
click at [1079, 367] on icon at bounding box center [1084, 367] width 10 height 10
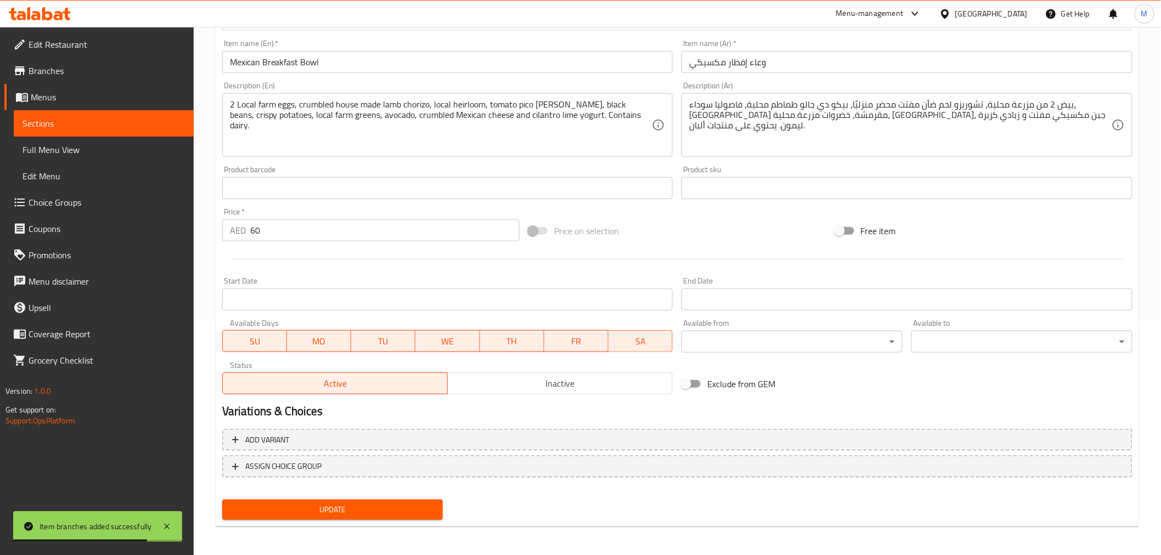
scroll to position [112, 0]
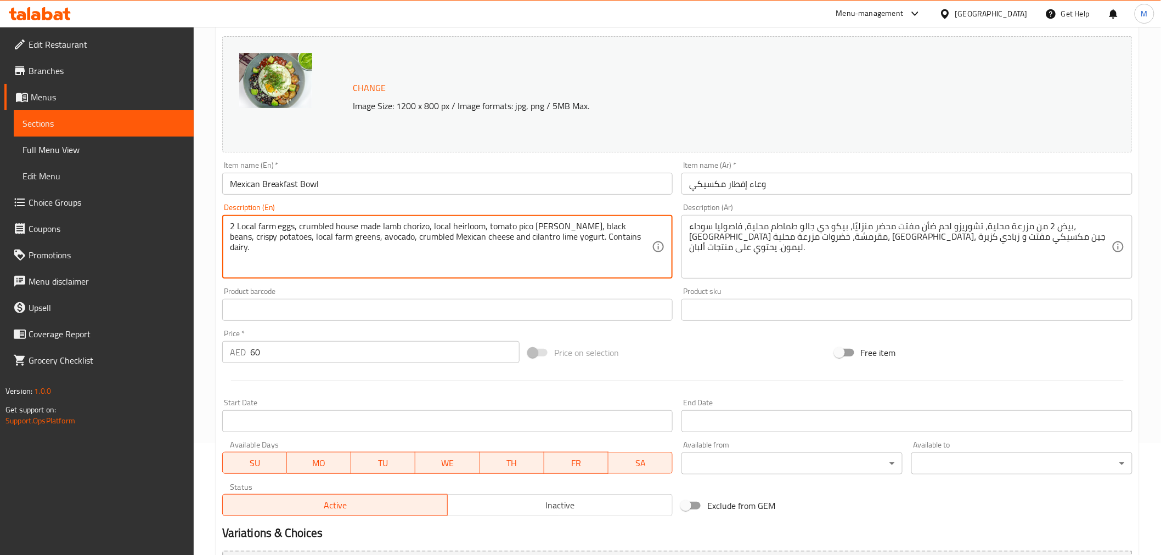
drag, startPoint x: 553, startPoint y: 238, endPoint x: 41, endPoint y: 214, distance: 512.5
paste textarea "Two local farm eggs, crumbled housemade lamb chorizo, local heirloom tomato pic…"
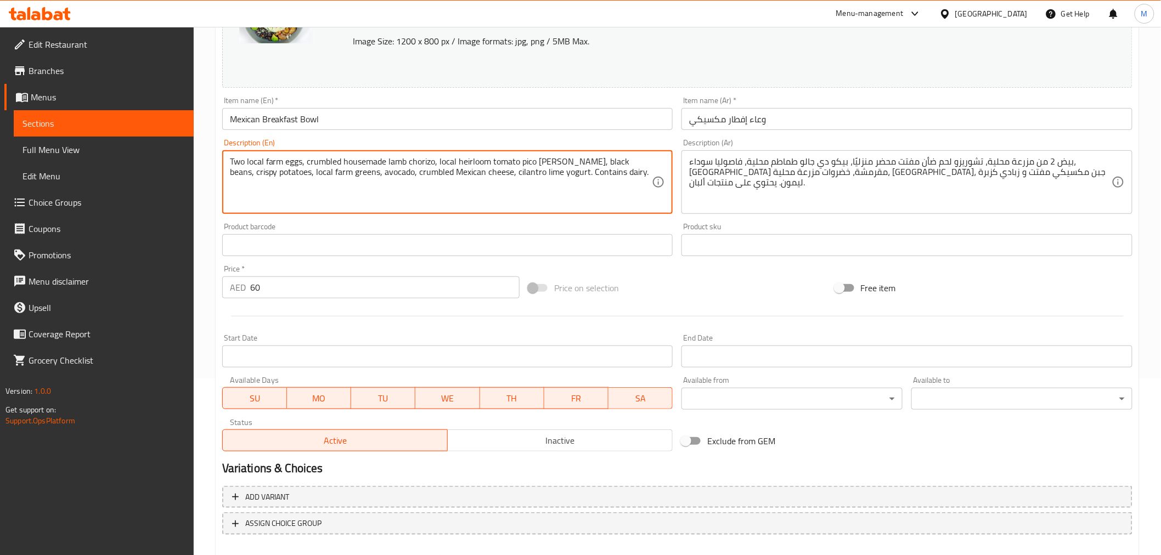
scroll to position [234, 0]
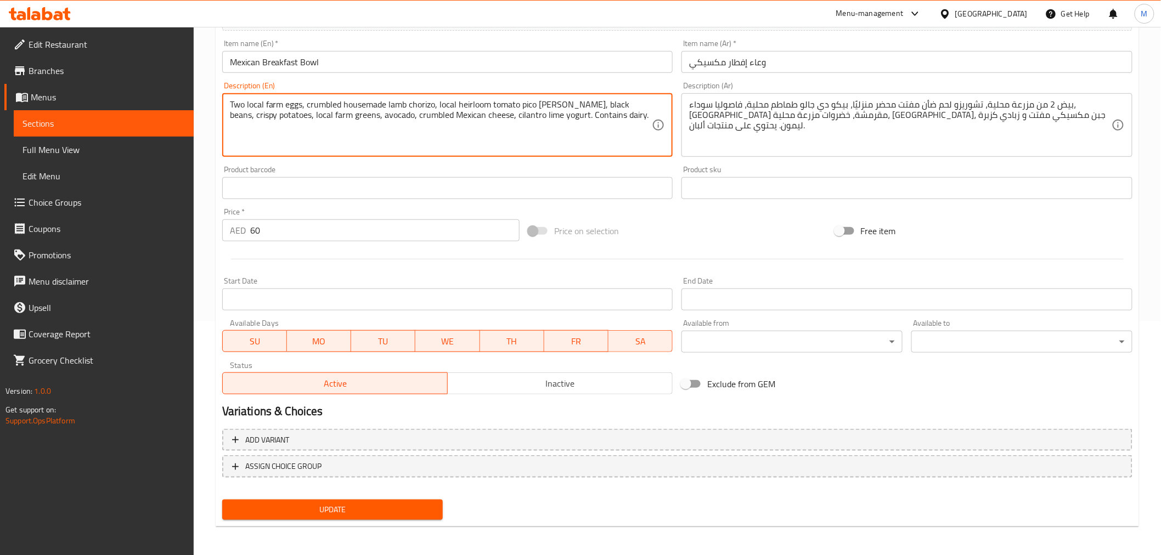
type textarea "Two local farm eggs, crumbled housemade lamb chorizo, local heirloom tomato pic…"
click at [365, 500] on button "Update" at bounding box center [332, 510] width 221 height 20
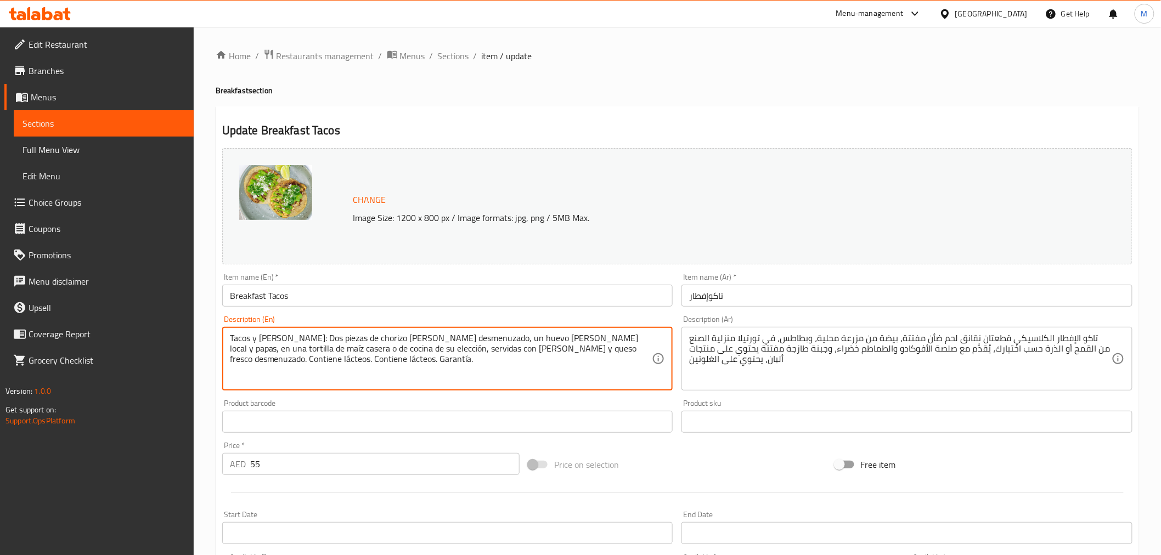
drag, startPoint x: 365, startPoint y: 374, endPoint x: 574, endPoint y: 353, distance: 210.6
click at [399, 358] on textarea "Tacos y Stickles: Dos piezas de chorizo de cordero desmenuzado, un huevo de gra…" at bounding box center [441, 359] width 423 height 52
click at [65, 202] on span "Choice Groups" at bounding box center [107, 202] width 156 height 13
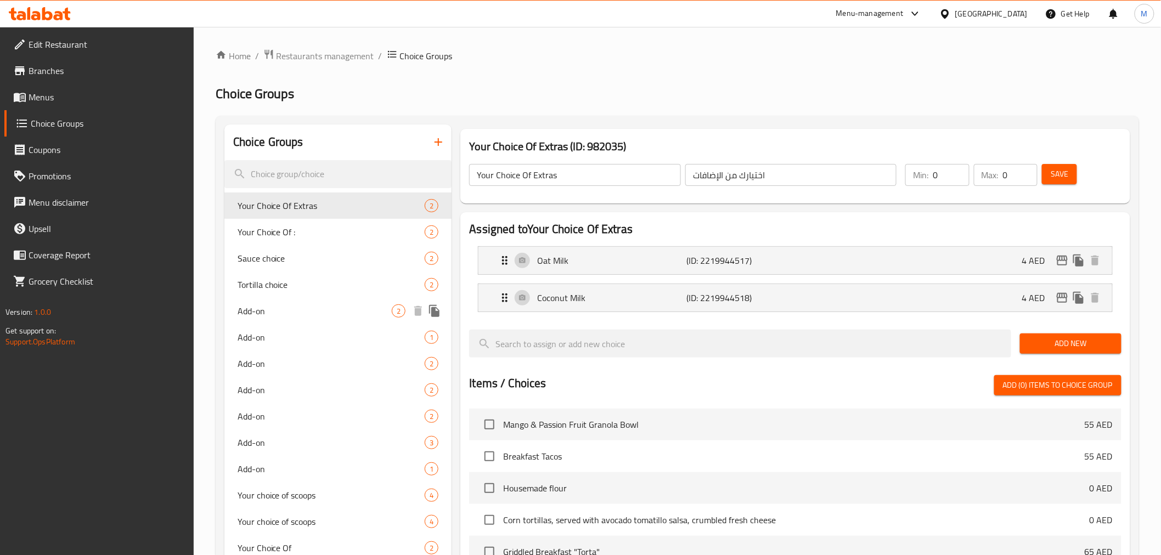
click at [296, 307] on span "Add-on" at bounding box center [315, 311] width 155 height 13
type input "Add-on"
type input "إضافة"
type input "1"
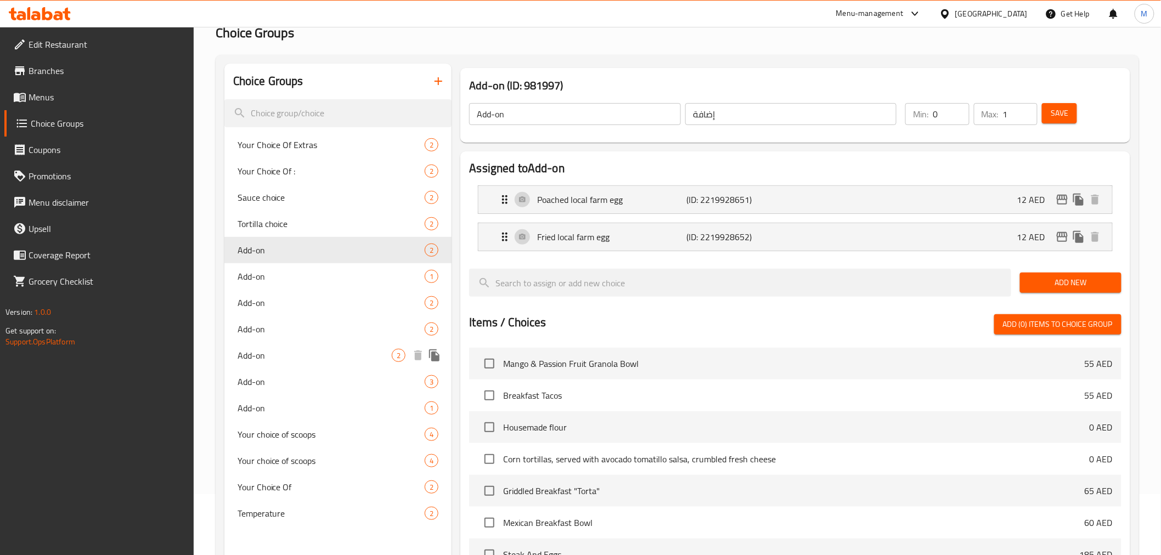
scroll to position [122, 0]
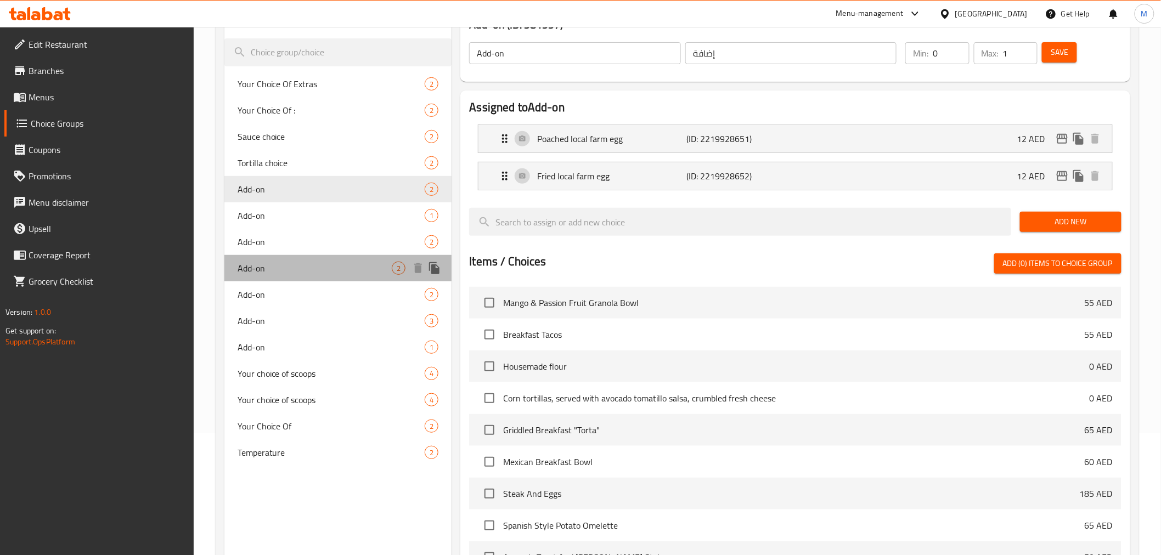
click at [318, 273] on span "Add-on" at bounding box center [315, 268] width 155 height 13
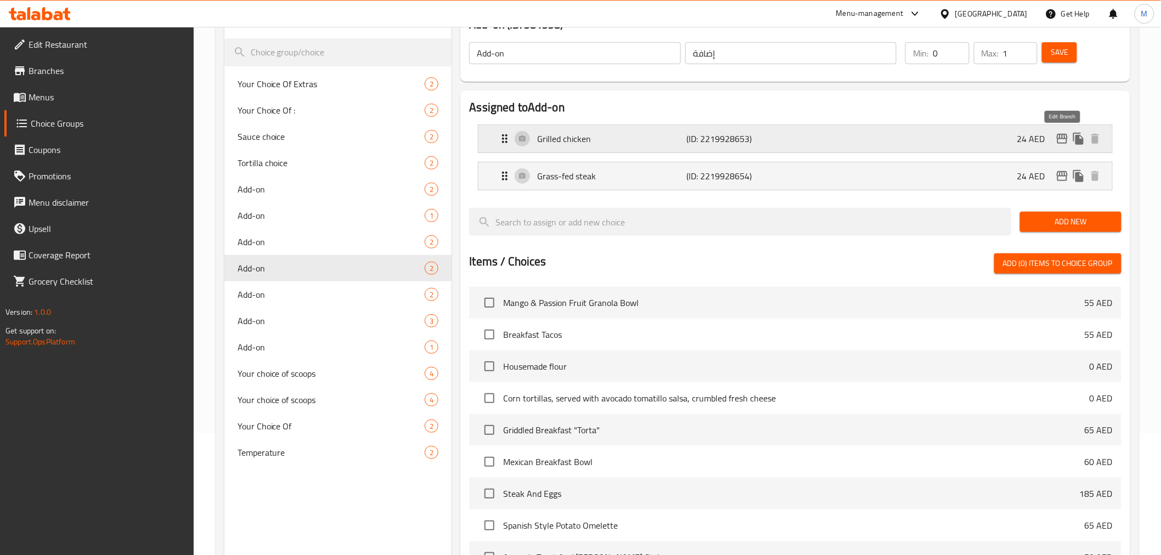
click at [1058, 140] on icon "edit" at bounding box center [1062, 139] width 11 height 10
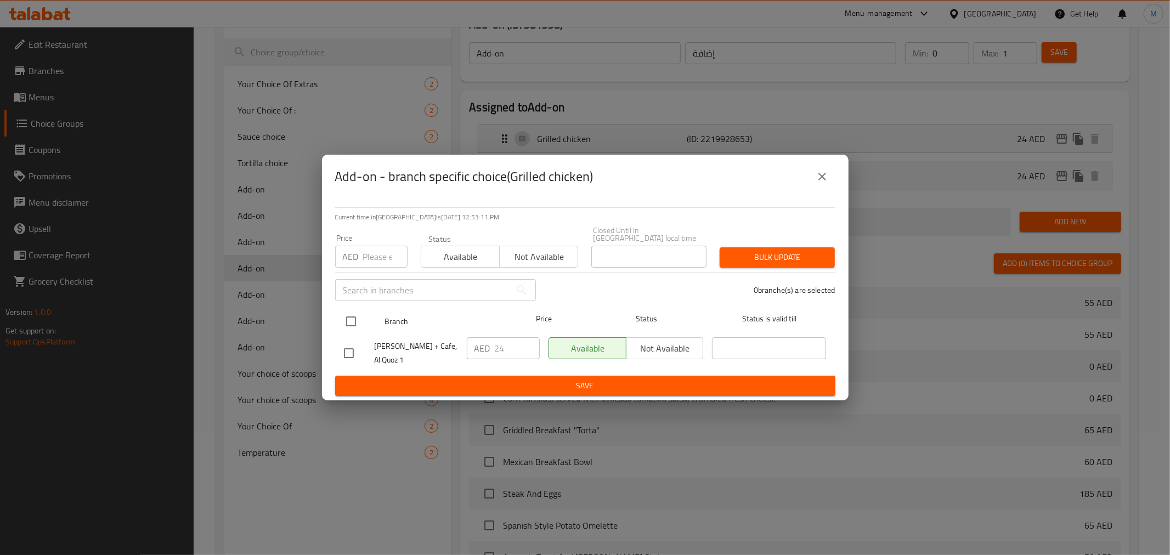
click at [343, 326] on input "checkbox" at bounding box center [351, 321] width 23 height 23
checkbox input "true"
click at [493, 344] on div "AED 24 ​" at bounding box center [503, 348] width 73 height 22
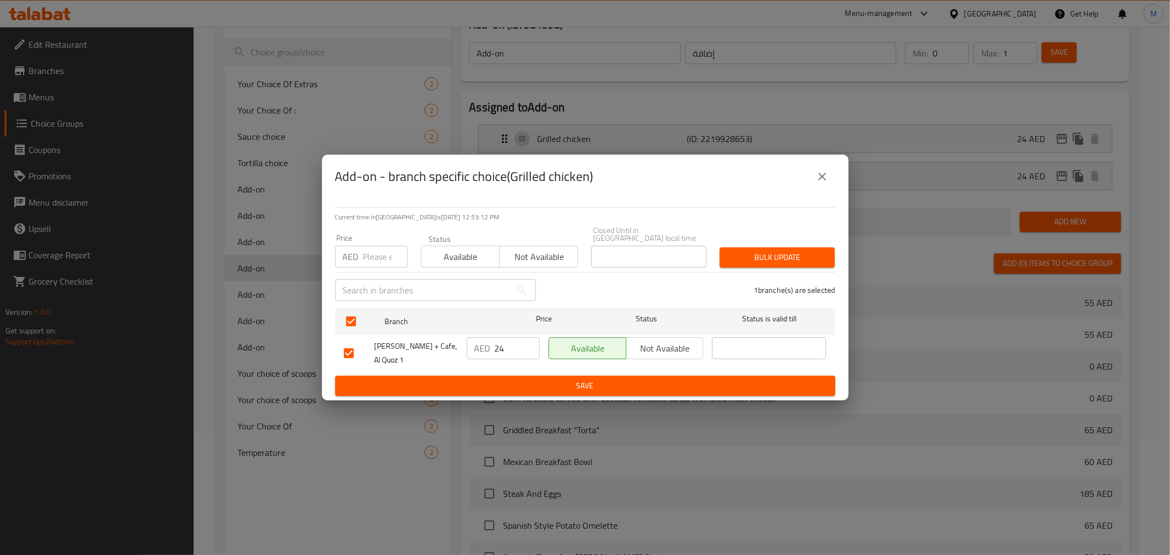
click at [493, 344] on div "AED 24 ​" at bounding box center [503, 348] width 73 height 22
click at [499, 348] on input "24" at bounding box center [517, 348] width 45 height 22
type input "20"
click at [534, 387] on span "Save" at bounding box center [585, 386] width 483 height 14
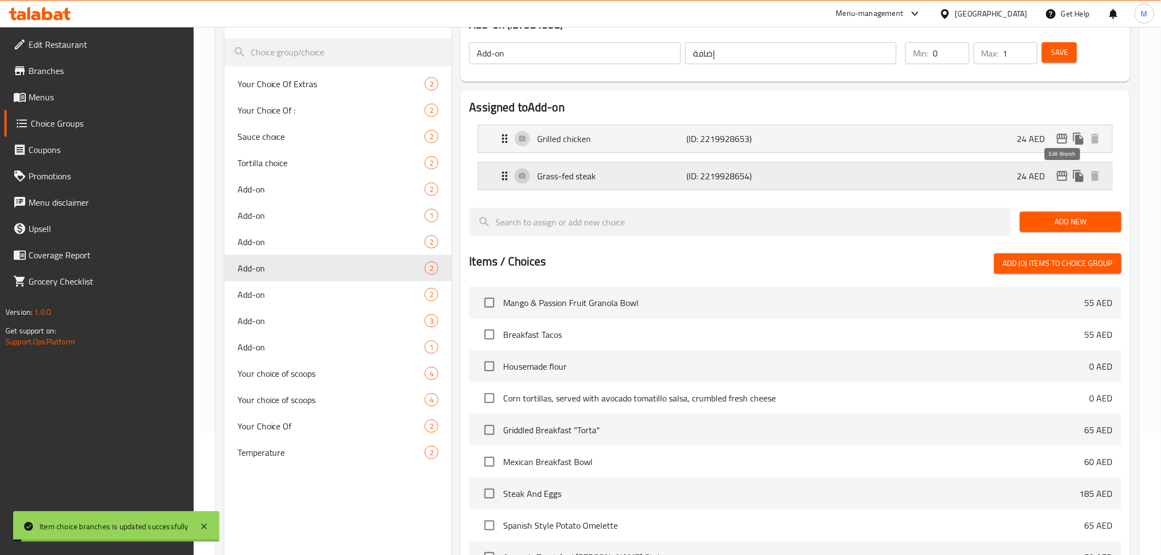
click at [1056, 173] on icon "edit" at bounding box center [1062, 176] width 13 height 13
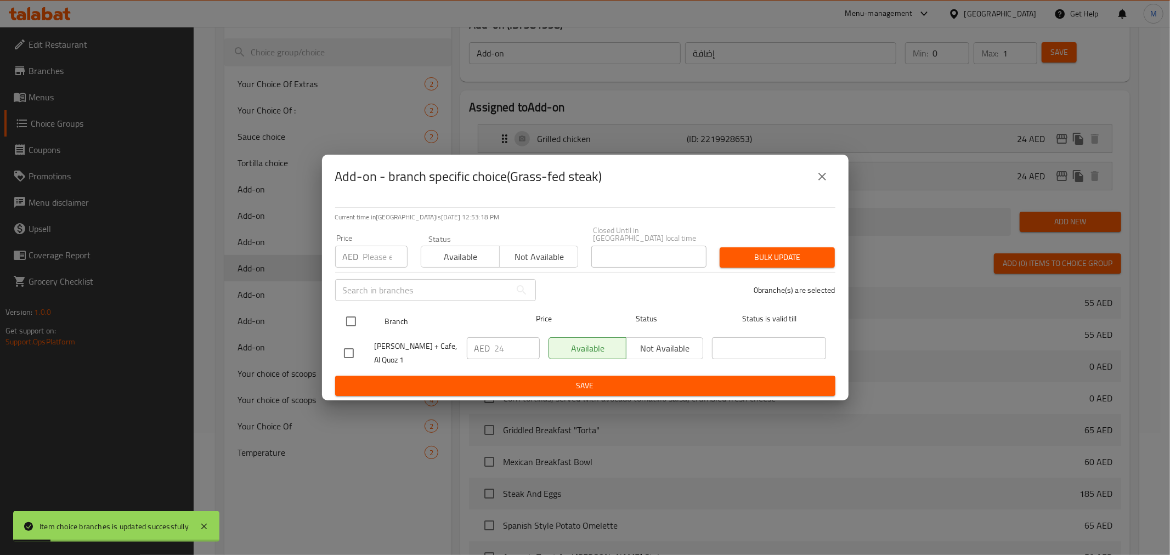
click at [342, 326] on input "checkbox" at bounding box center [351, 321] width 23 height 23
checkbox input "true"
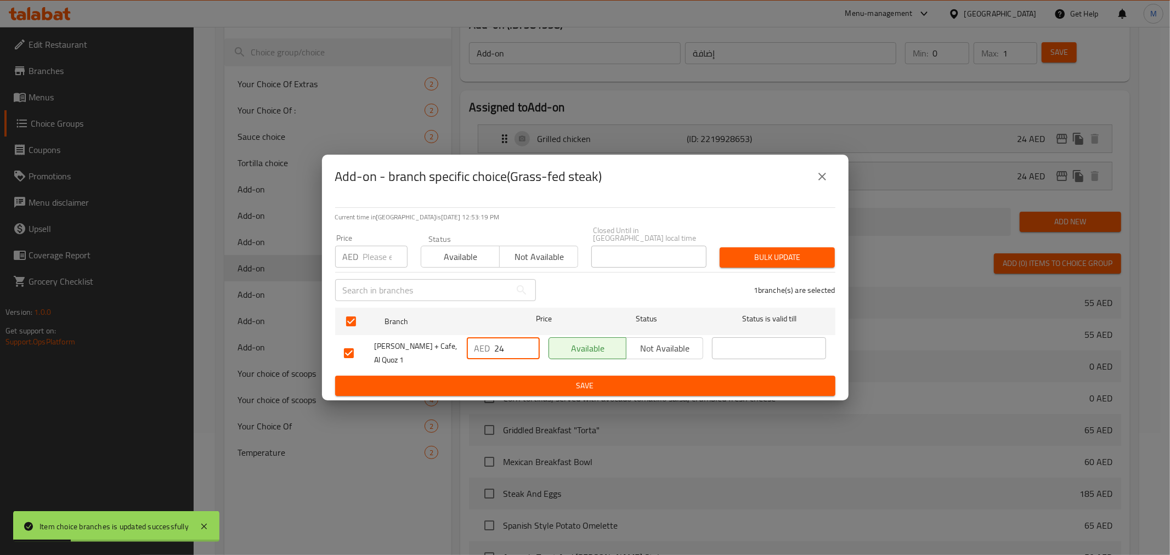
click at [505, 350] on input "24" at bounding box center [517, 348] width 45 height 22
type input "20"
click at [507, 379] on span "Save" at bounding box center [585, 386] width 483 height 14
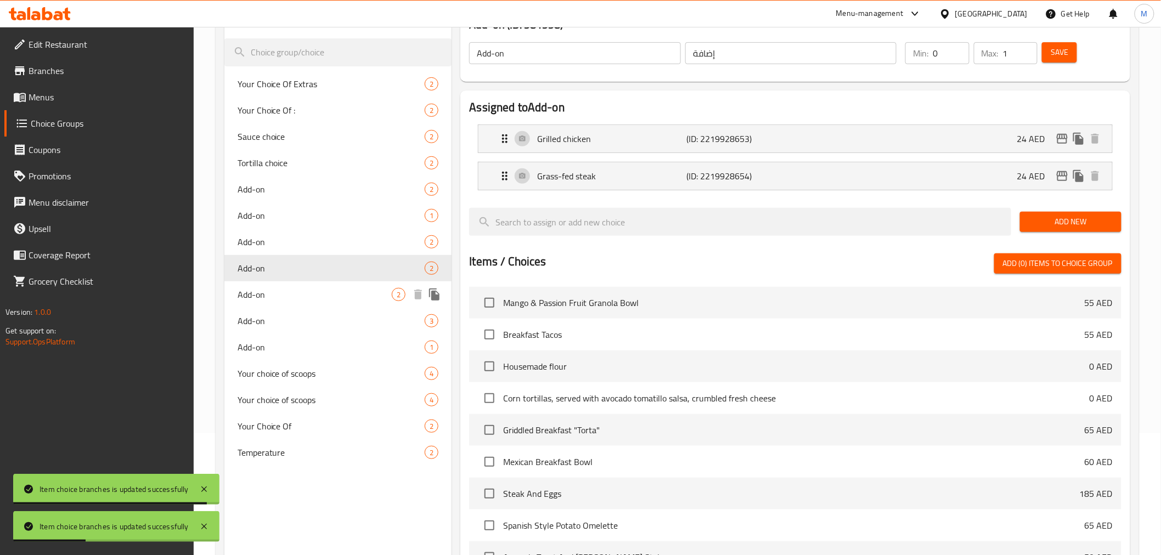
click at [331, 297] on span "Add-on" at bounding box center [315, 294] width 155 height 13
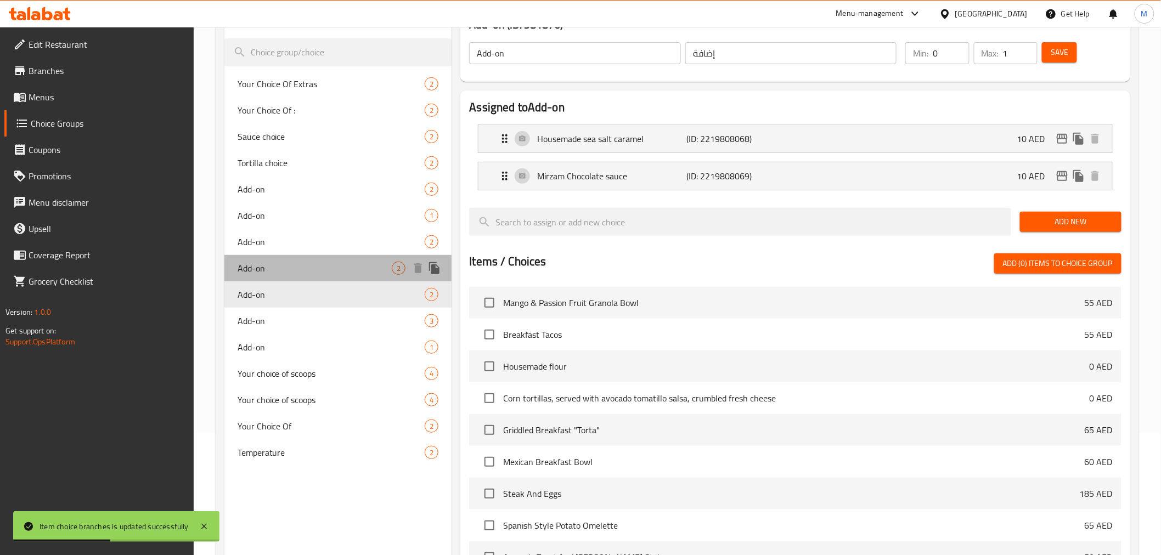
click at [344, 273] on span "Add-on" at bounding box center [315, 268] width 155 height 13
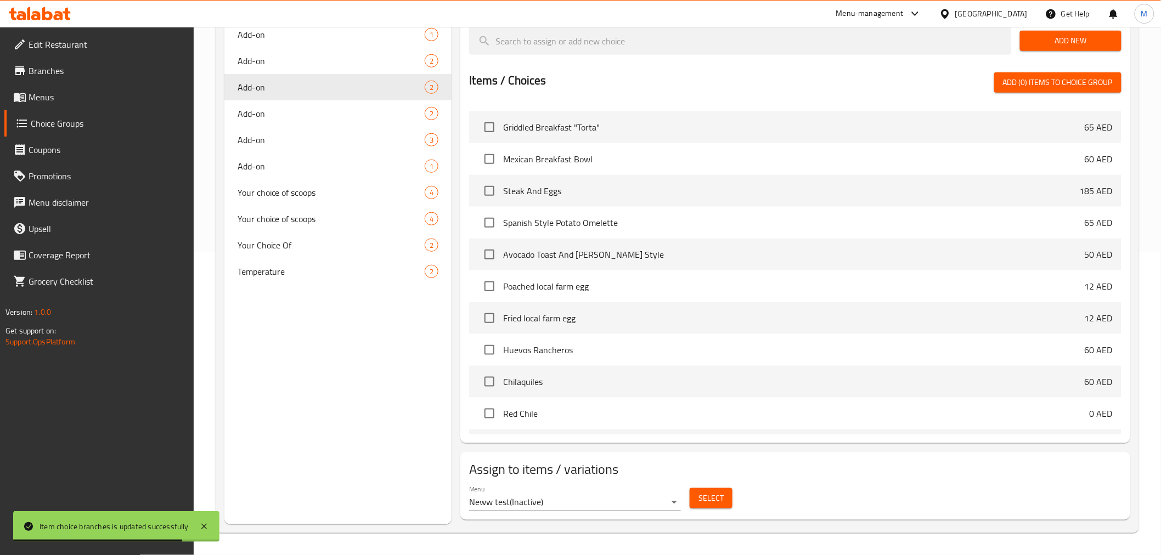
click at [584, 491] on div "Menu Neww test ( Inactive )" at bounding box center [574, 498] width 211 height 26
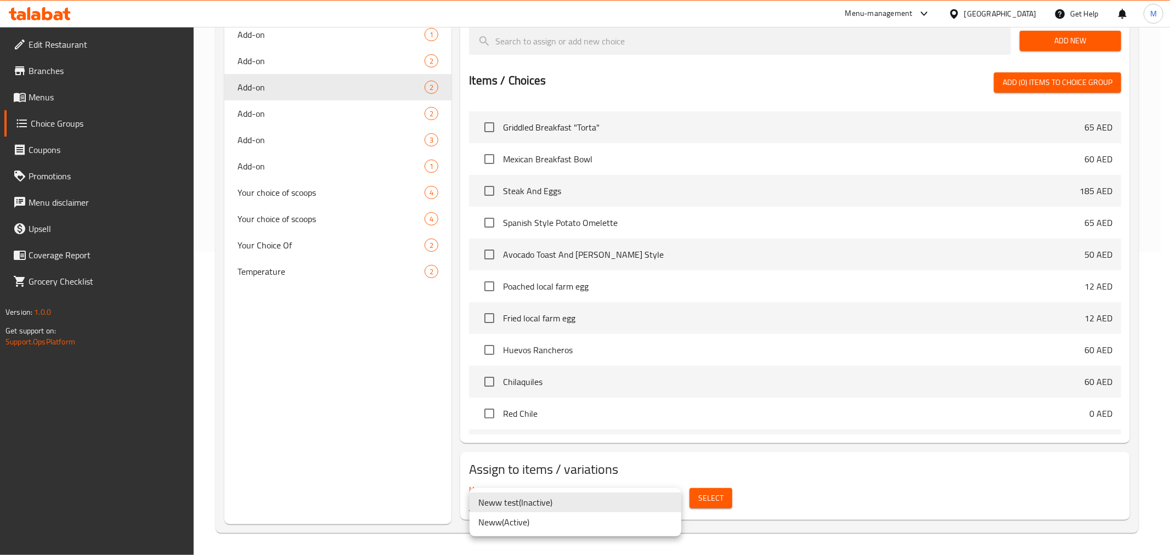
click at [572, 526] on li "Neww ( Active )" at bounding box center [576, 522] width 212 height 20
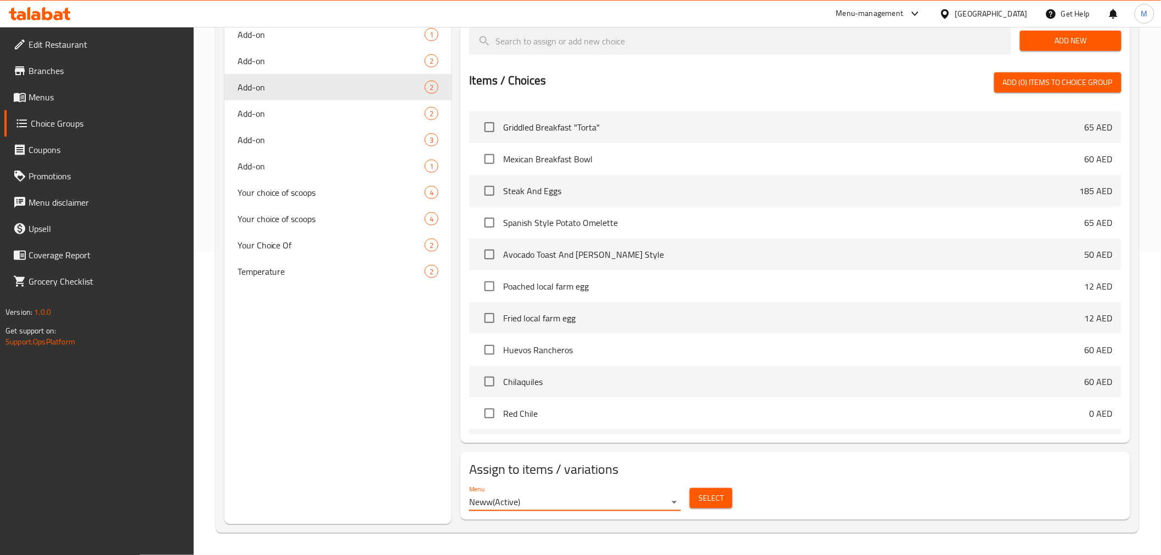
click at [681, 496] on div "Menu Neww ( Active )" at bounding box center [575, 498] width 220 height 35
click at [701, 498] on span "Select" at bounding box center [711, 499] width 25 height 14
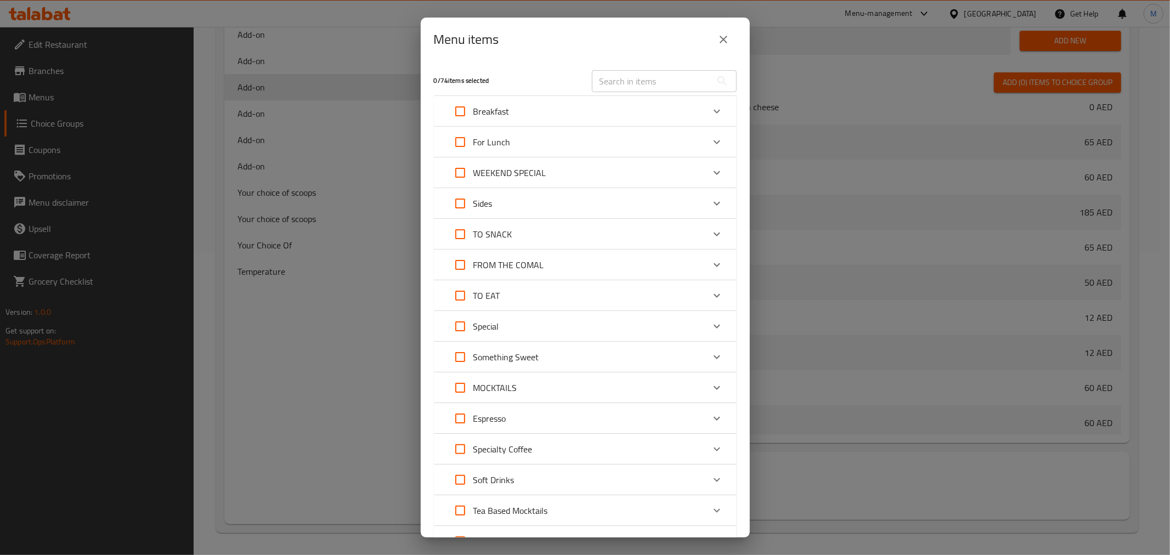
click at [593, 110] on div "Breakfast" at bounding box center [575, 111] width 257 height 26
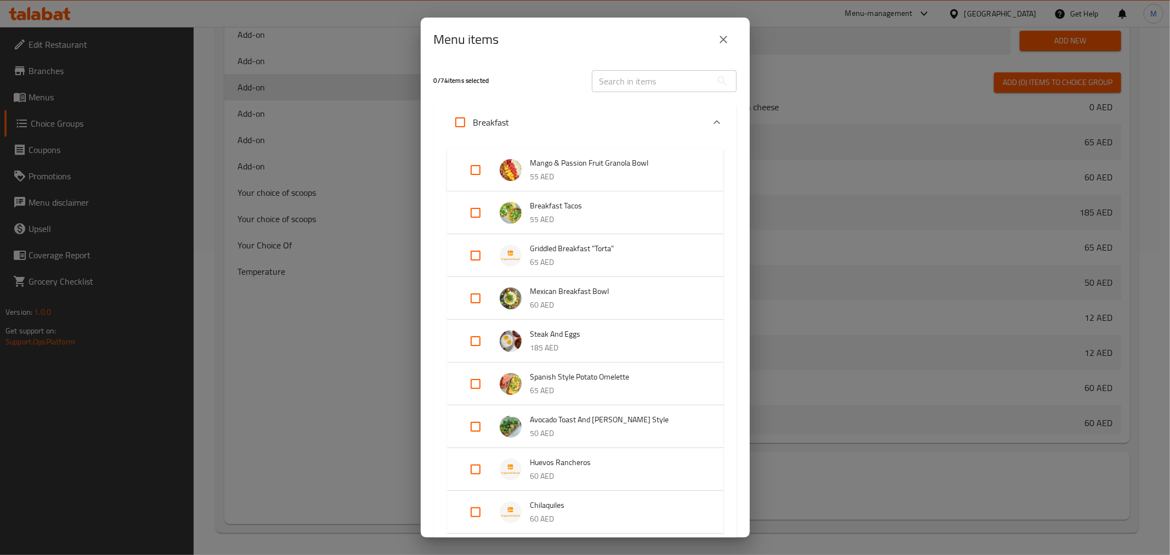
click at [472, 288] on input "Expand" at bounding box center [476, 298] width 26 height 26
checkbox input "true"
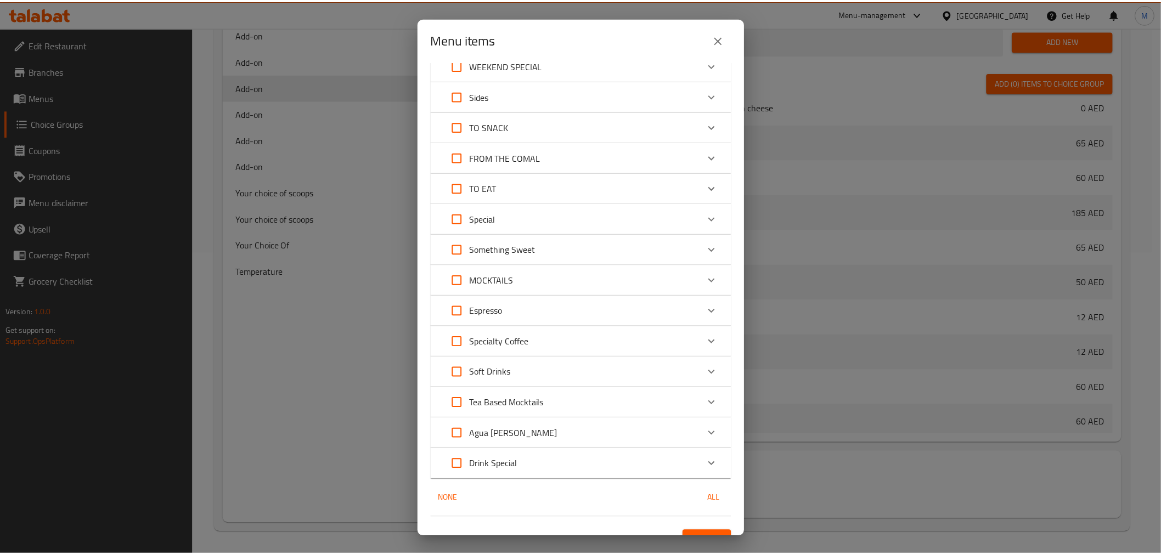
scroll to position [662, 0]
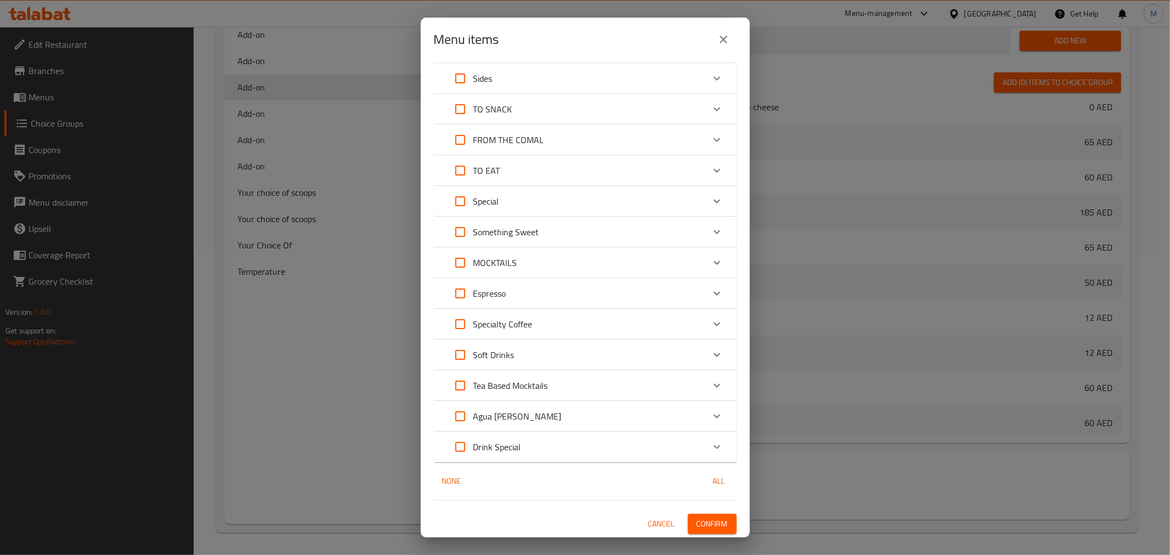
click at [697, 525] on span "Confirm" at bounding box center [712, 524] width 31 height 14
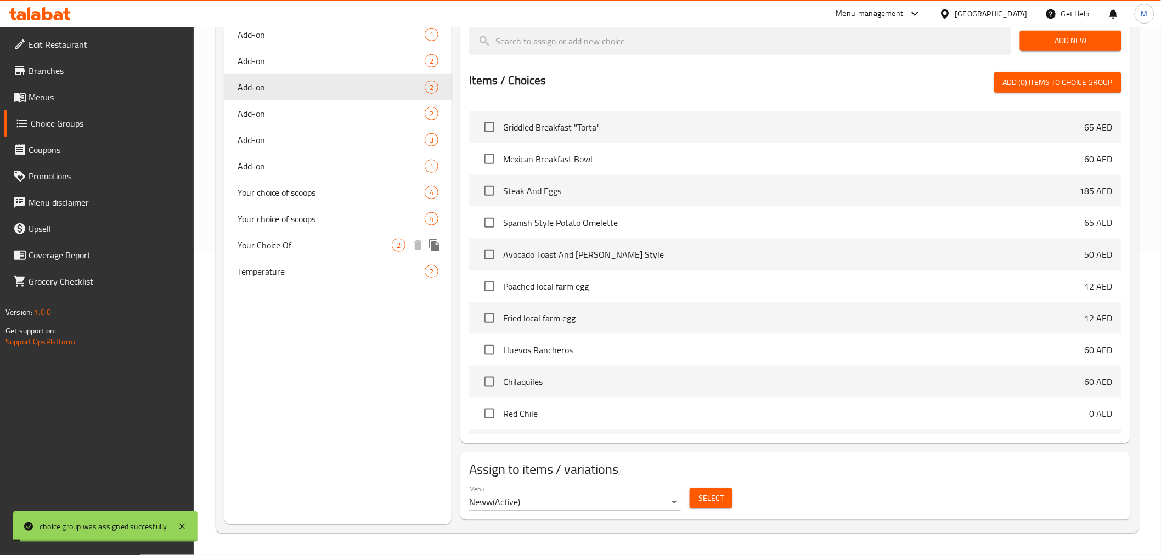
click at [274, 249] on span "Your Choice Of" at bounding box center [315, 245] width 155 height 13
type input "Your Choice Of"
type input "اختيارك من"
type input "1"
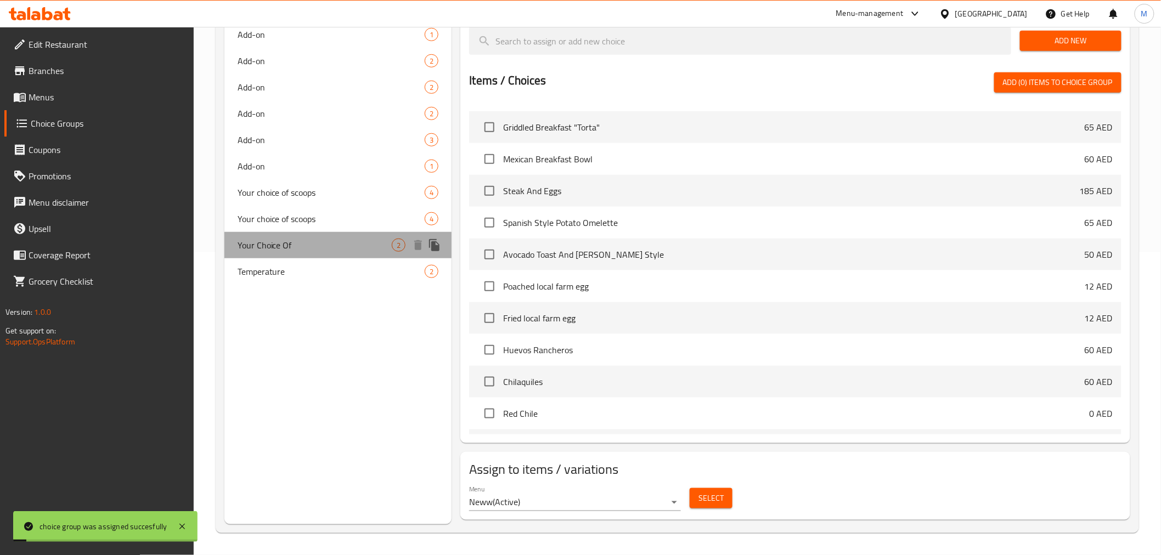
click at [274, 249] on span "Your Choice Of" at bounding box center [315, 245] width 155 height 13
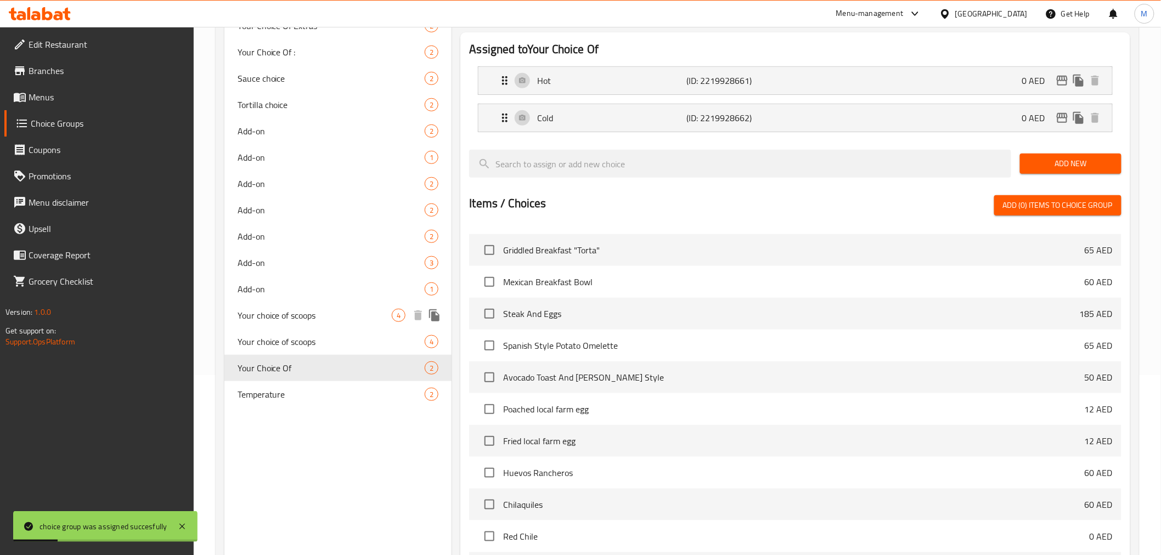
scroll to position [183, 0]
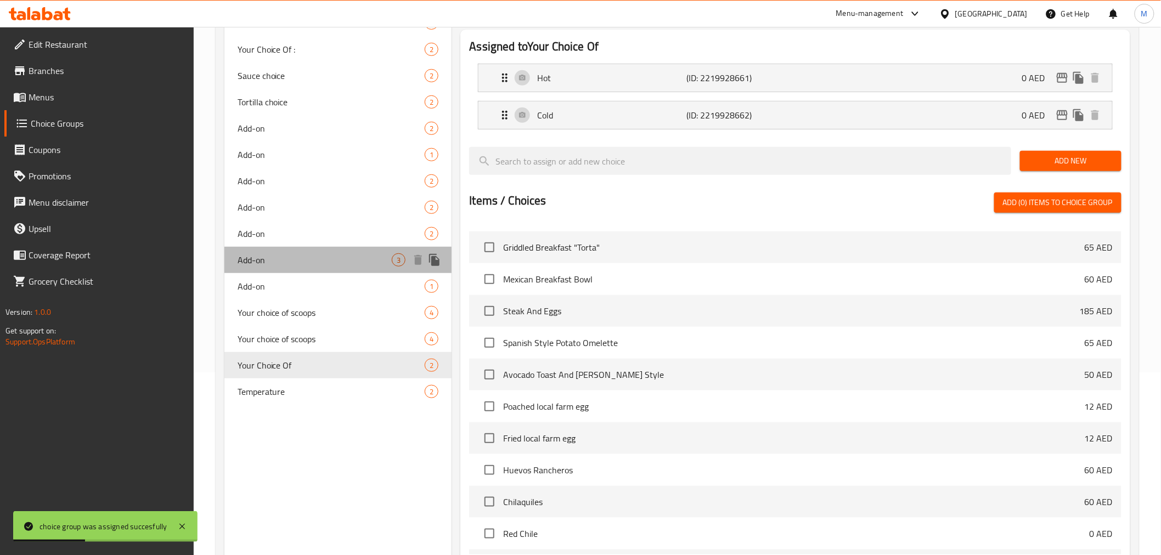
click at [319, 272] on div "Add-on 3" at bounding box center [338, 260] width 228 height 26
type input "Add-on"
type input "إضافة"
type input "0"
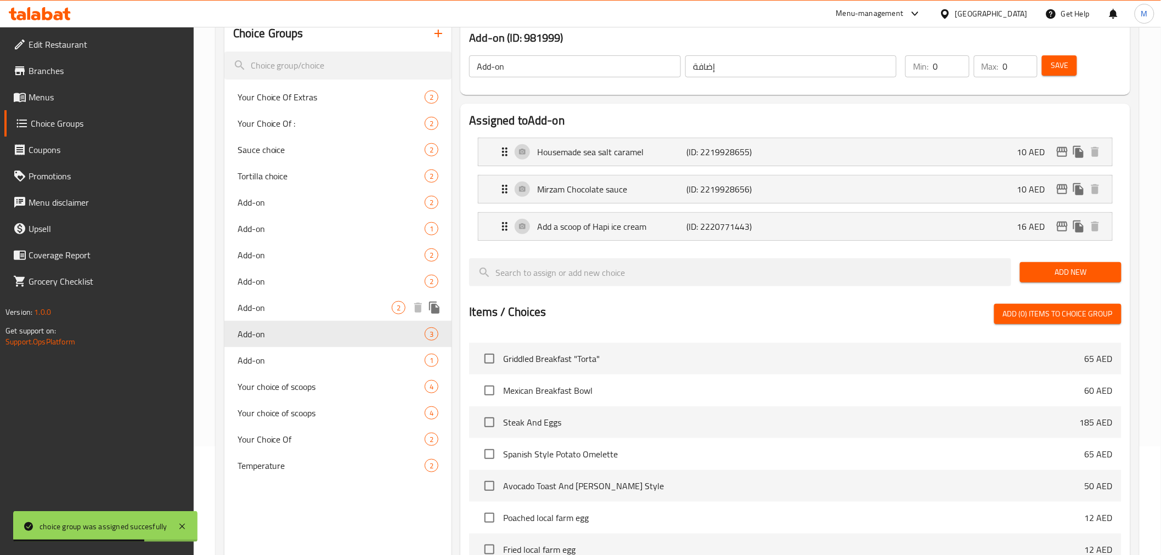
scroll to position [0, 0]
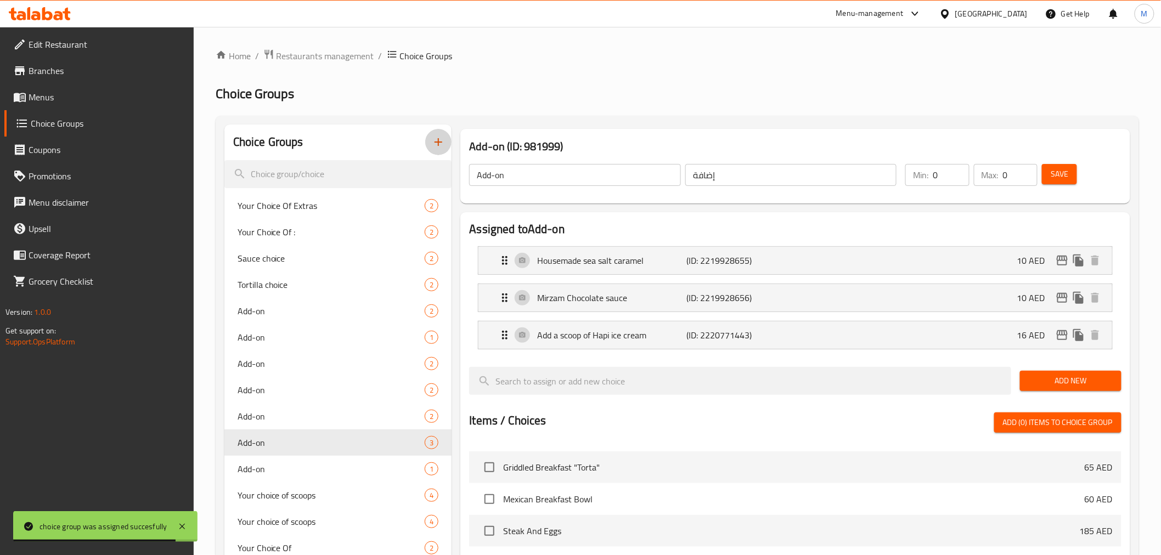
click at [436, 140] on icon "button" at bounding box center [438, 142] width 13 height 13
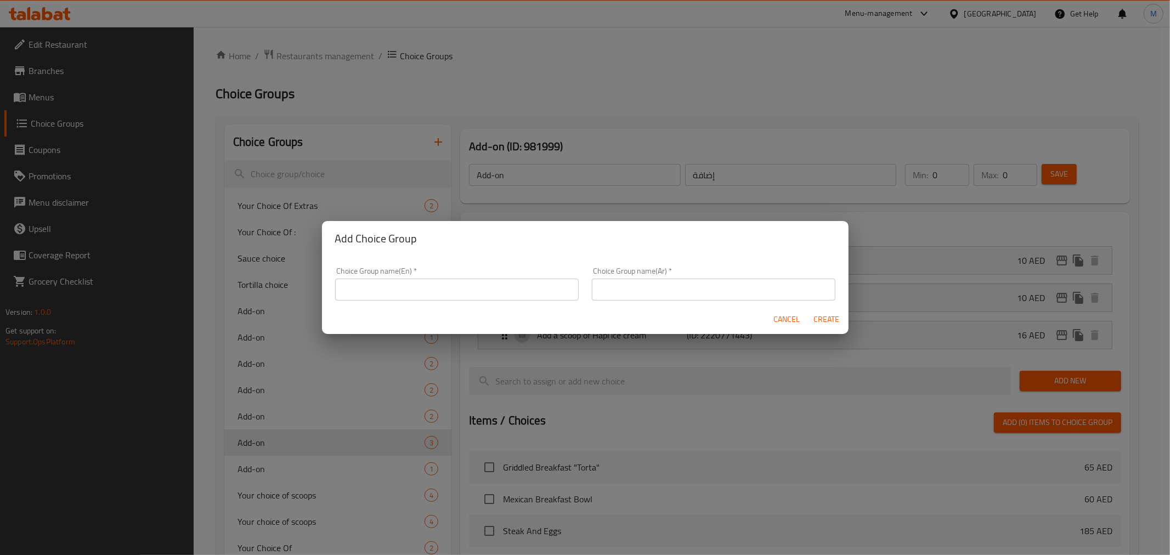
click at [392, 289] on input "text" at bounding box center [457, 290] width 244 height 22
click at [396, 283] on input "Your Choice Of:" at bounding box center [457, 290] width 244 height 22
paste input "Egg"
click at [493, 291] on input "Your Choice Of Egg:" at bounding box center [457, 290] width 244 height 22
type input "Your Choice Of Egg:"
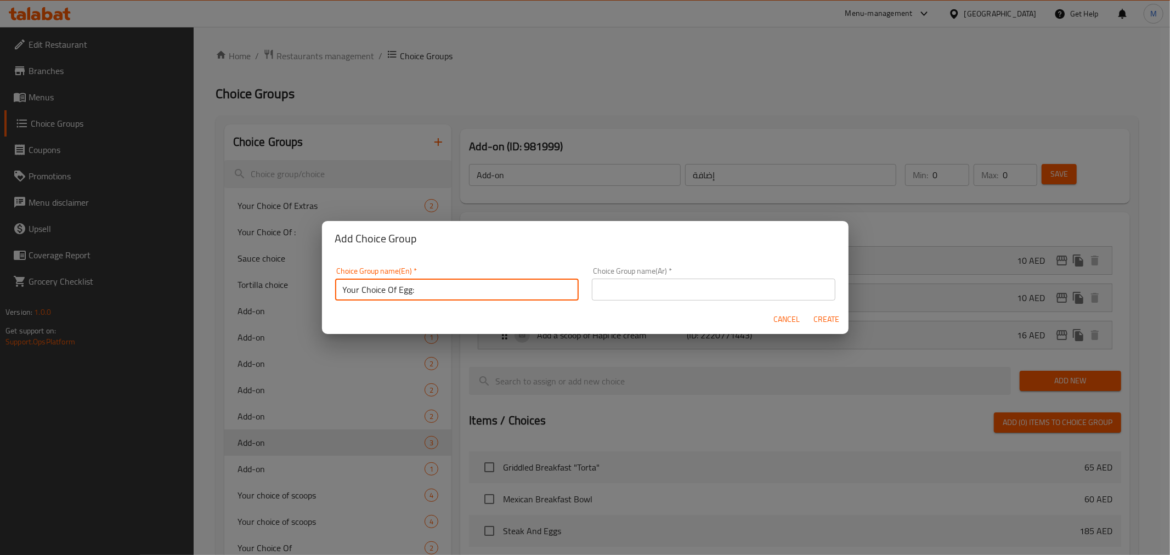
click at [739, 281] on input "text" at bounding box center [714, 290] width 244 height 22
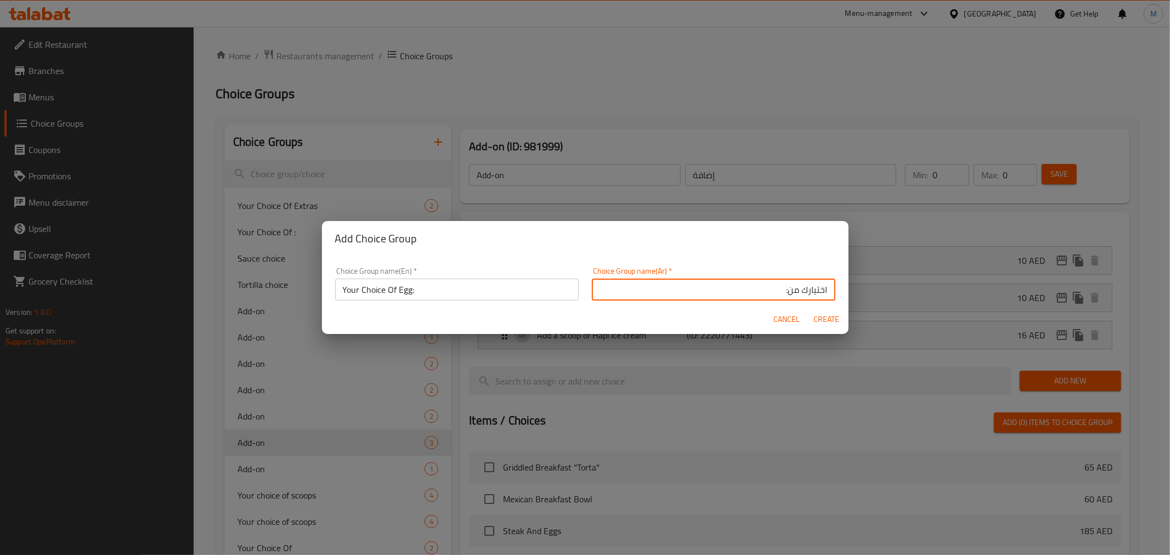
click at [779, 290] on input "اختيارك من:" at bounding box center [714, 290] width 244 height 22
type input "اختيارك من البيض:"
click at [823, 317] on span "Create" at bounding box center [827, 320] width 26 height 14
type input "Your Choice Of Egg:"
type input "اختيارك من البيض:"
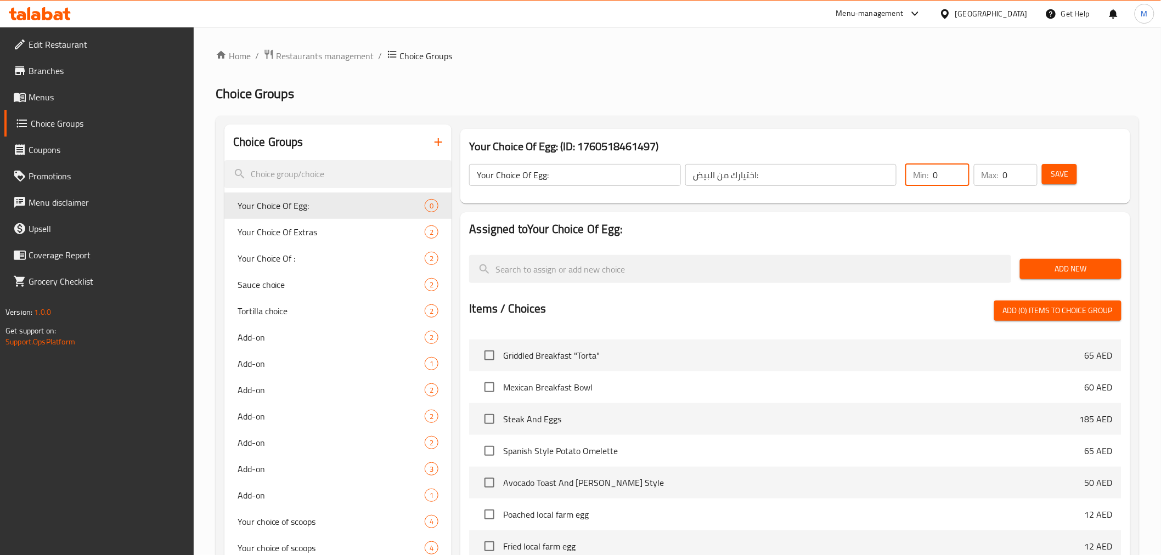
click at [940, 176] on input "0" at bounding box center [951, 175] width 36 height 22
type input "1"
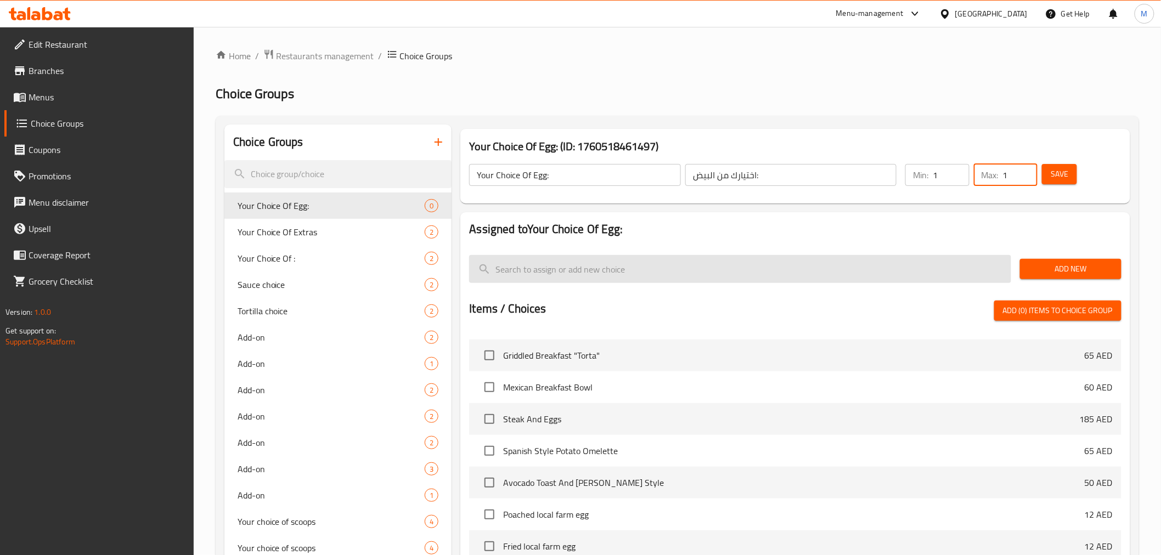
type input "1"
click at [534, 271] on input "search" at bounding box center [740, 269] width 542 height 28
paste input "Over Easy"
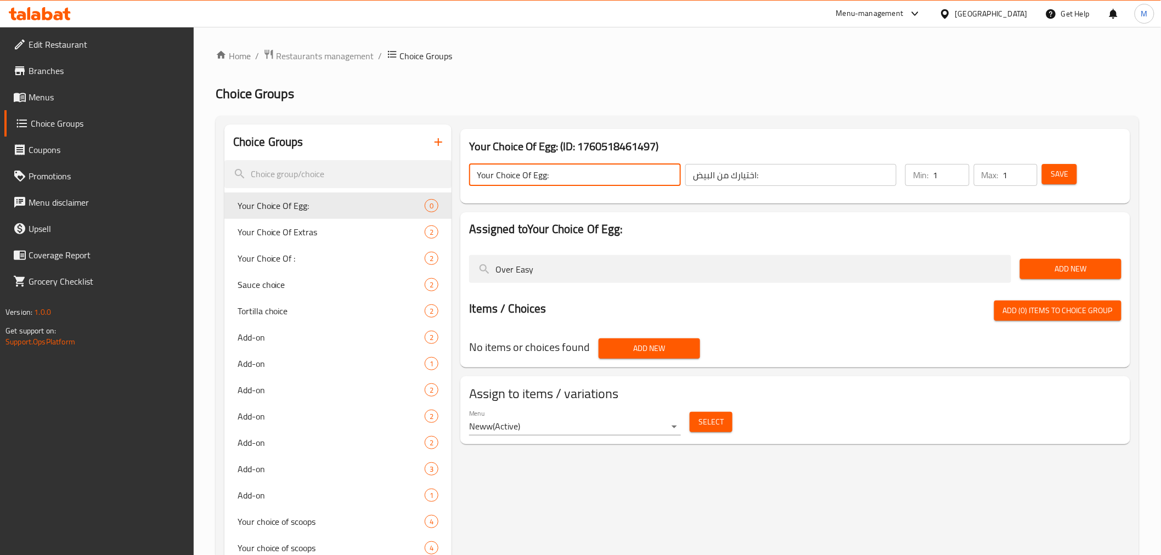
click at [542, 176] on input "Your Choice Of Egg:" at bounding box center [574, 175] width 211 height 22
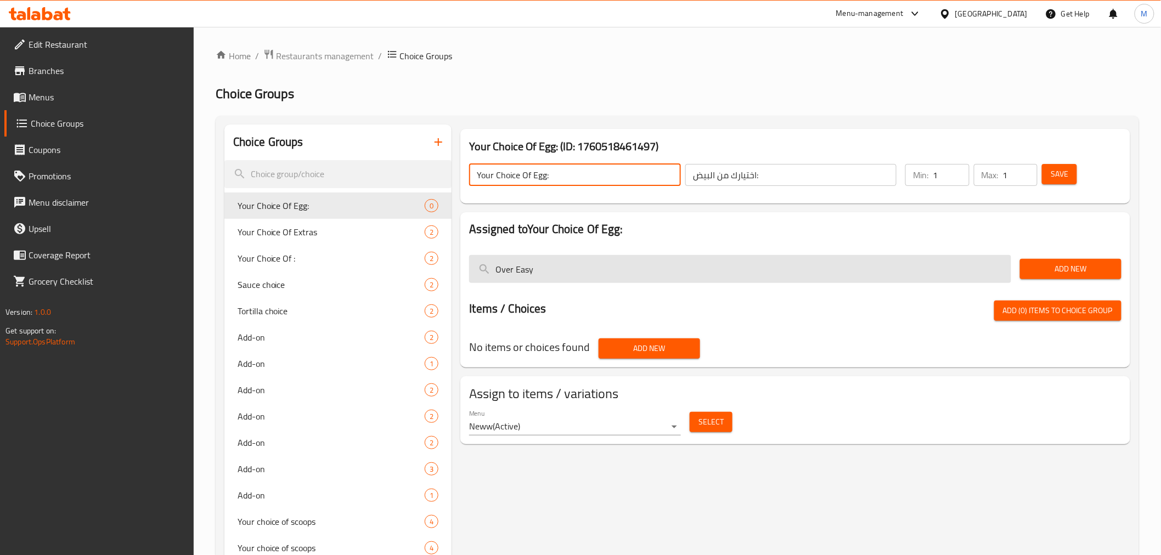
click at [543, 279] on input "Over Easy" at bounding box center [740, 269] width 542 height 28
paste input "Egg"
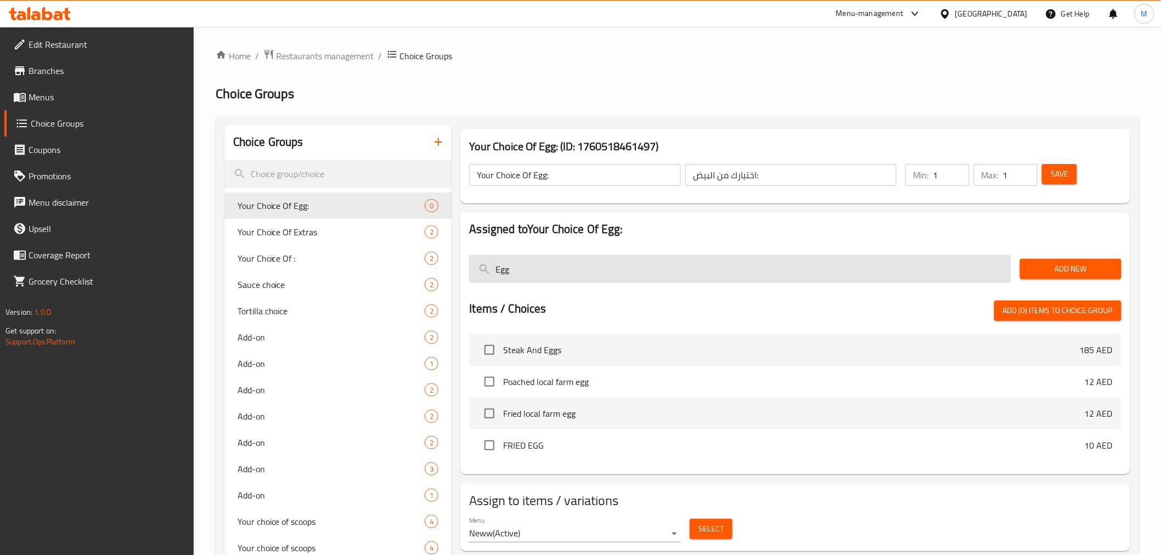
type input "Egg"
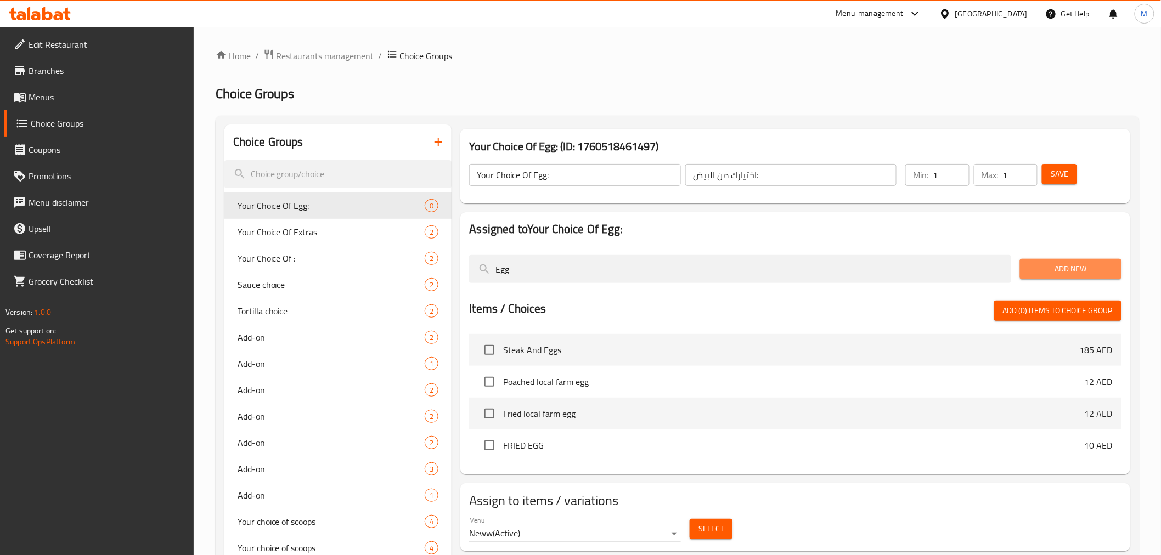
click at [1058, 263] on span "Add New" at bounding box center [1071, 269] width 84 height 14
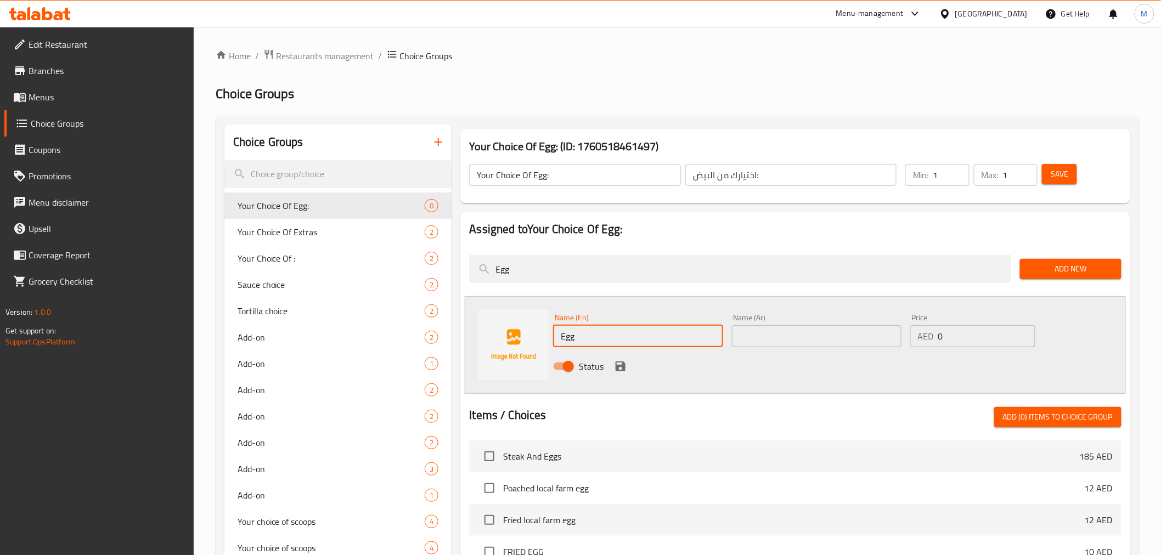
click at [607, 337] on input "Egg" at bounding box center [638, 336] width 170 height 22
paste input "Over Easy"
click at [605, 337] on input "Egg Over Easy" at bounding box center [638, 336] width 170 height 22
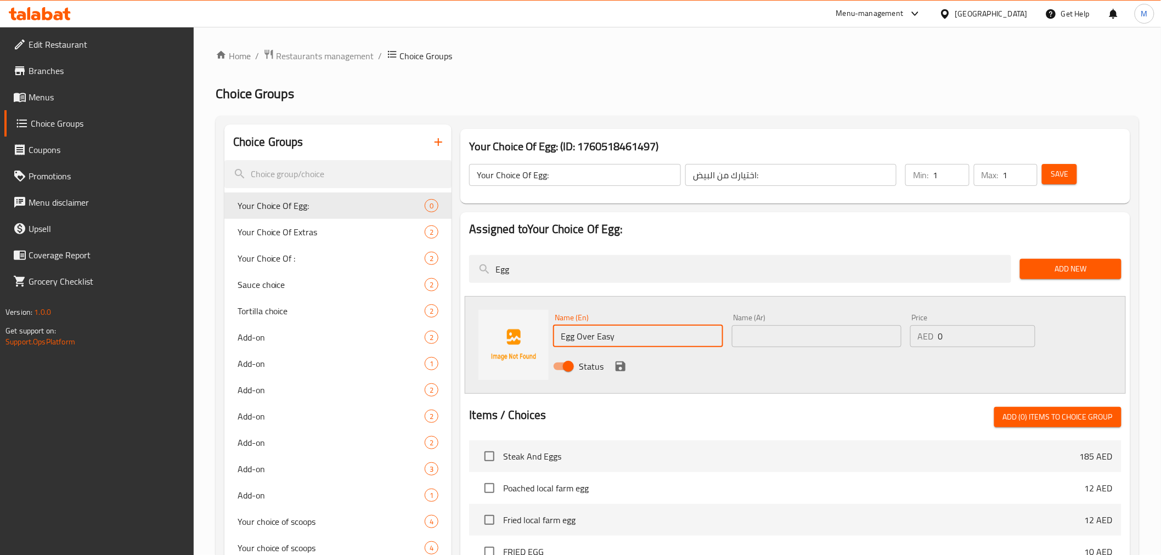
click at [605, 337] on input "Egg Over Easy" at bounding box center [638, 336] width 170 height 22
type input "Egg Over Easy"
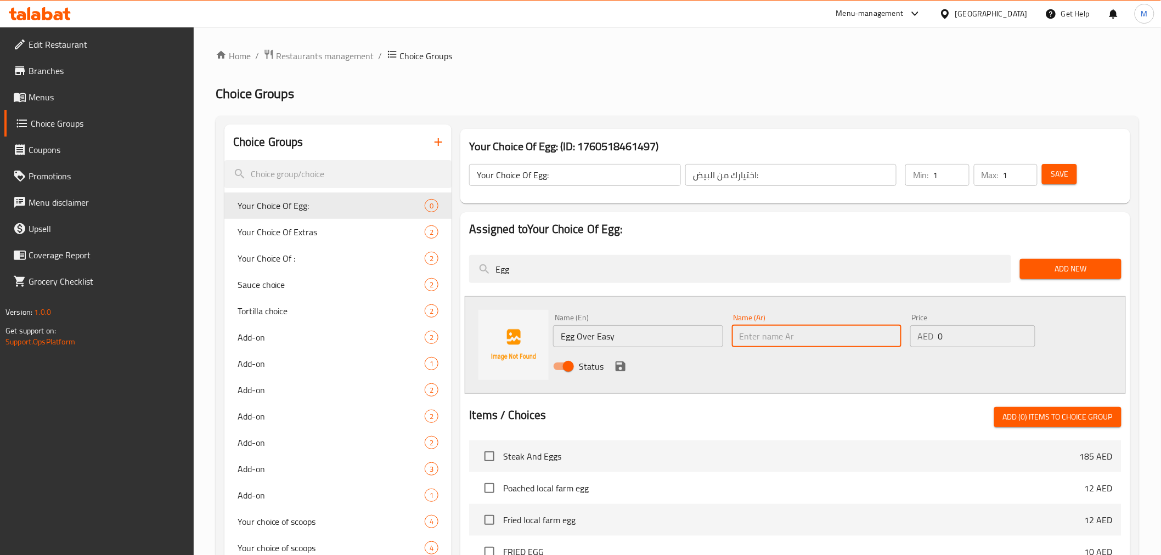
click at [797, 335] on input "text" at bounding box center [817, 336] width 170 height 22
paste input "سهلة"
type input "سهلة"
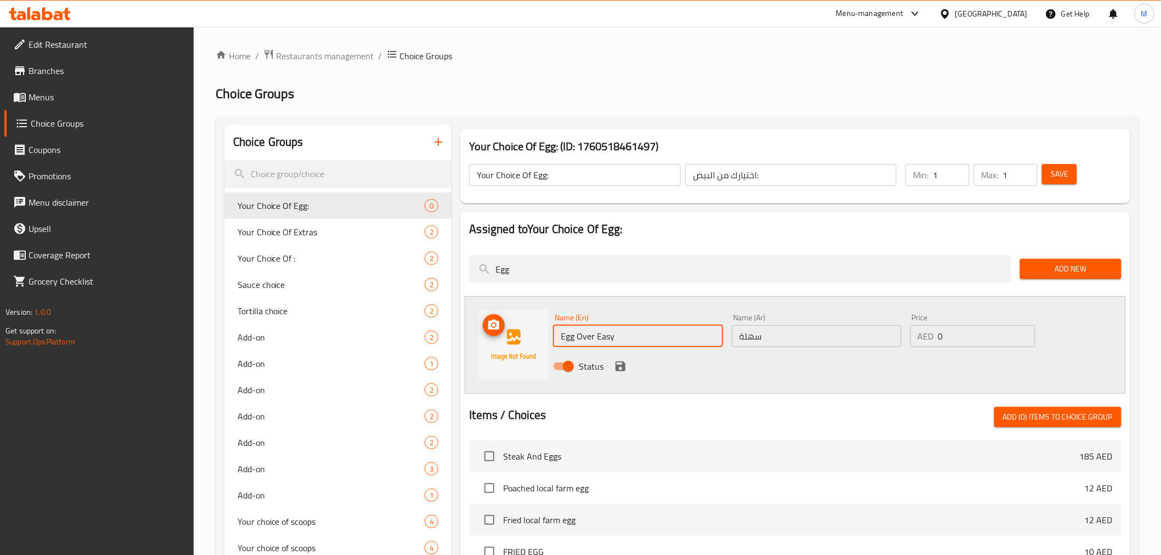
drag, startPoint x: 576, startPoint y: 339, endPoint x: 528, endPoint y: 332, distance: 48.2
click at [528, 332] on div "Name (En) Egg Over Easy Name (En) Name (Ar) سهلة Name (Ar) Price AED 0 Price St…" at bounding box center [795, 345] width 661 height 98
type input "Over Easy"
click at [623, 369] on icon "save" at bounding box center [621, 367] width 10 height 10
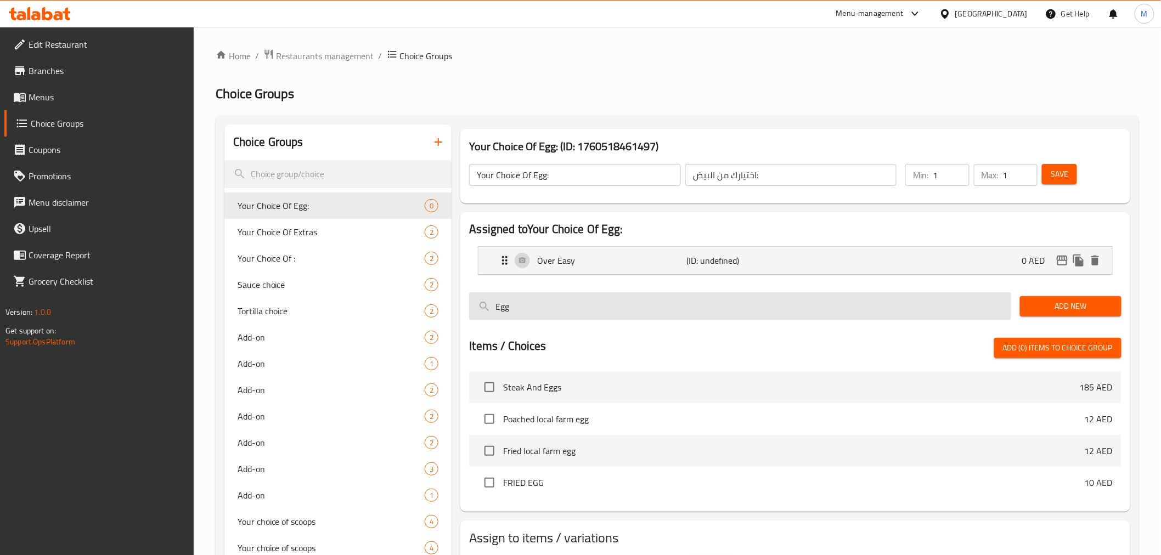
click at [697, 317] on input "Egg" at bounding box center [740, 306] width 542 height 28
paste input "Medium-Well Done"
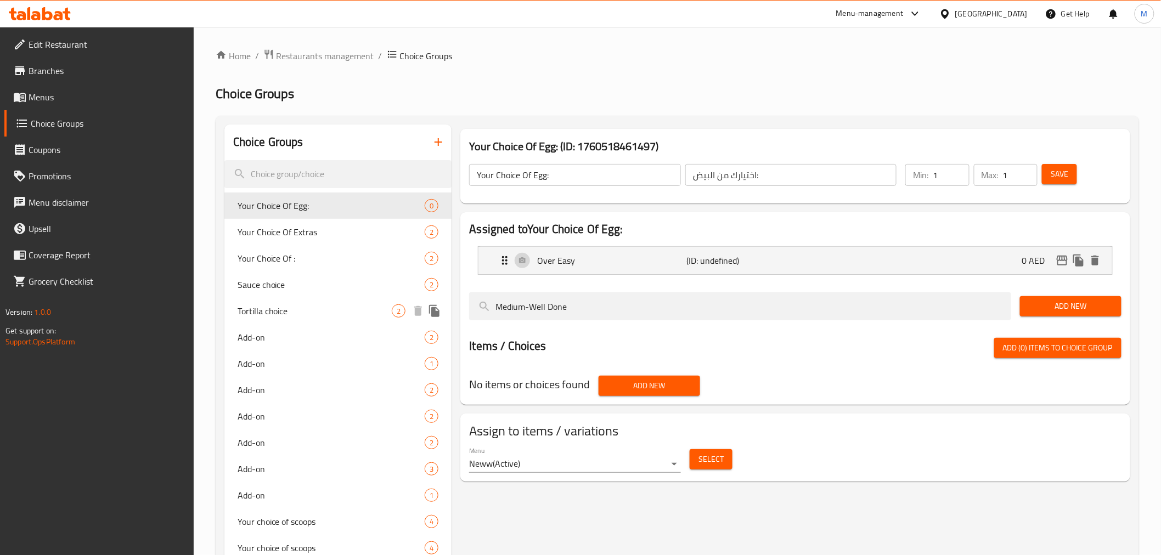
drag, startPoint x: 530, startPoint y: 305, endPoint x: 443, endPoint y: 302, distance: 86.7
click at [426, 302] on div "Choice Groups Your Choice Of Egg: 0 Your Choice Of Extras 2 Your Choice Of : 2 …" at bounding box center [679, 402] width 910 height 555
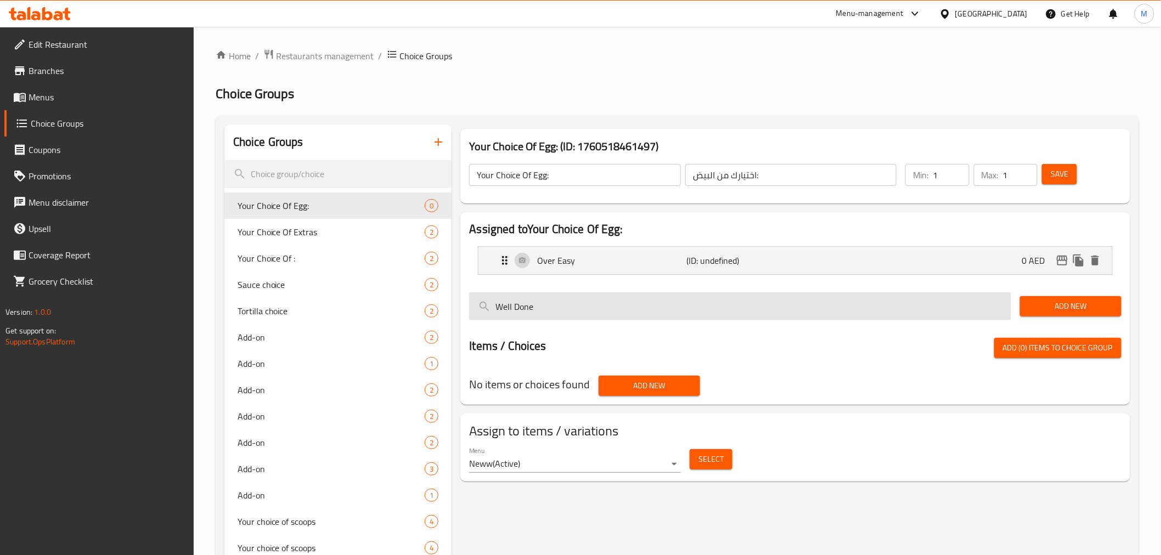
click at [645, 309] on input "Well Done" at bounding box center [740, 306] width 542 height 28
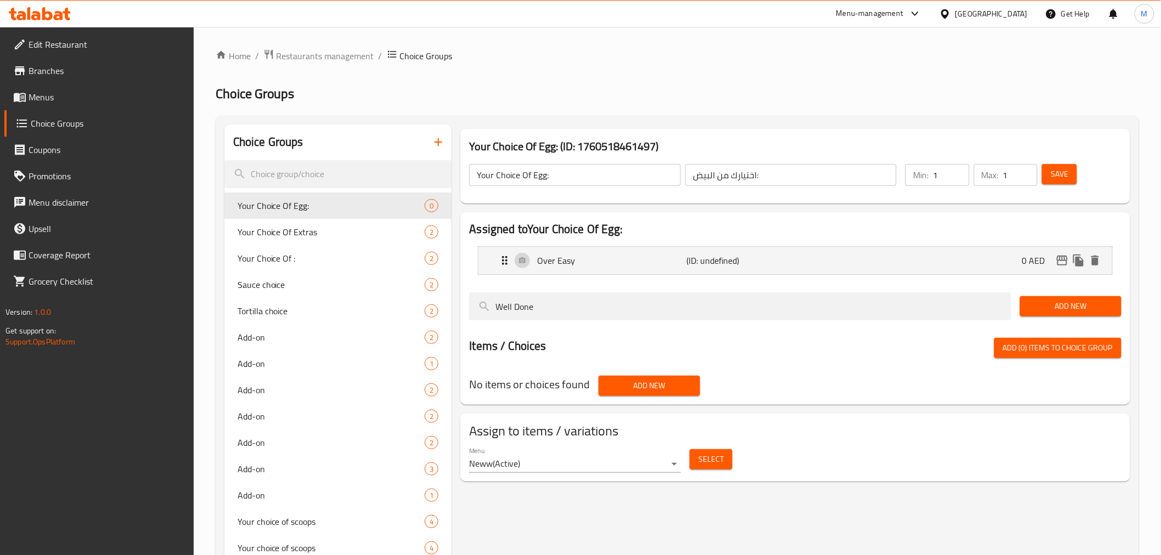
type input "Well Done"
click at [1051, 309] on span "Add New" at bounding box center [1071, 307] width 84 height 14
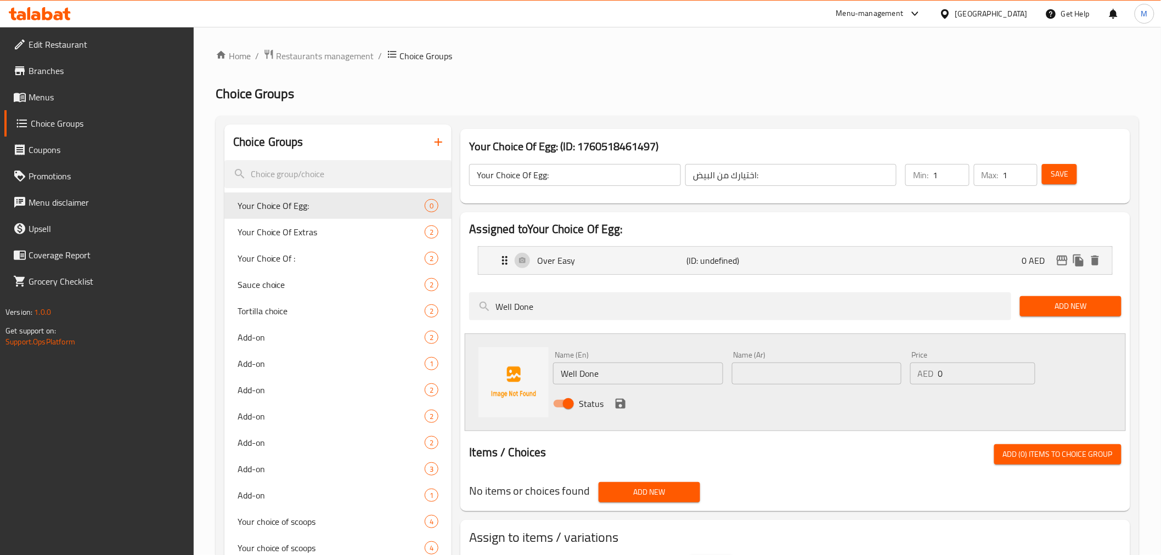
click at [602, 370] on input "Well Done" at bounding box center [638, 374] width 170 height 22
paste input "Medium-"
type input "Medium-Well Done"
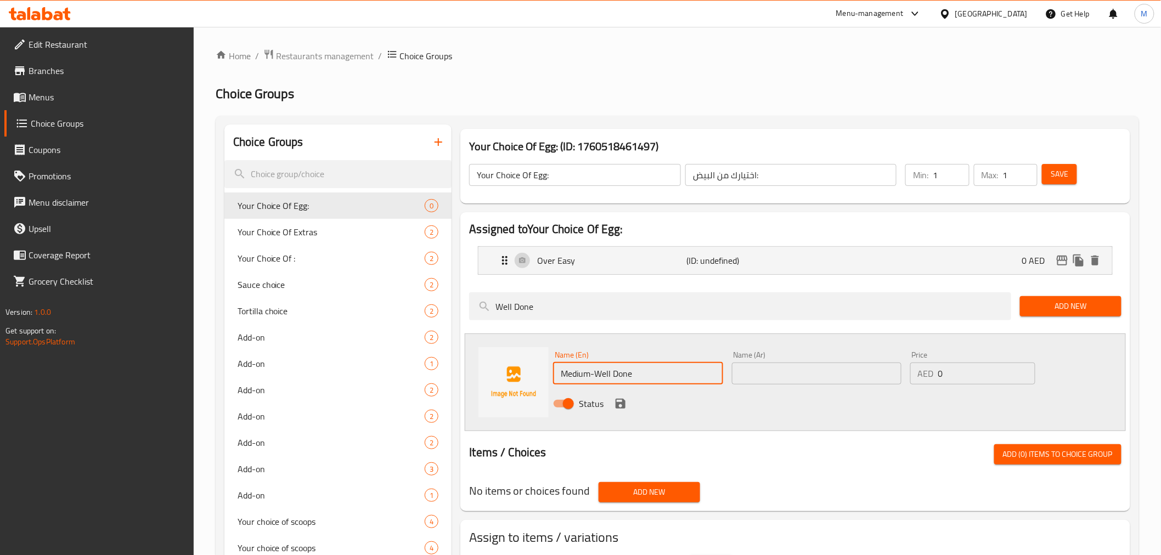
click at [773, 377] on input "text" at bounding box center [817, 374] width 170 height 22
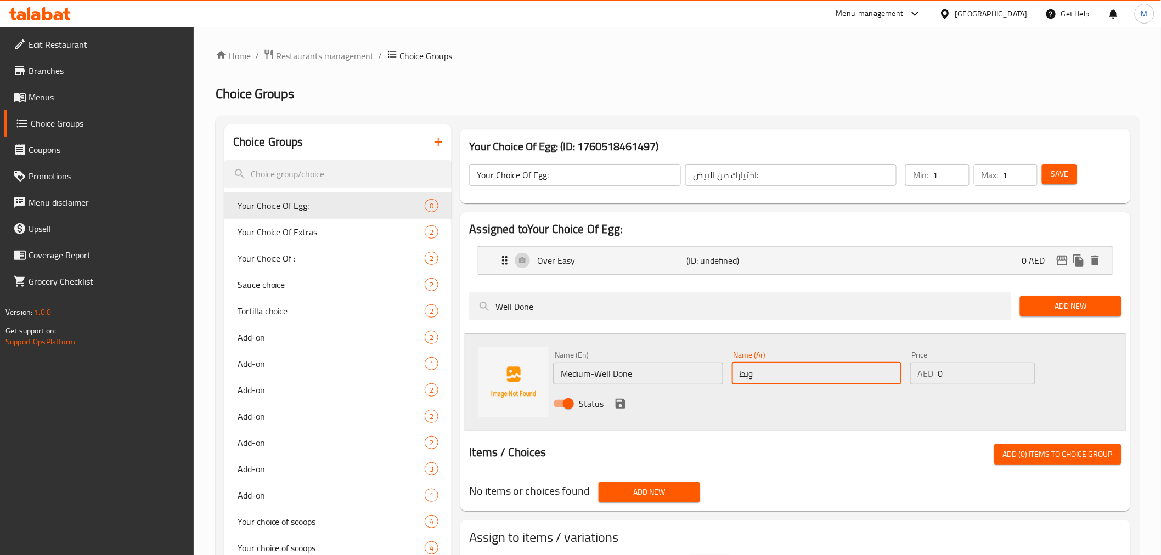
click at [768, 377] on input "ويط" at bounding box center [817, 374] width 170 height 22
paste input "طهو جيداً"
drag, startPoint x: 892, startPoint y: 376, endPoint x: 889, endPoint y: 382, distance: 7.1
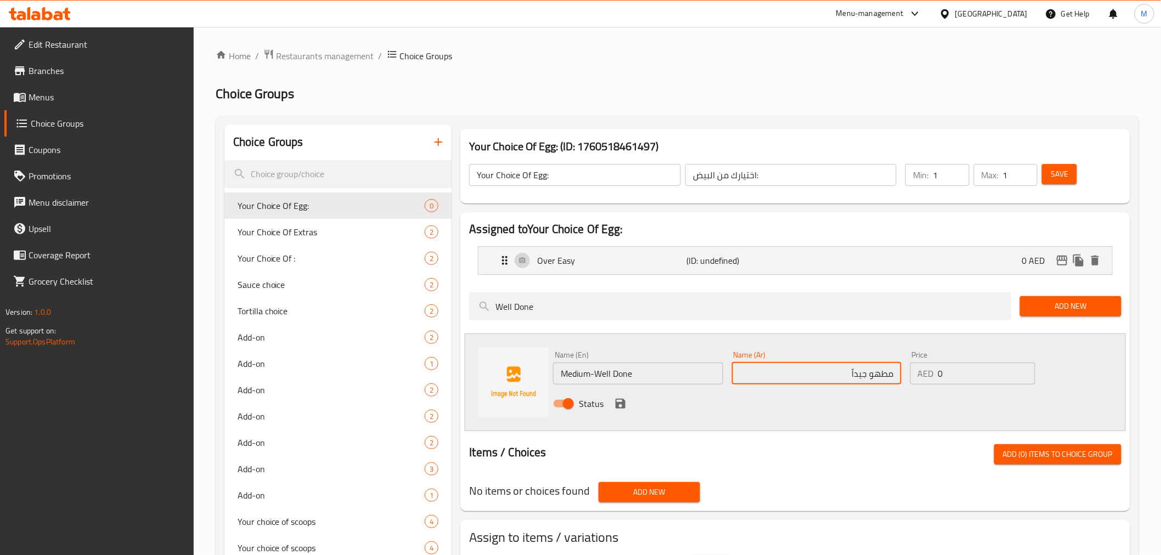
click at [892, 376] on input "مطهو جيداً" at bounding box center [817, 374] width 170 height 22
click at [829, 377] on input "مطهو جيداً" at bounding box center [817, 374] width 170 height 22
type input "مطهو جيداً وسط"
click at [615, 406] on icon "save" at bounding box center [620, 403] width 13 height 13
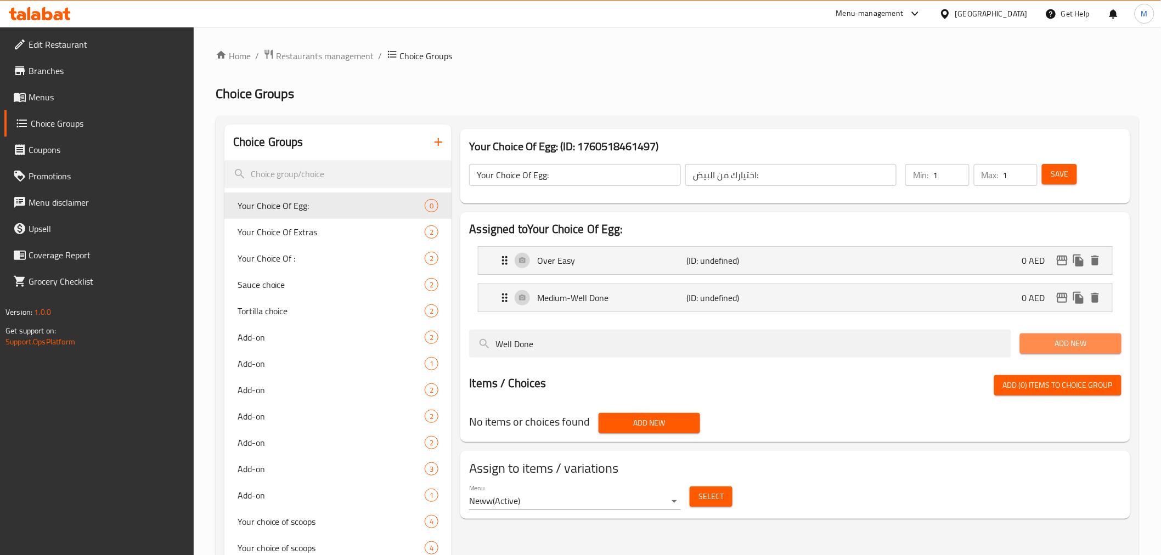
click at [1033, 342] on span "Add New" at bounding box center [1071, 344] width 84 height 14
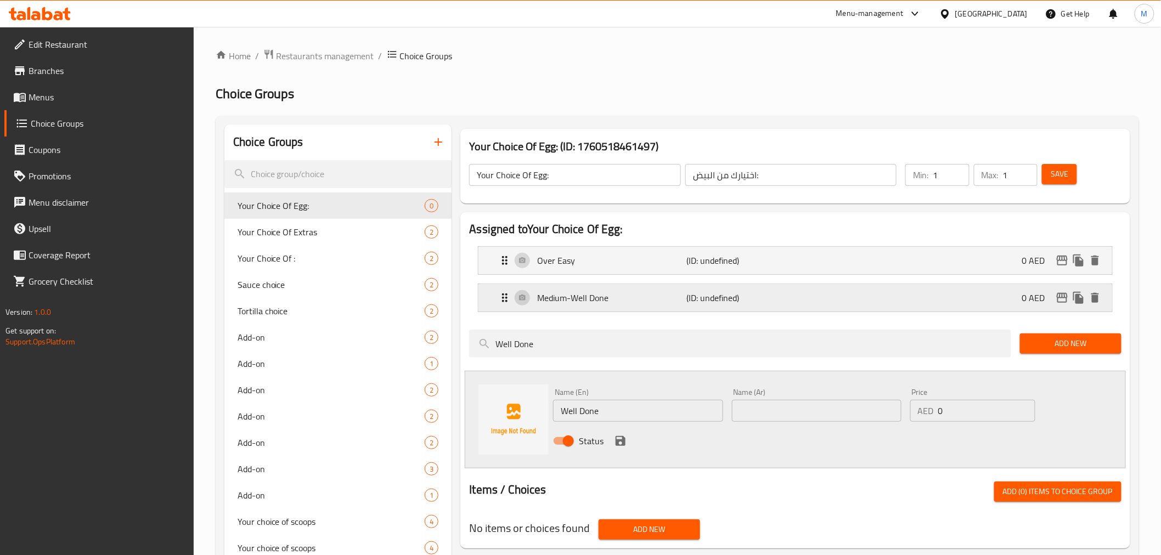
click at [855, 306] on div "Medium-Well Done (ID: undefined) 0 AED" at bounding box center [798, 297] width 600 height 27
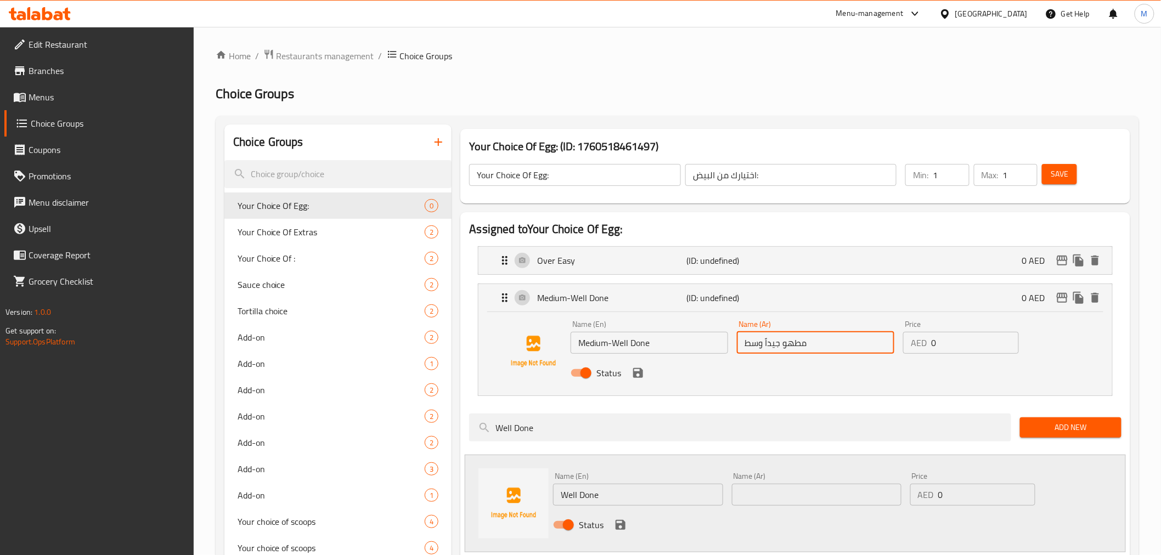
drag, startPoint x: 808, startPoint y: 343, endPoint x: 766, endPoint y: 342, distance: 42.3
click at [766, 342] on input "مطهو جيداً وسط" at bounding box center [815, 343] width 157 height 22
click at [787, 495] on input "text" at bounding box center [817, 495] width 170 height 22
paste input "مطهو جيداً"
type input "مطهو جيداً"
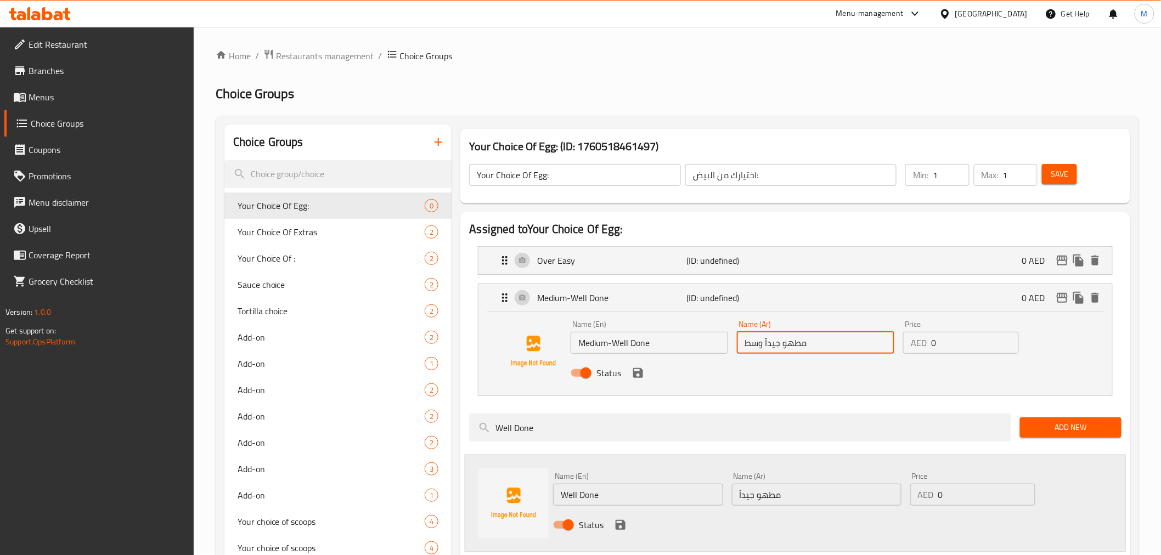
click at [763, 343] on input "مطهو جيداً وسط" at bounding box center [815, 343] width 157 height 22
click at [831, 341] on input "مطهو جيداً وسط" at bounding box center [815, 343] width 157 height 22
click at [887, 341] on input "مطهو جيداً" at bounding box center [815, 343] width 157 height 22
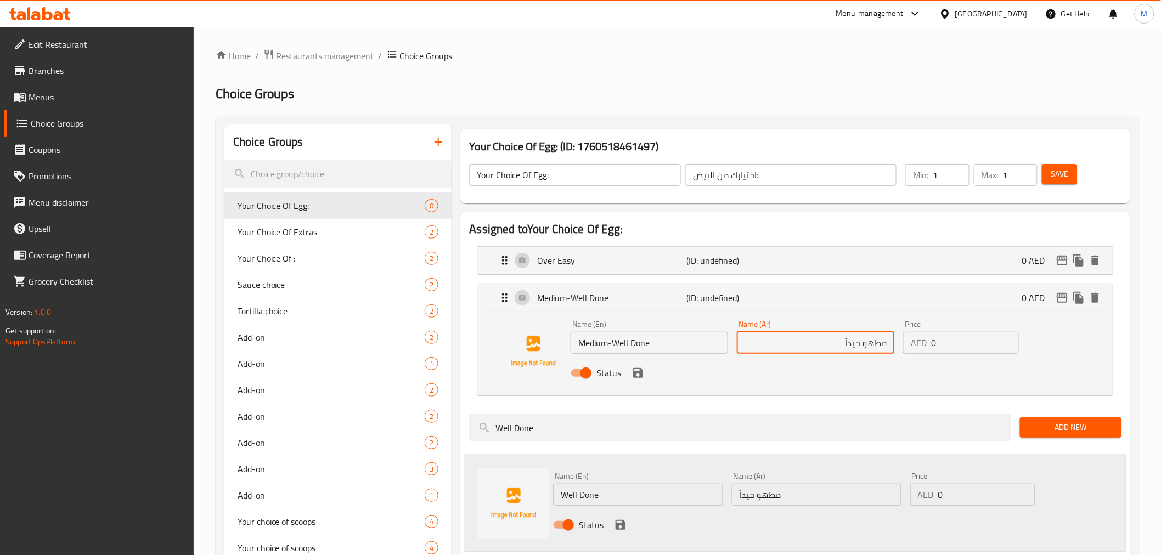
click at [840, 348] on input "مطهو جيداً" at bounding box center [815, 343] width 157 height 22
type input "مطهو جيداً وسط"
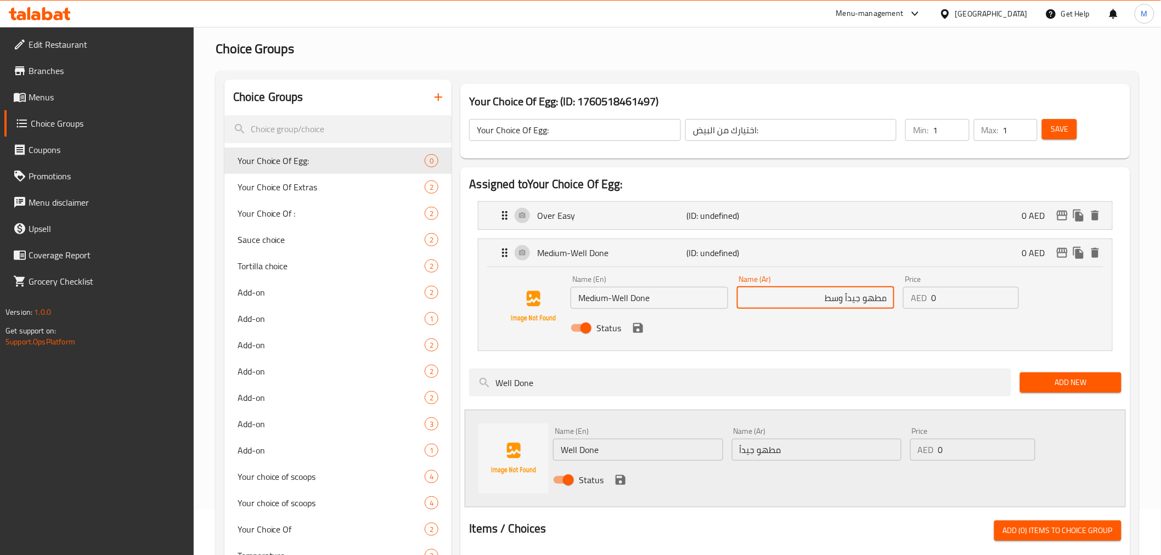
scroll to position [122, 0]
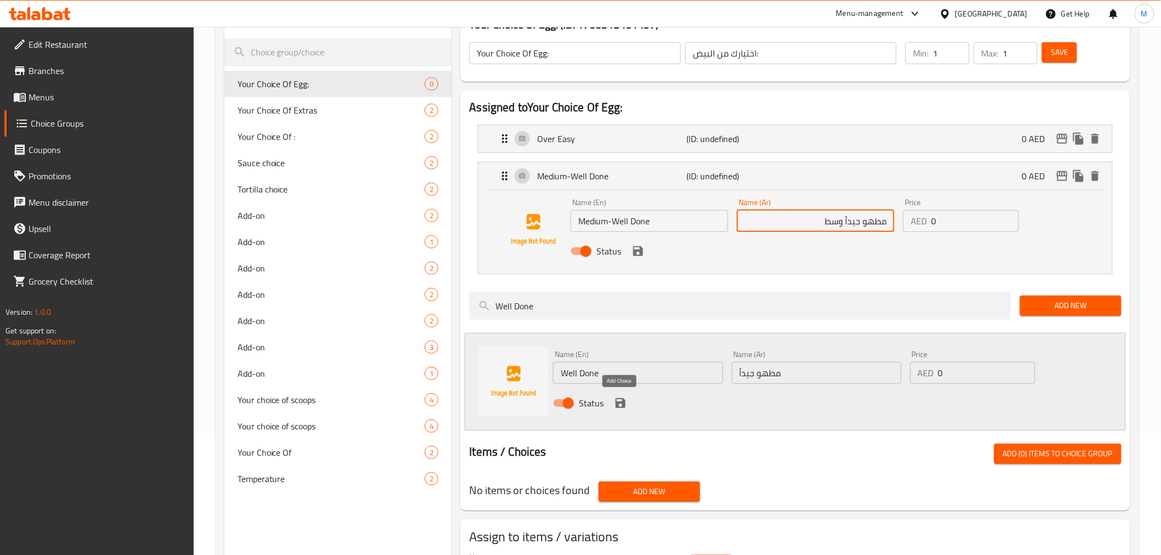
click at [617, 403] on icon "save" at bounding box center [621, 403] width 10 height 10
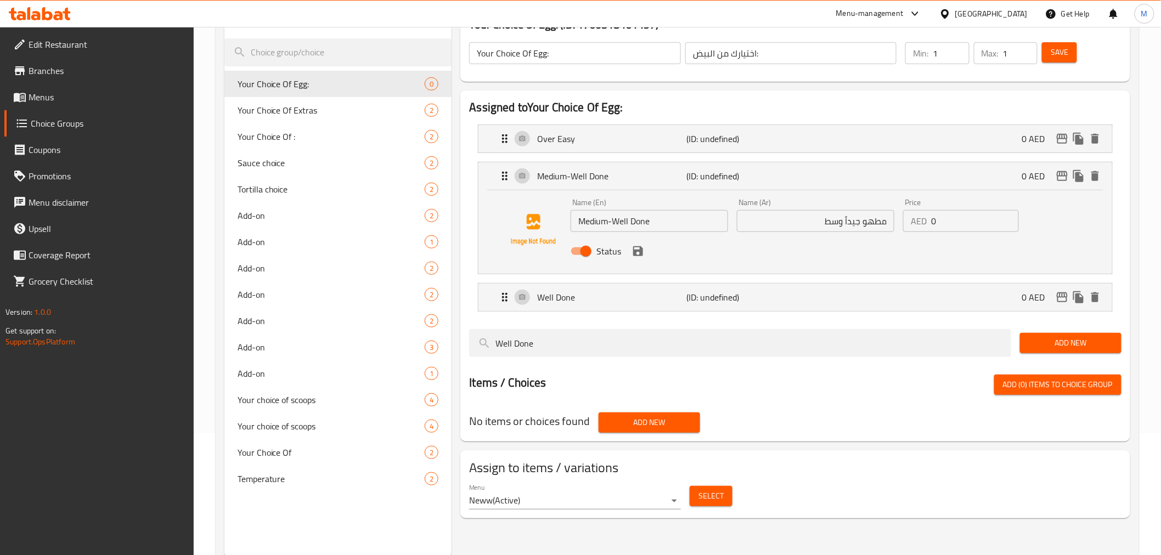
click at [1055, 348] on span "Add New" at bounding box center [1071, 343] width 84 height 14
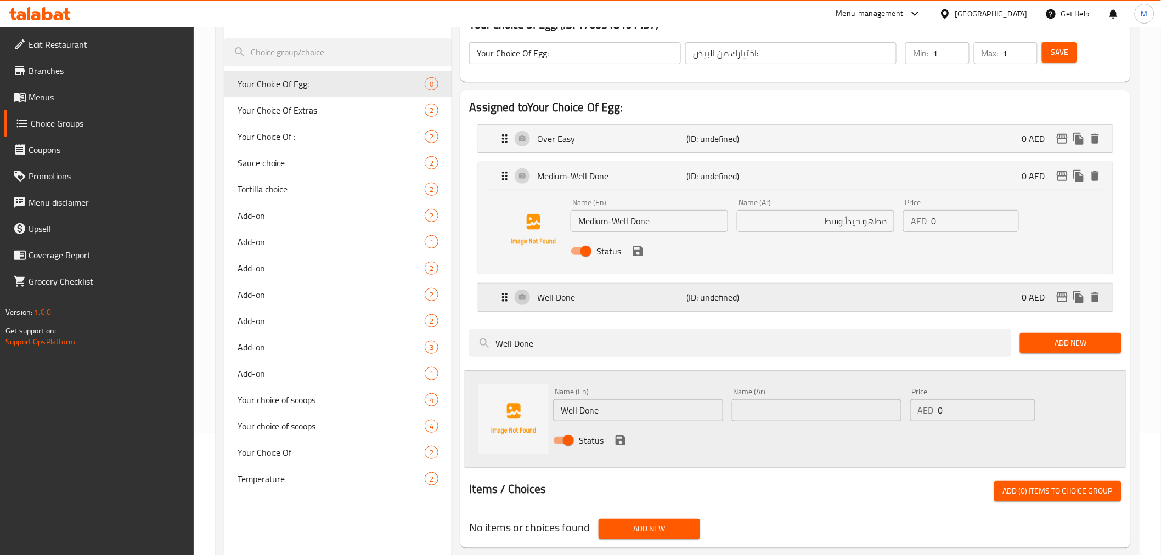
click at [731, 302] on p "(ID: undefined)" at bounding box center [737, 297] width 100 height 13
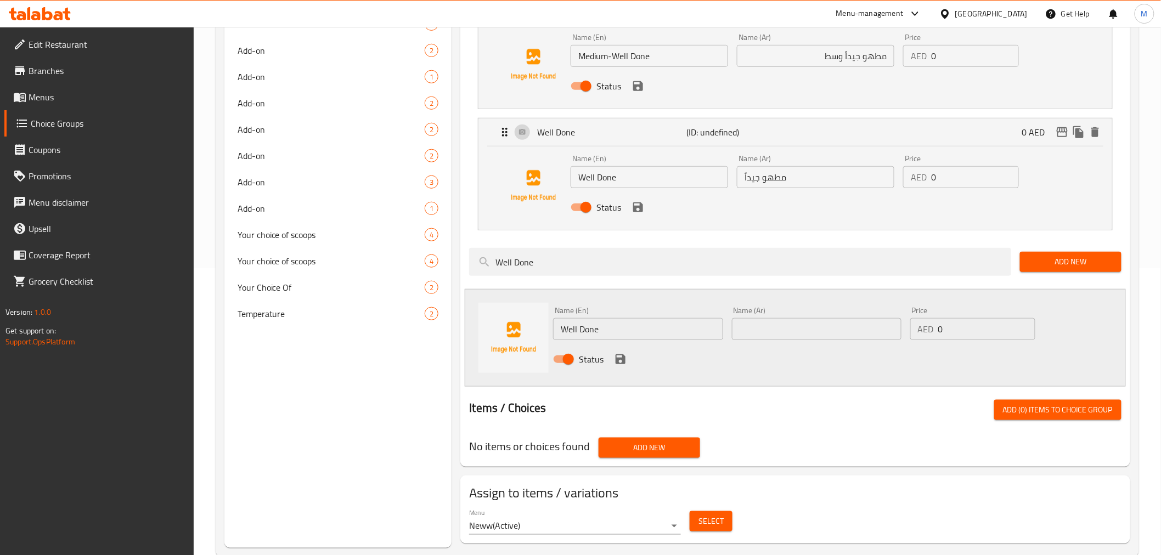
scroll to position [305, 0]
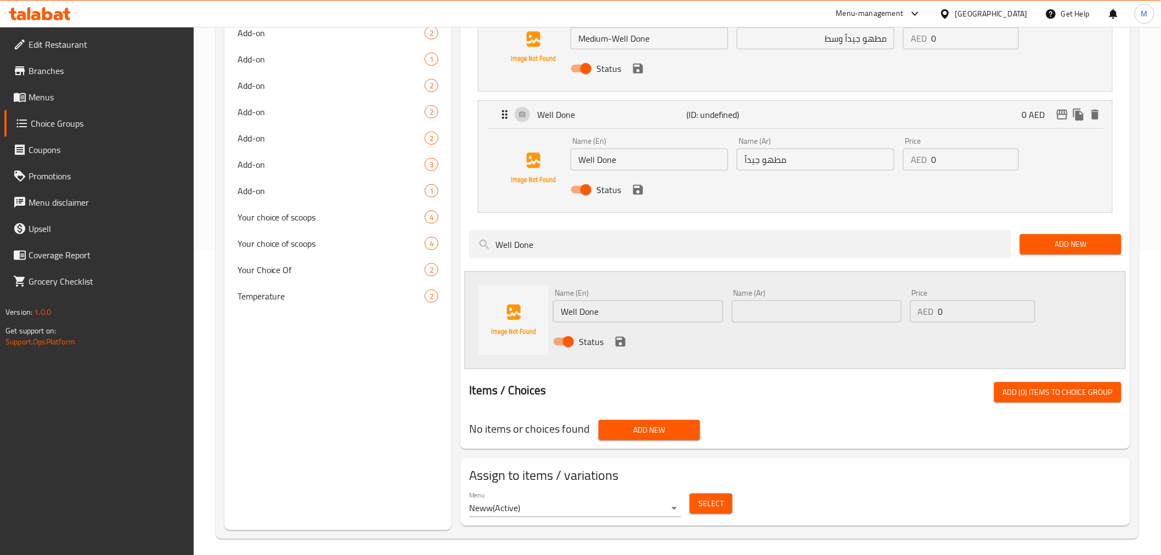
click at [644, 313] on input "Well Done" at bounding box center [638, 312] width 170 height 22
paste input "Medium"
click at [644, 313] on input "Well Medium" at bounding box center [638, 312] width 170 height 22
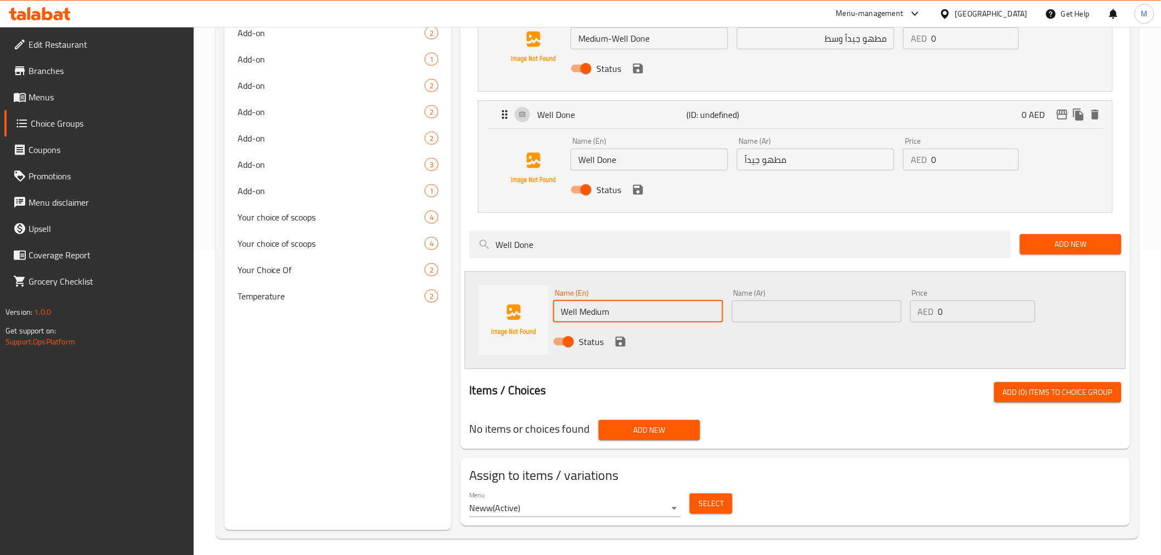
click at [644, 313] on input "Well Medium" at bounding box center [638, 312] width 170 height 22
paste input "text"
type input "Medium"
click at [821, 44] on input "مطهو جيداً وسط" at bounding box center [815, 38] width 157 height 22
click at [829, 40] on input "مطهو جيداً وسط" at bounding box center [815, 38] width 157 height 22
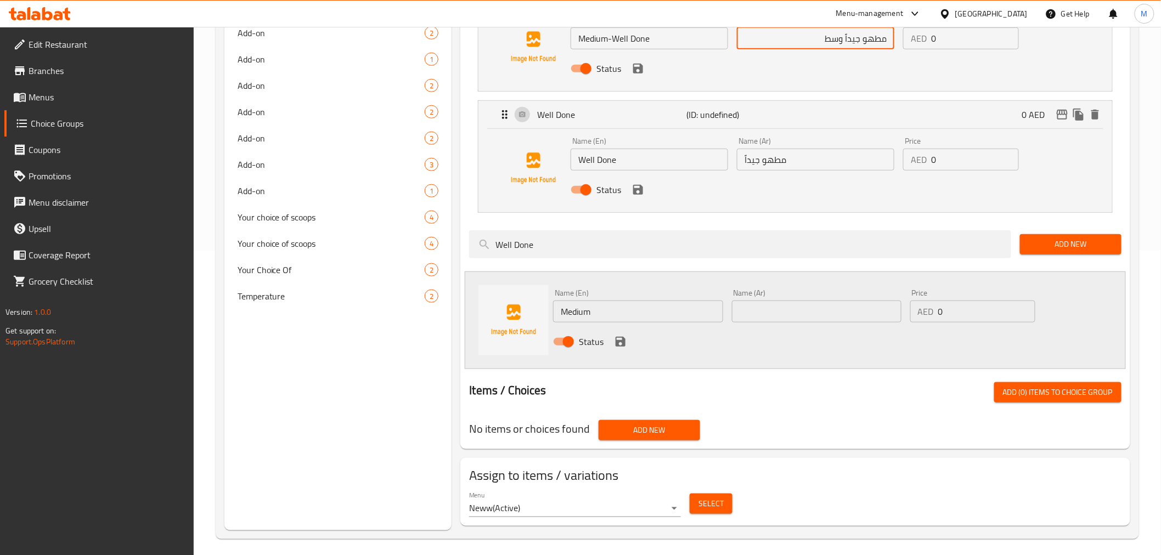
click at [829, 40] on input "مطهو جيداً وسط" at bounding box center [815, 38] width 157 height 22
drag, startPoint x: 804, startPoint y: 306, endPoint x: 797, endPoint y: 308, distance: 8.0
click at [804, 306] on input "text" at bounding box center [817, 312] width 170 height 22
paste input "وسط"
type input "وسط"
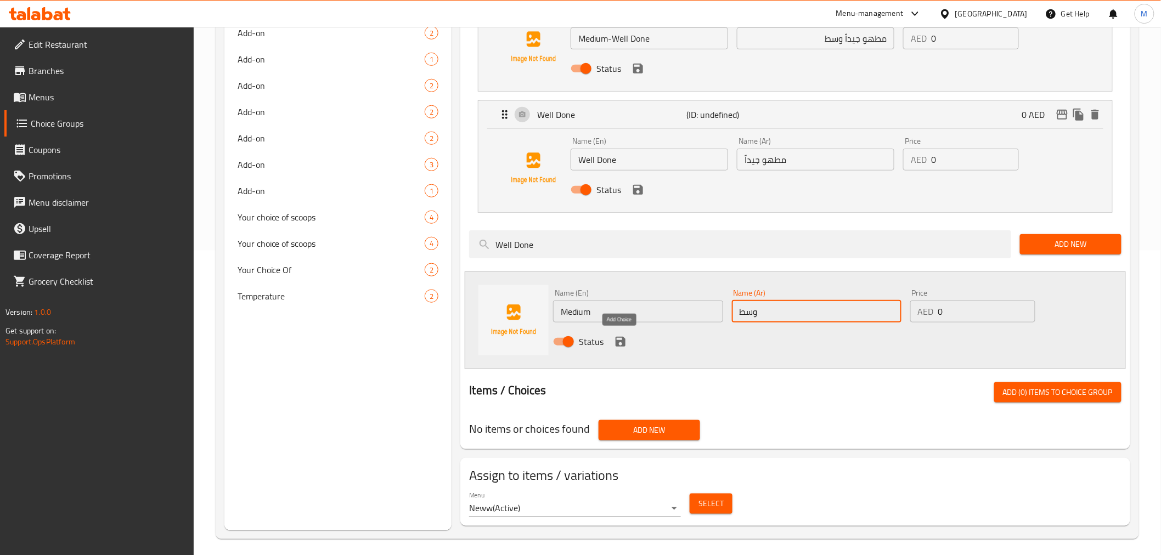
click at [616, 342] on icon "save" at bounding box center [621, 342] width 10 height 10
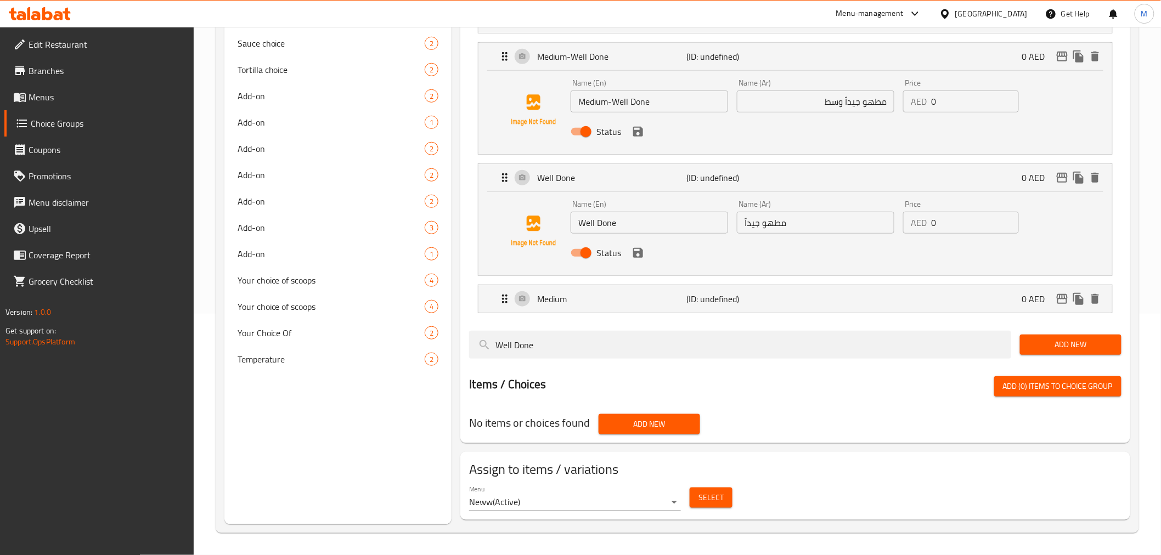
scroll to position [241, 0]
click at [607, 335] on input "Well Done" at bounding box center [740, 345] width 542 height 28
paste input "Runny"
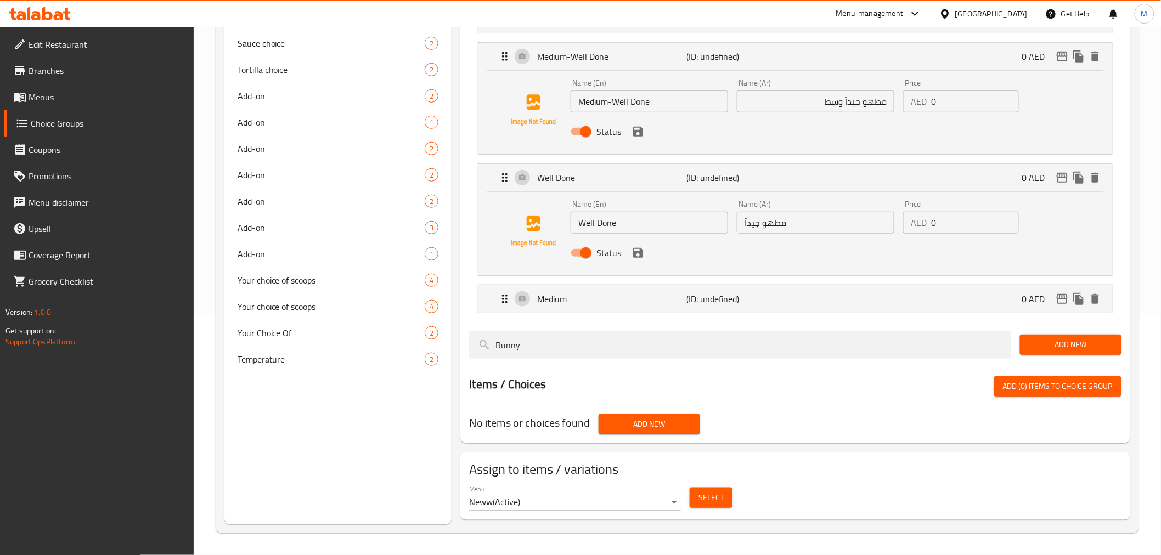
type input "Runny"
click at [1060, 343] on span "Add New" at bounding box center [1071, 345] width 84 height 14
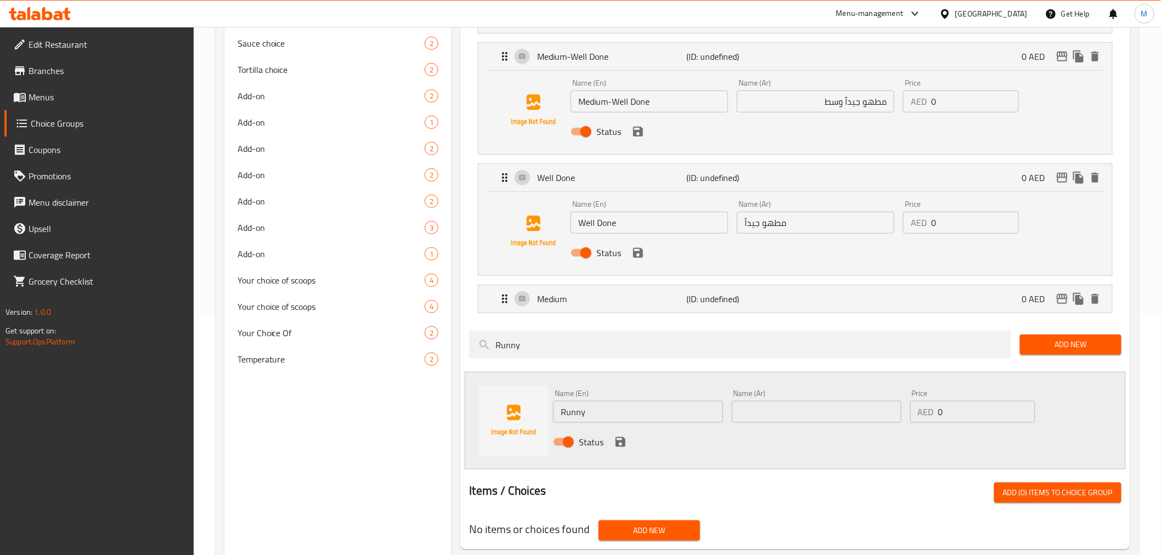
click at [763, 405] on input "text" at bounding box center [817, 412] width 170 height 22
paste input "سائلة"
type input "سائلة"
